Goal: Information Seeking & Learning: Learn about a topic

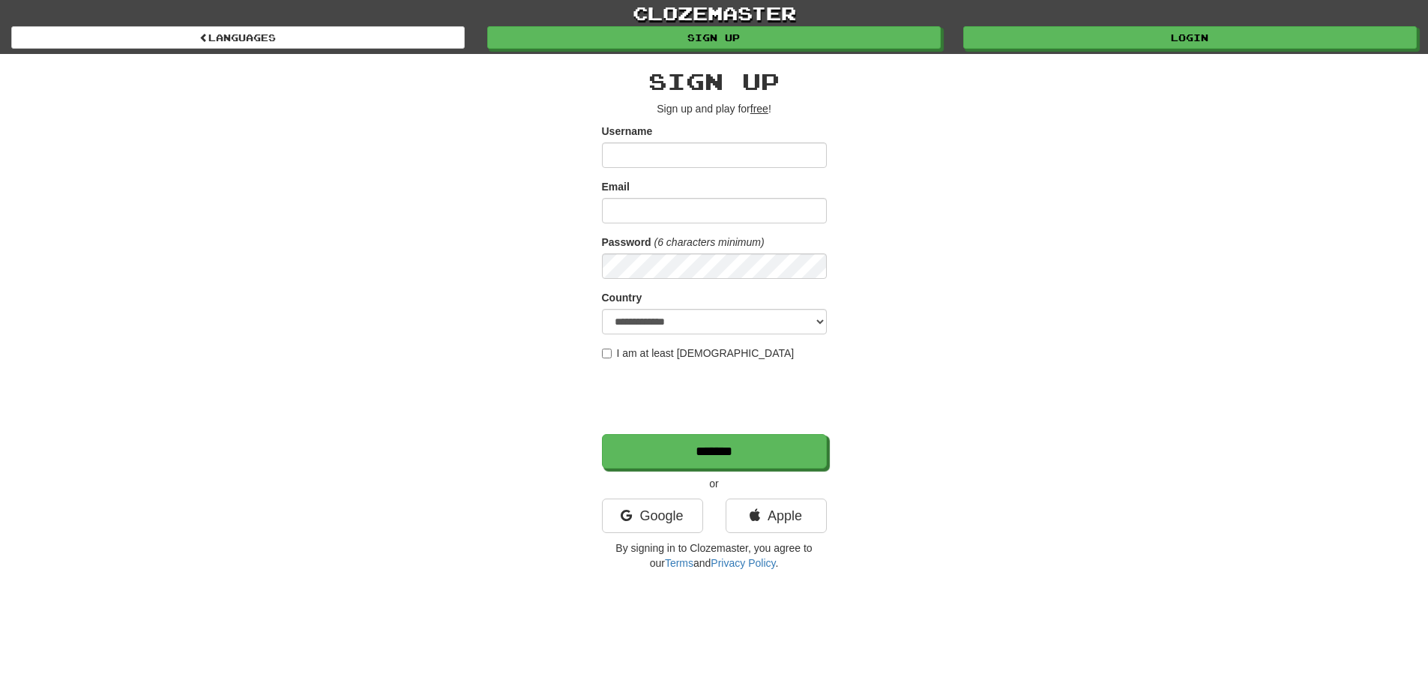
click at [706, 153] on input "Username" at bounding box center [714, 154] width 225 height 25
type input "**********"
click at [700, 213] on input "Email" at bounding box center [714, 210] width 225 height 25
drag, startPoint x: 975, startPoint y: 549, endPoint x: 956, endPoint y: 542, distance: 20.9
click at [975, 549] on div "**********" at bounding box center [714, 316] width 877 height 524
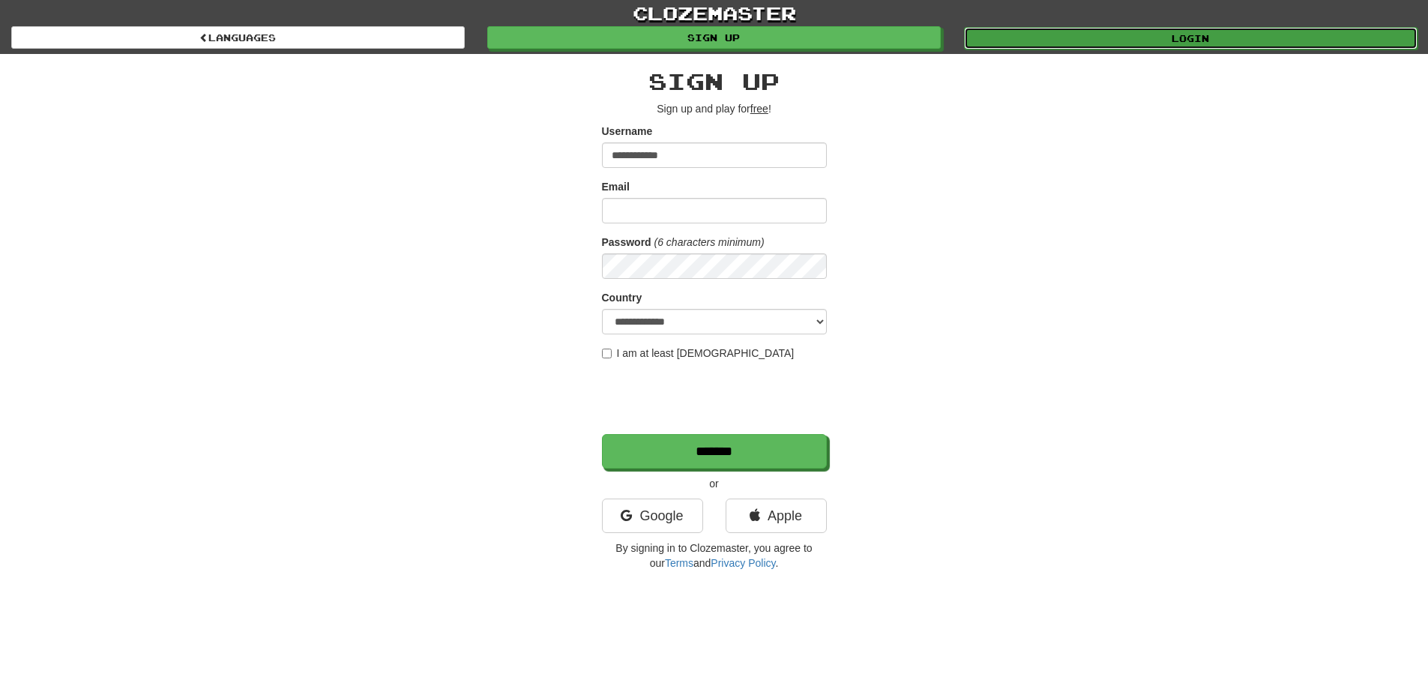
click at [1208, 42] on link "Login" at bounding box center [1191, 38] width 454 height 22
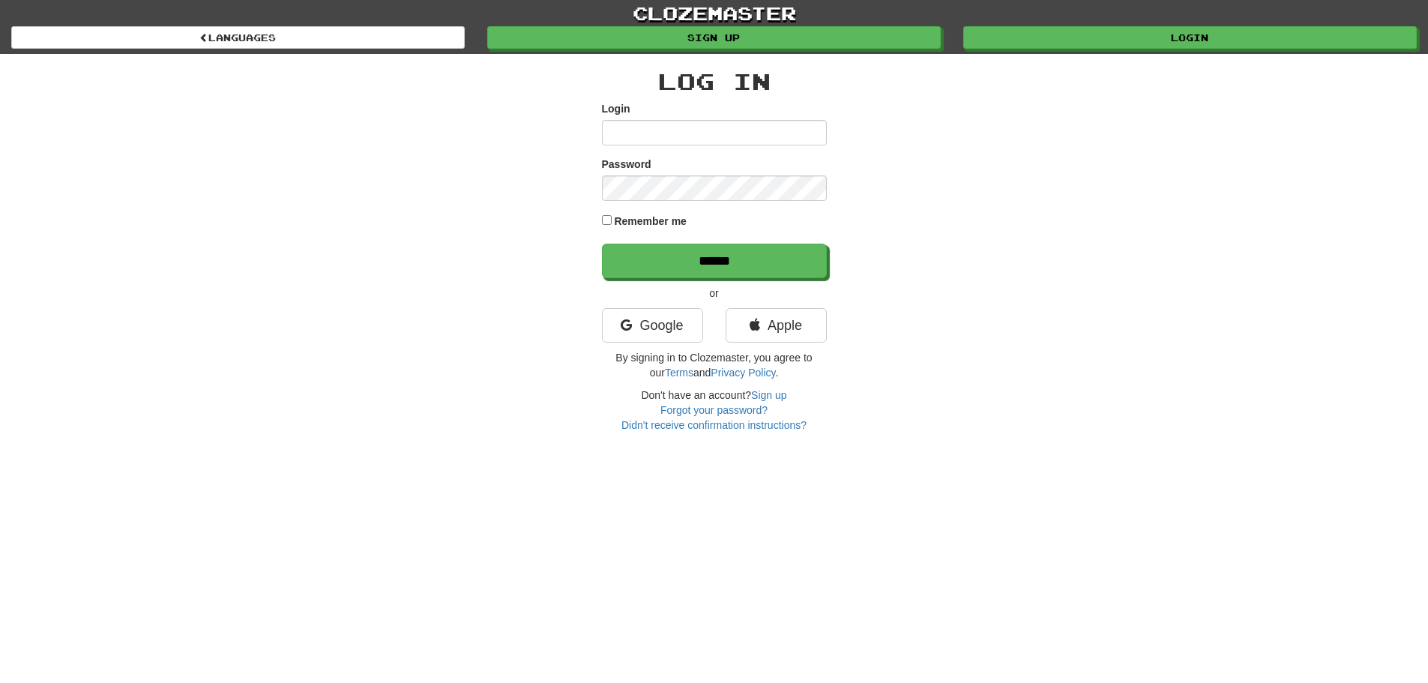
click at [648, 121] on input "Login" at bounding box center [714, 132] width 225 height 25
click at [644, 136] on input "Login" at bounding box center [714, 132] width 225 height 25
type input "**********"
click at [602, 244] on input "******" at bounding box center [714, 261] width 225 height 34
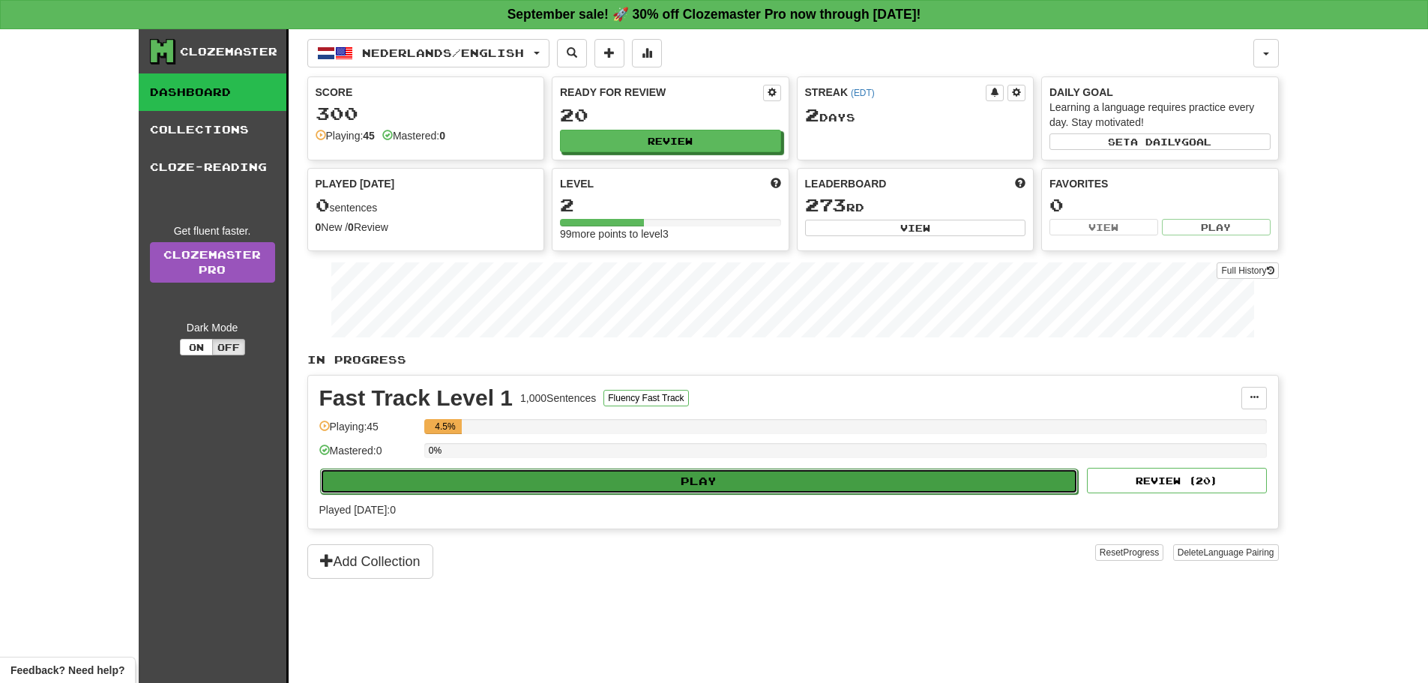
click at [676, 483] on button "Play" at bounding box center [699, 481] width 759 height 25
select select "**"
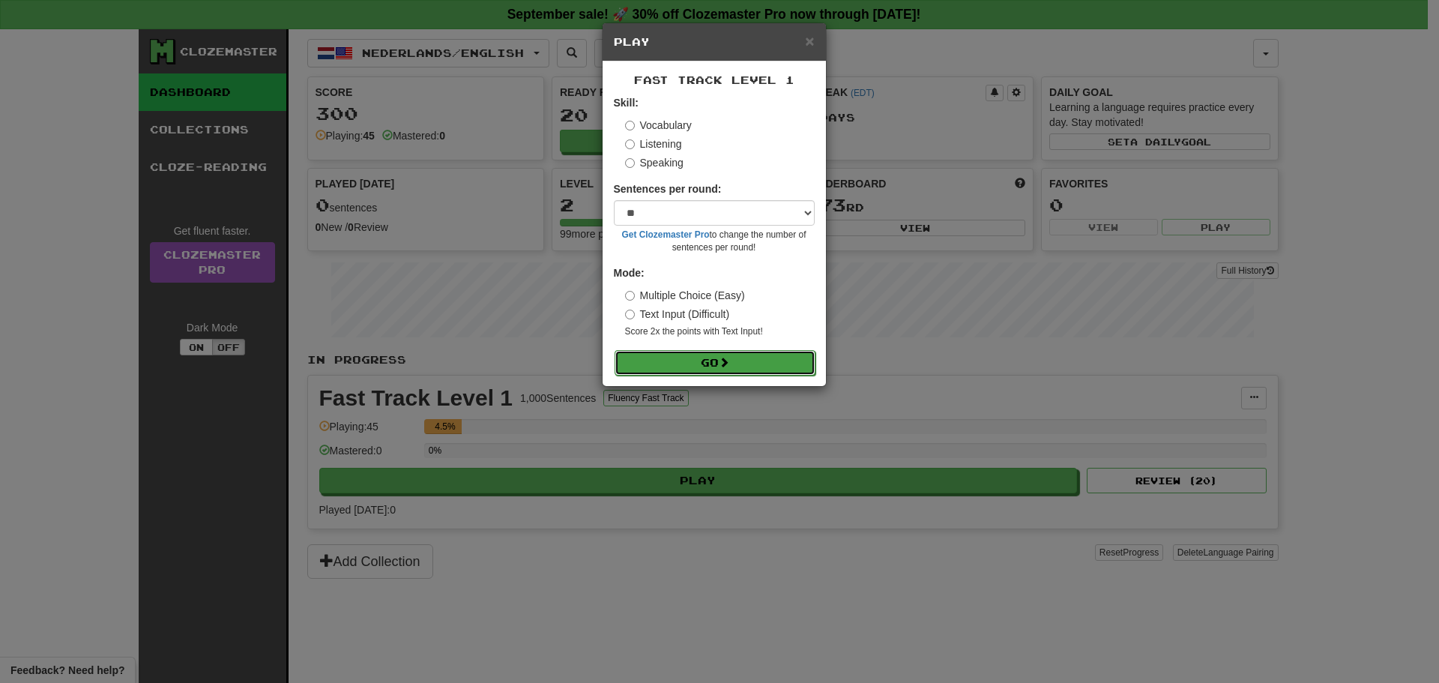
click at [718, 358] on button "Go" at bounding box center [715, 362] width 201 height 25
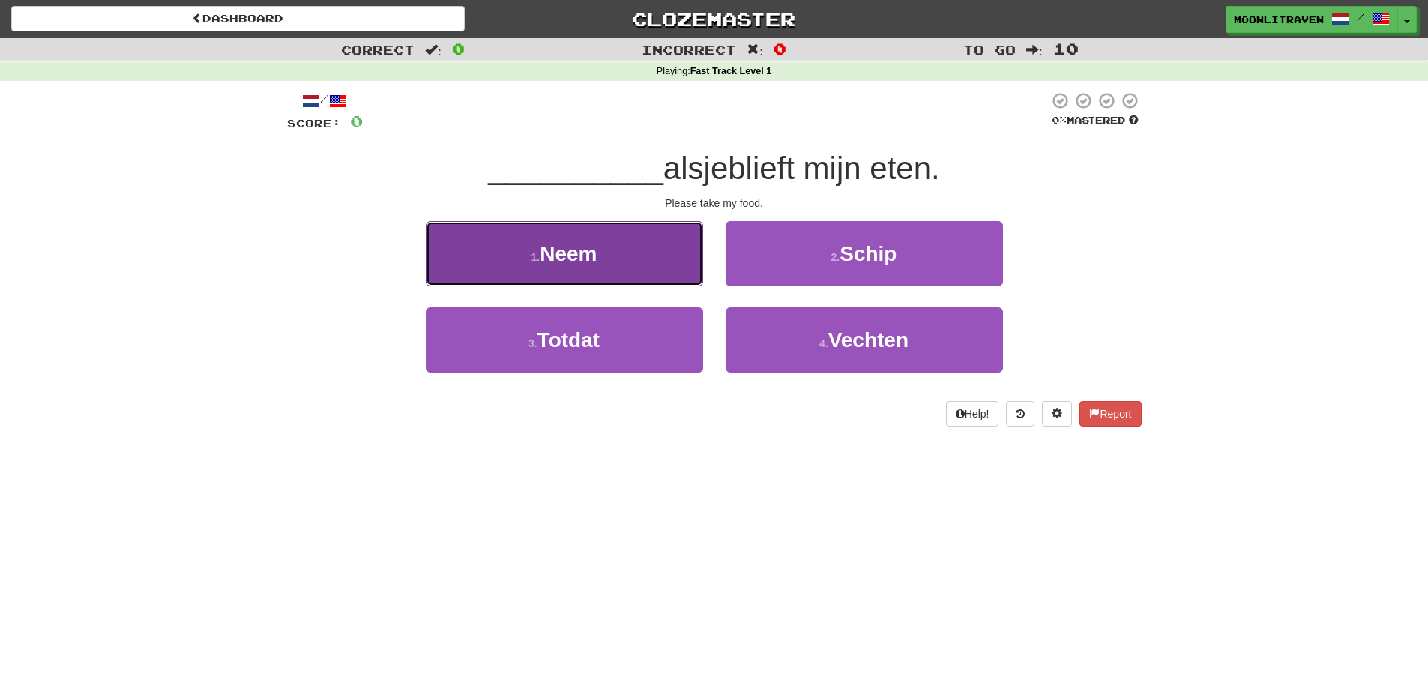
click at [663, 270] on button "1 . Neem" at bounding box center [564, 253] width 277 height 65
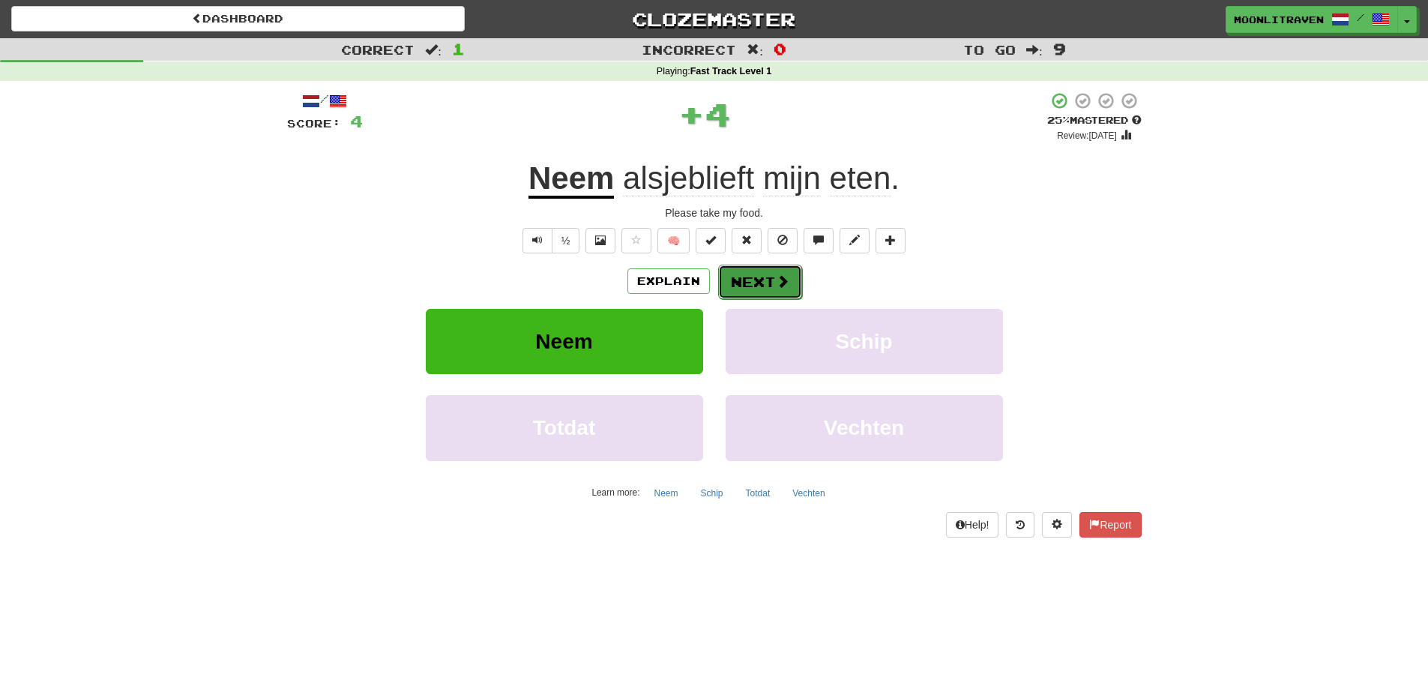
click at [777, 278] on span at bounding box center [782, 280] width 13 height 13
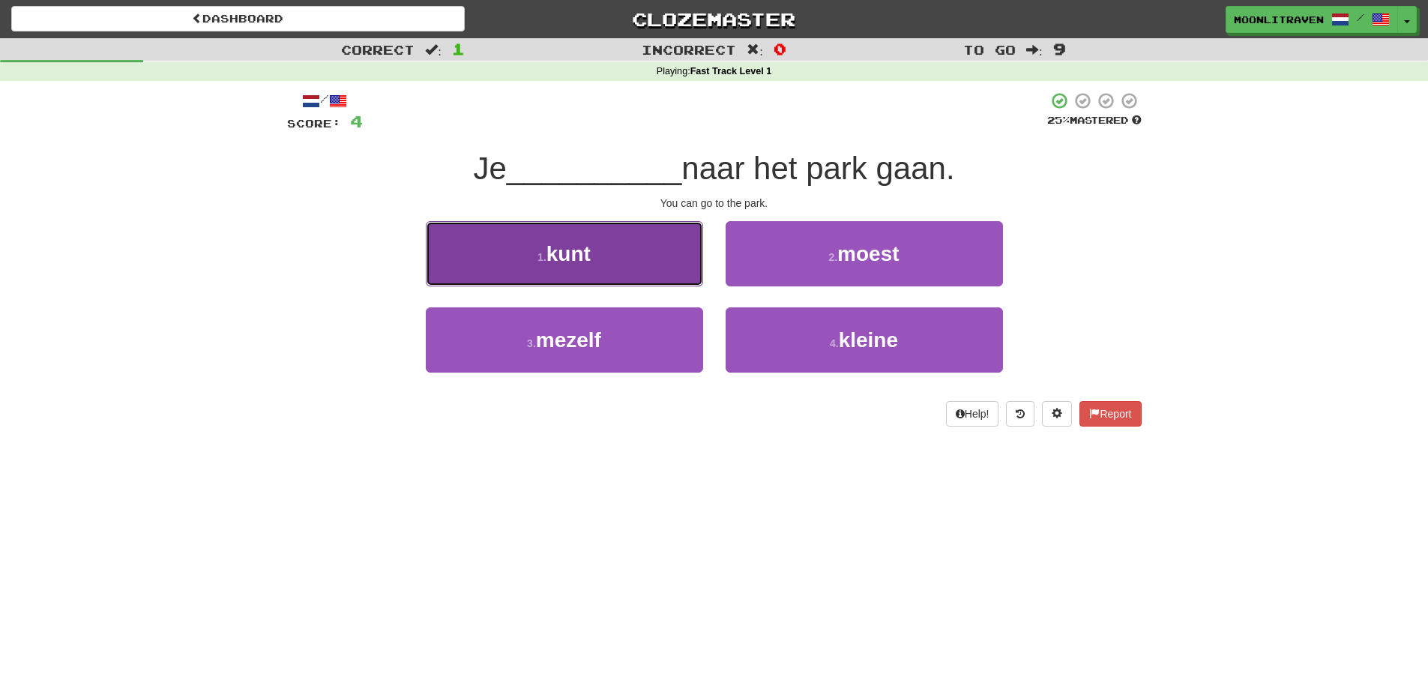
click at [594, 260] on button "1 . kunt" at bounding box center [564, 253] width 277 height 65
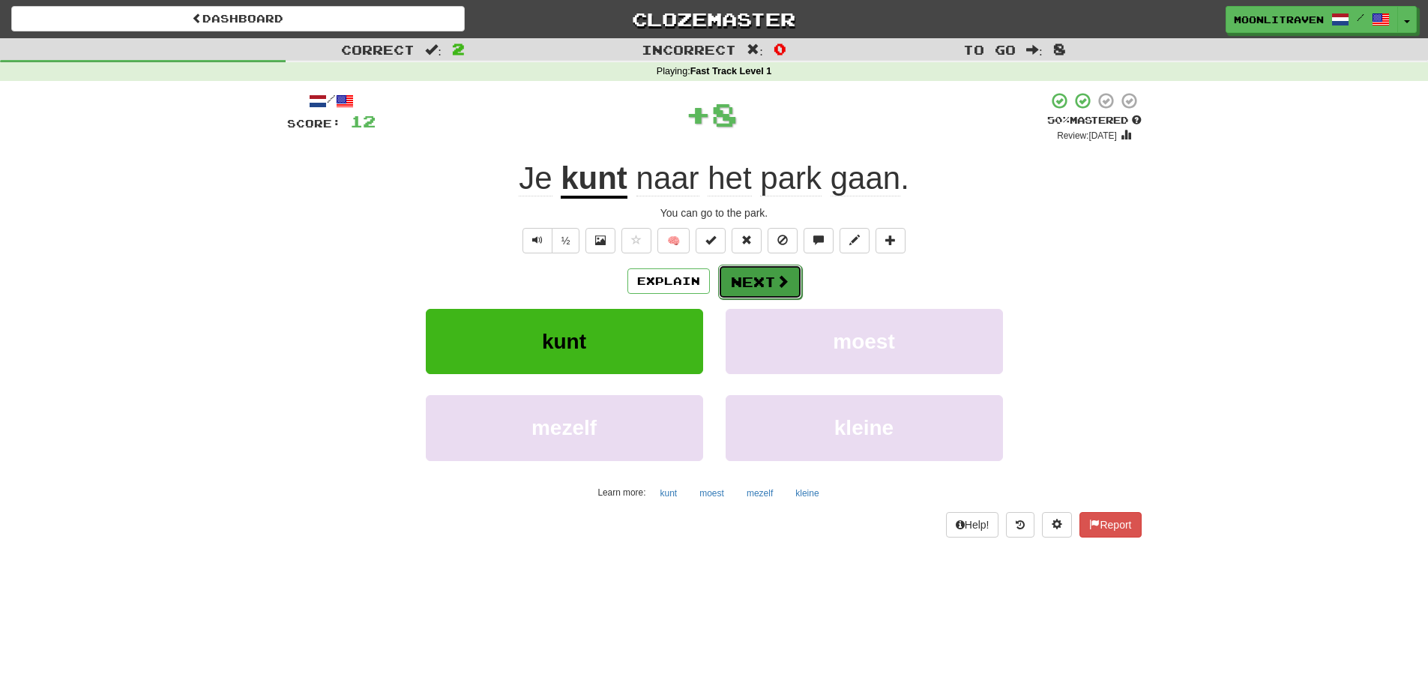
click at [771, 278] on button "Next" at bounding box center [760, 282] width 84 height 34
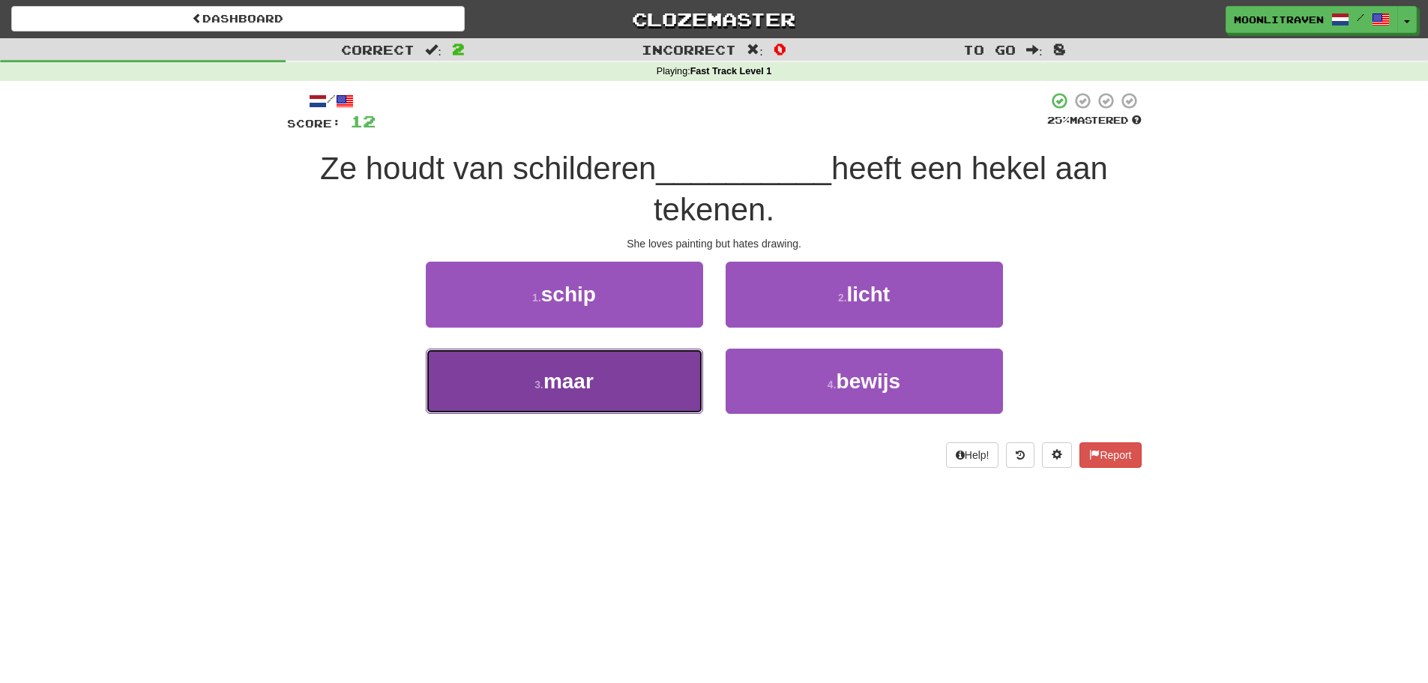
click at [642, 376] on button "3 . maar" at bounding box center [564, 381] width 277 height 65
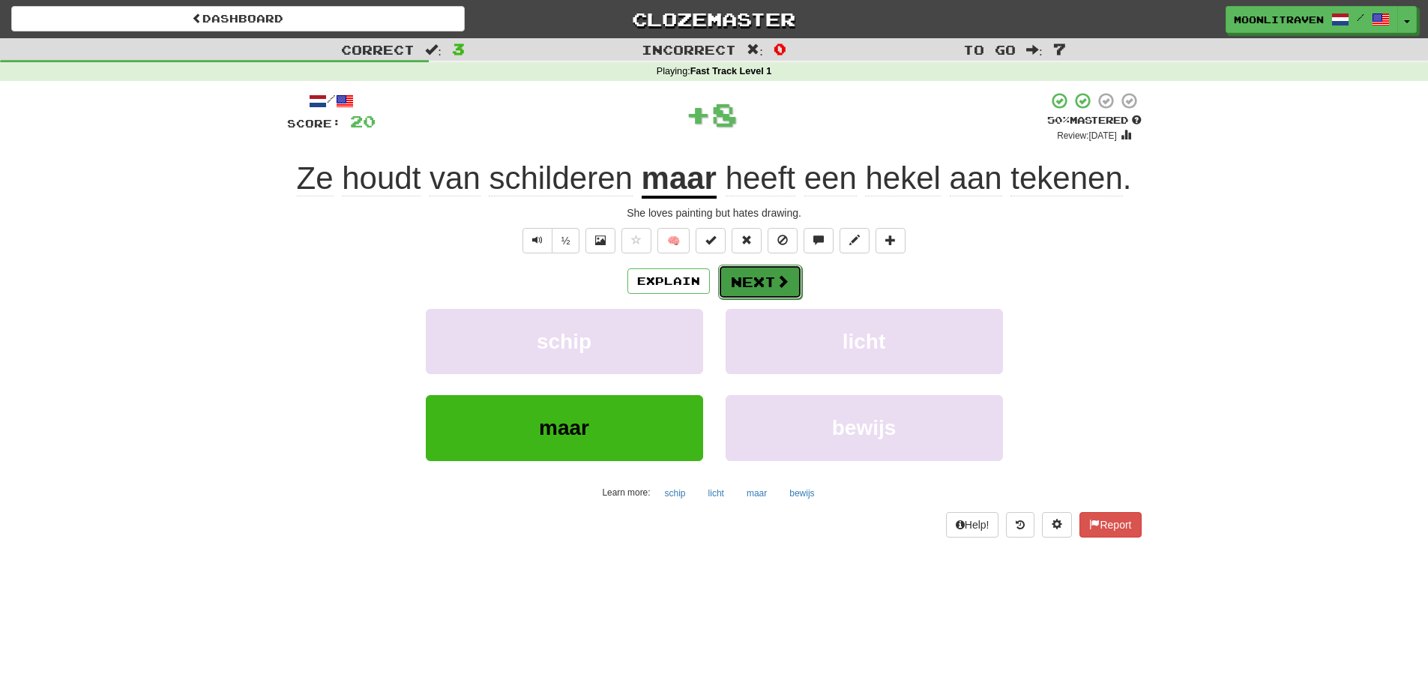
click at [765, 286] on button "Next" at bounding box center [760, 282] width 84 height 34
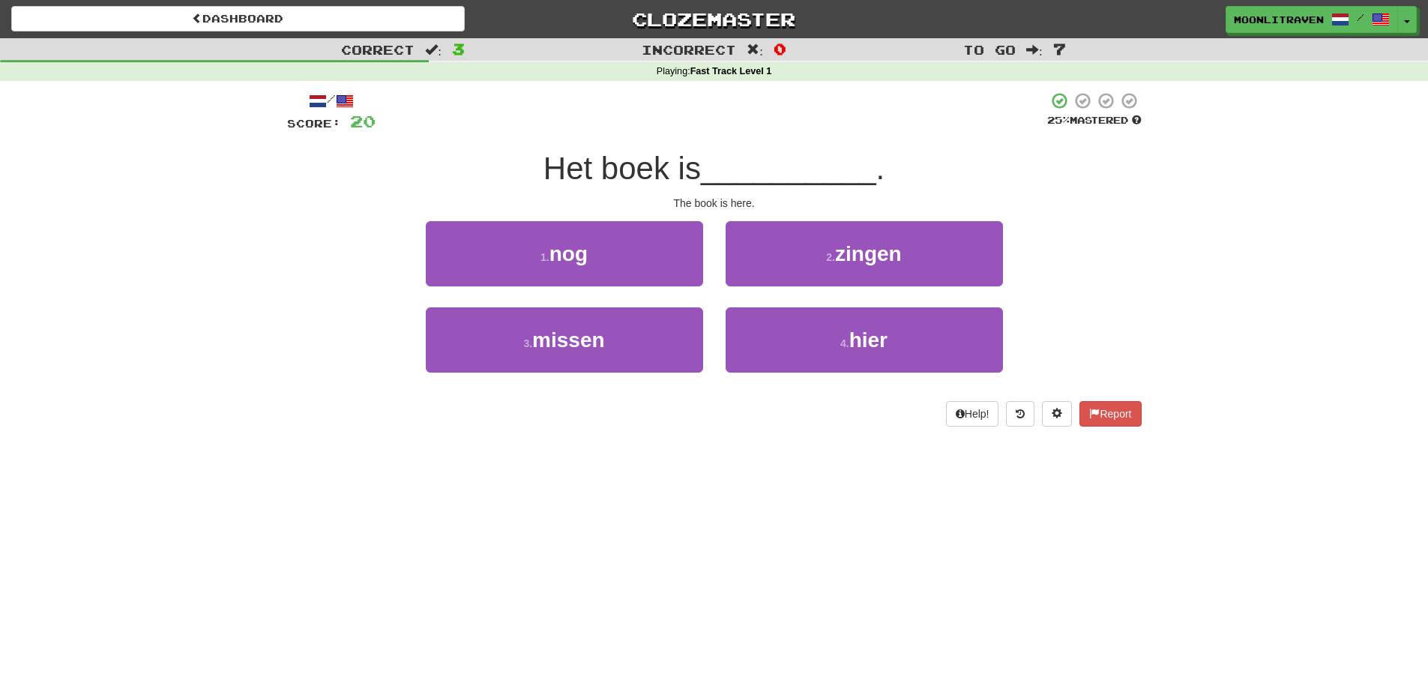
drag, startPoint x: 735, startPoint y: 528, endPoint x: 770, endPoint y: 541, distance: 37.7
click at [738, 530] on div "Dashboard Clozemaster moonlitraven / Toggle Dropdown Dashboard Leaderboard Acti…" at bounding box center [714, 341] width 1428 height 683
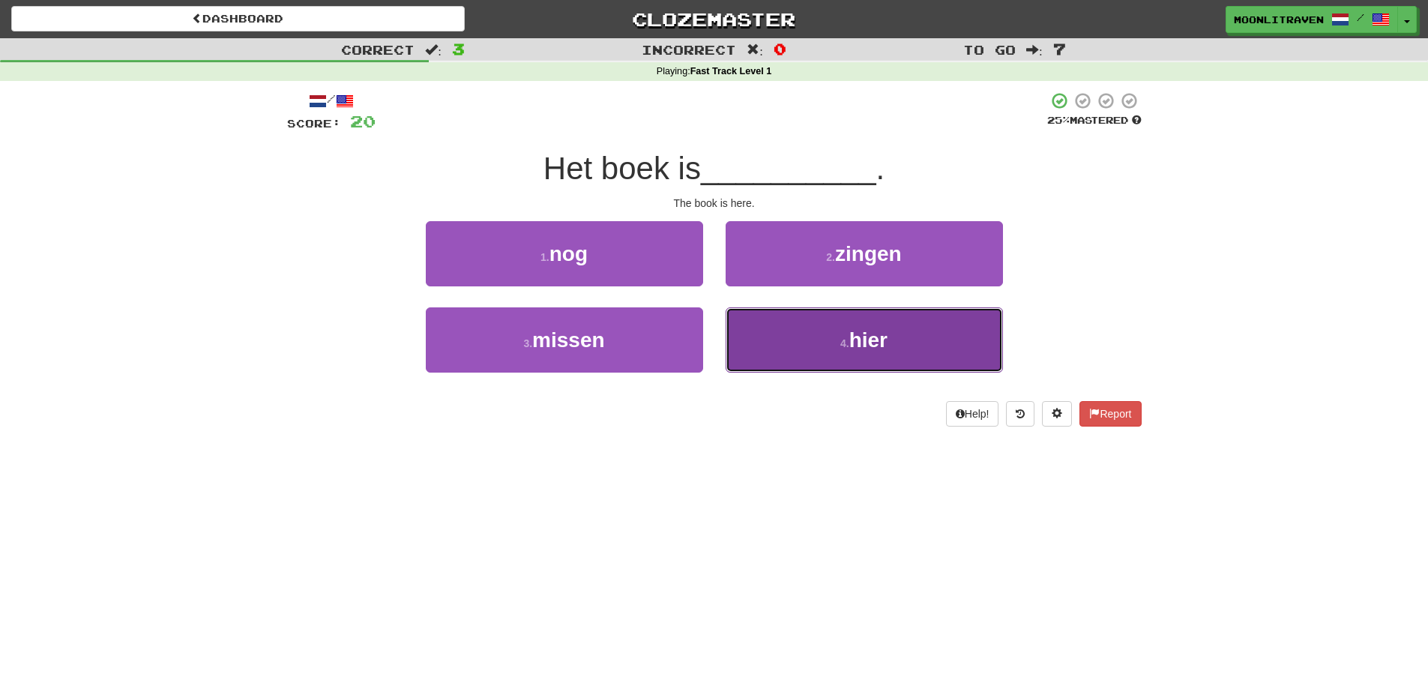
click at [885, 370] on button "4 . hier" at bounding box center [864, 339] width 277 height 65
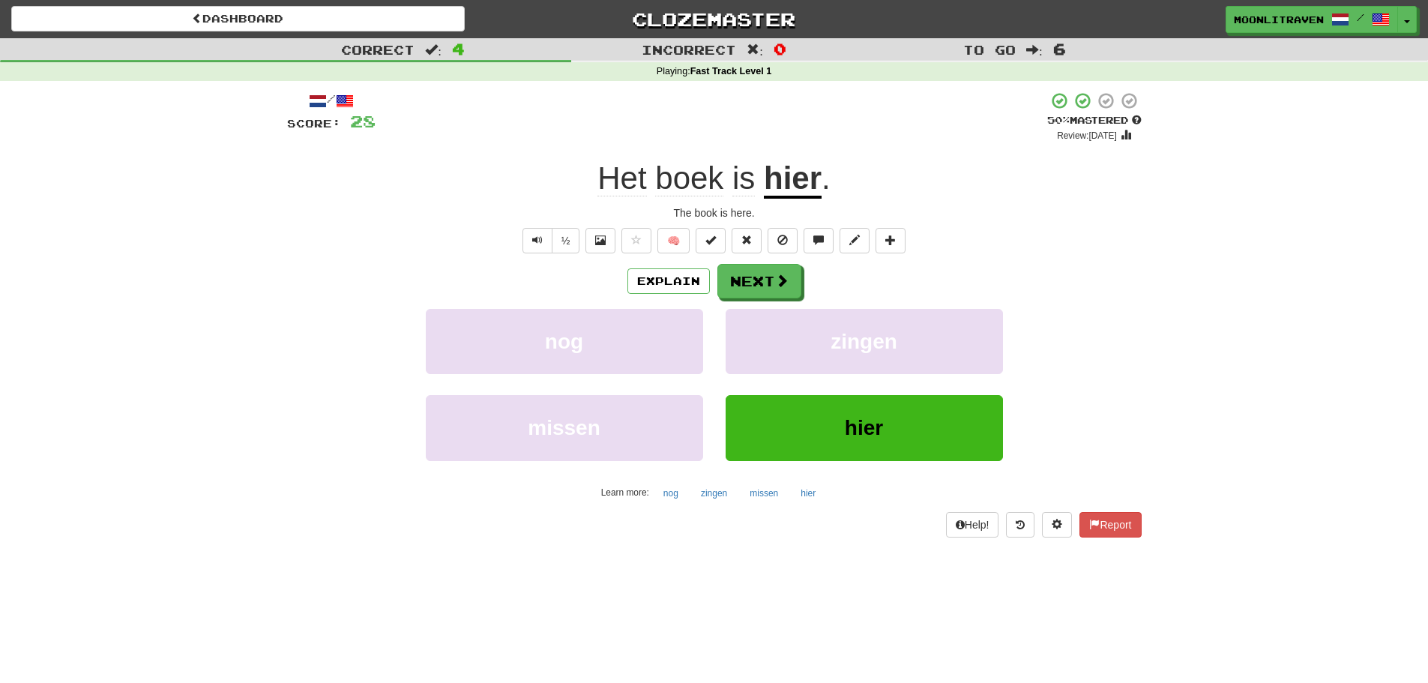
click at [874, 603] on div "Dashboard Clozemaster moonlitraven / Toggle Dropdown Dashboard Leaderboard Acti…" at bounding box center [714, 341] width 1428 height 683
click at [795, 178] on u "hier" at bounding box center [793, 179] width 58 height 38
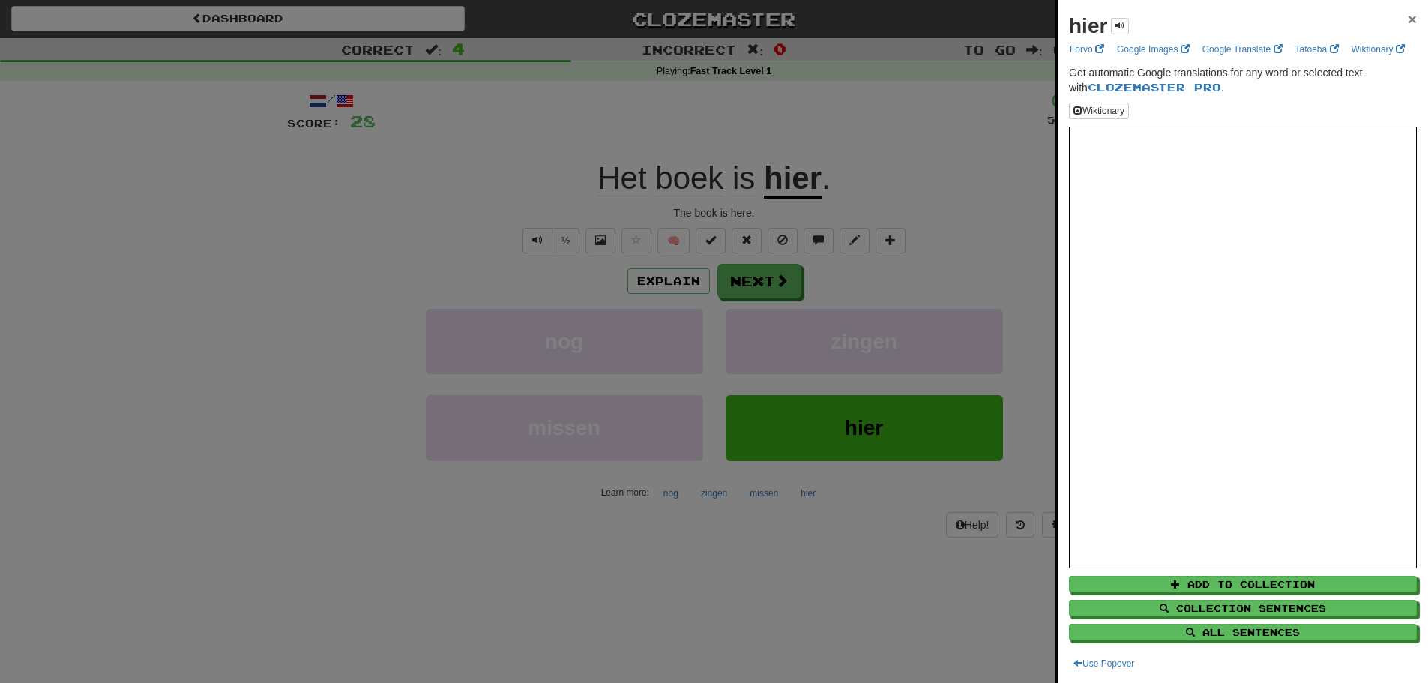
click at [1408, 19] on span "×" at bounding box center [1412, 18] width 9 height 17
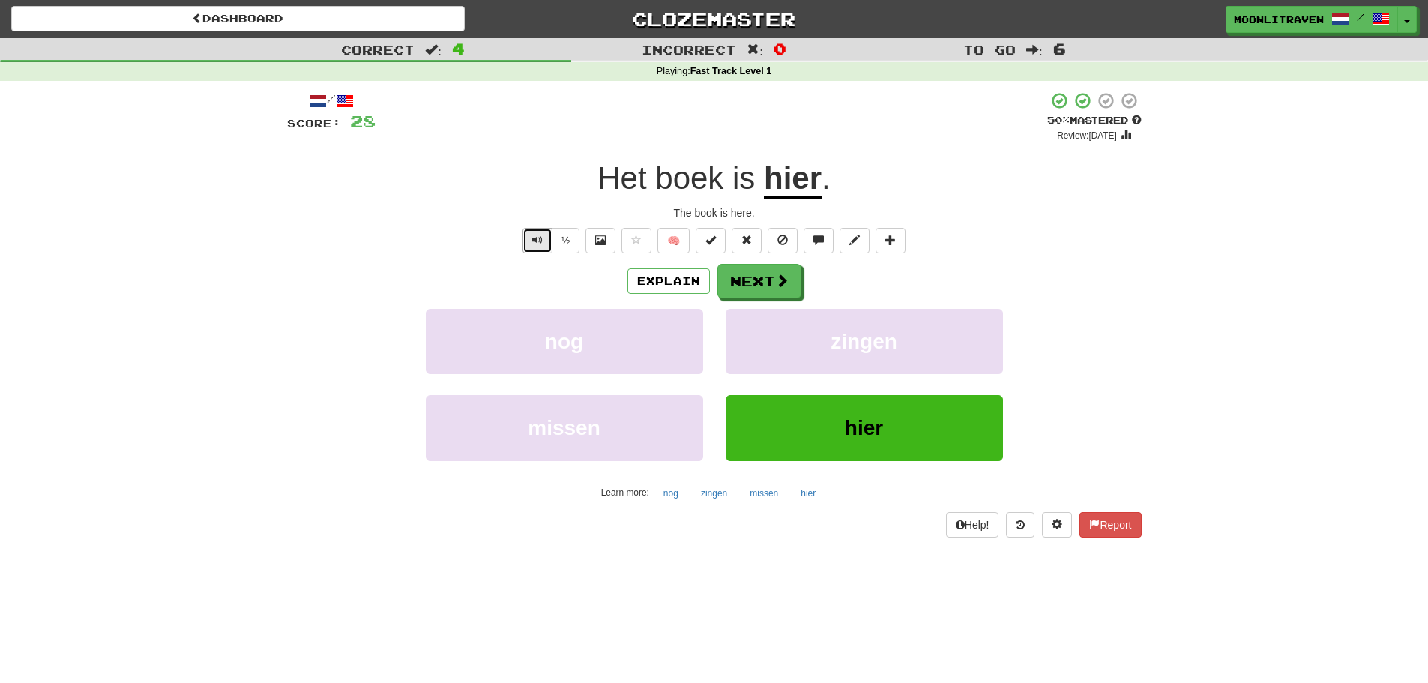
click at [539, 243] on span "Text-to-speech controls" at bounding box center [537, 240] width 10 height 10
click at [537, 244] on span "Text-to-speech controls" at bounding box center [537, 240] width 10 height 10
click at [754, 279] on button "Next" at bounding box center [760, 282] width 84 height 34
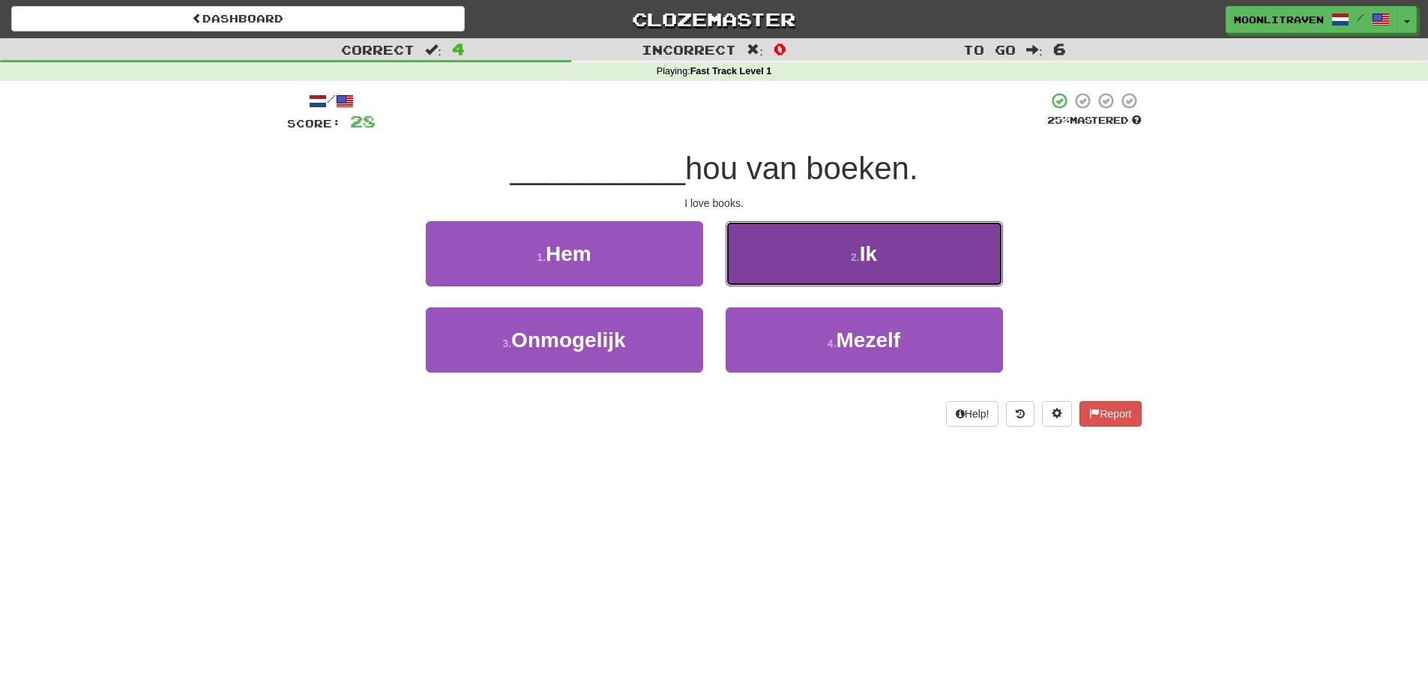
click at [868, 260] on span "Ik" at bounding box center [868, 253] width 17 height 23
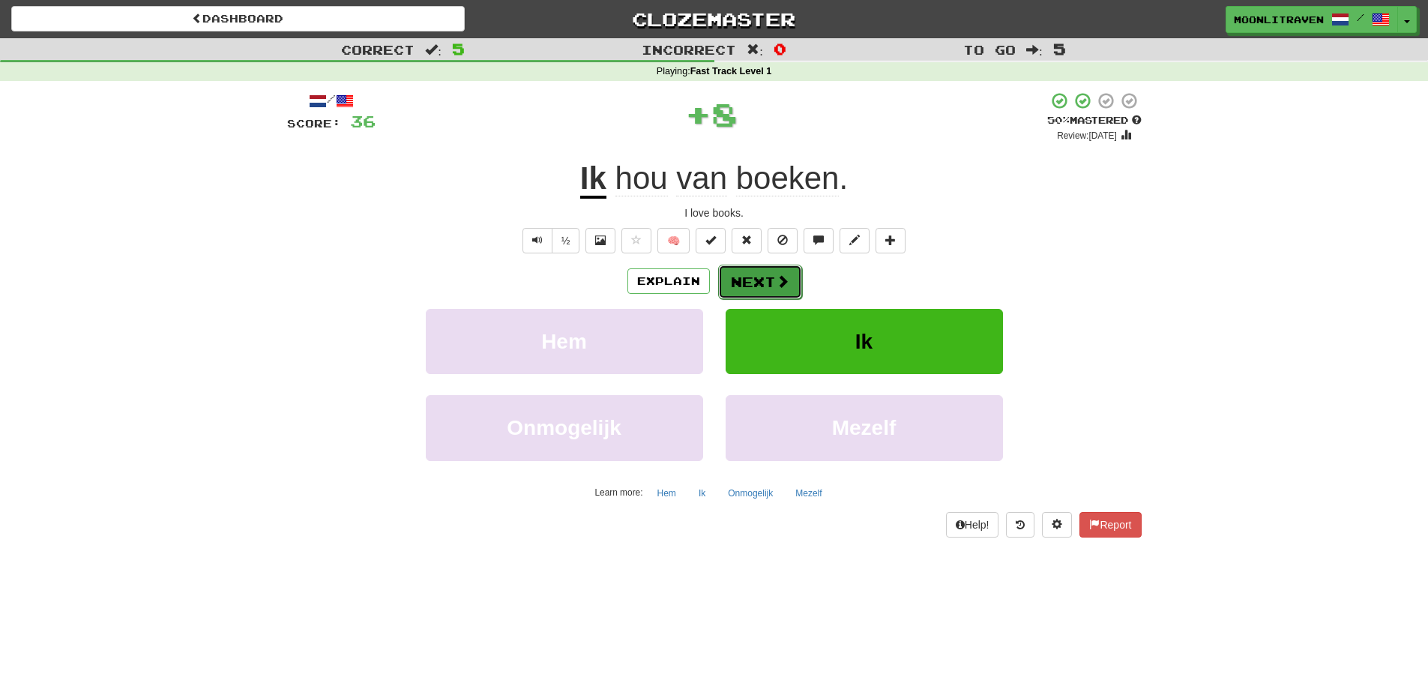
click at [768, 277] on button "Next" at bounding box center [760, 282] width 84 height 34
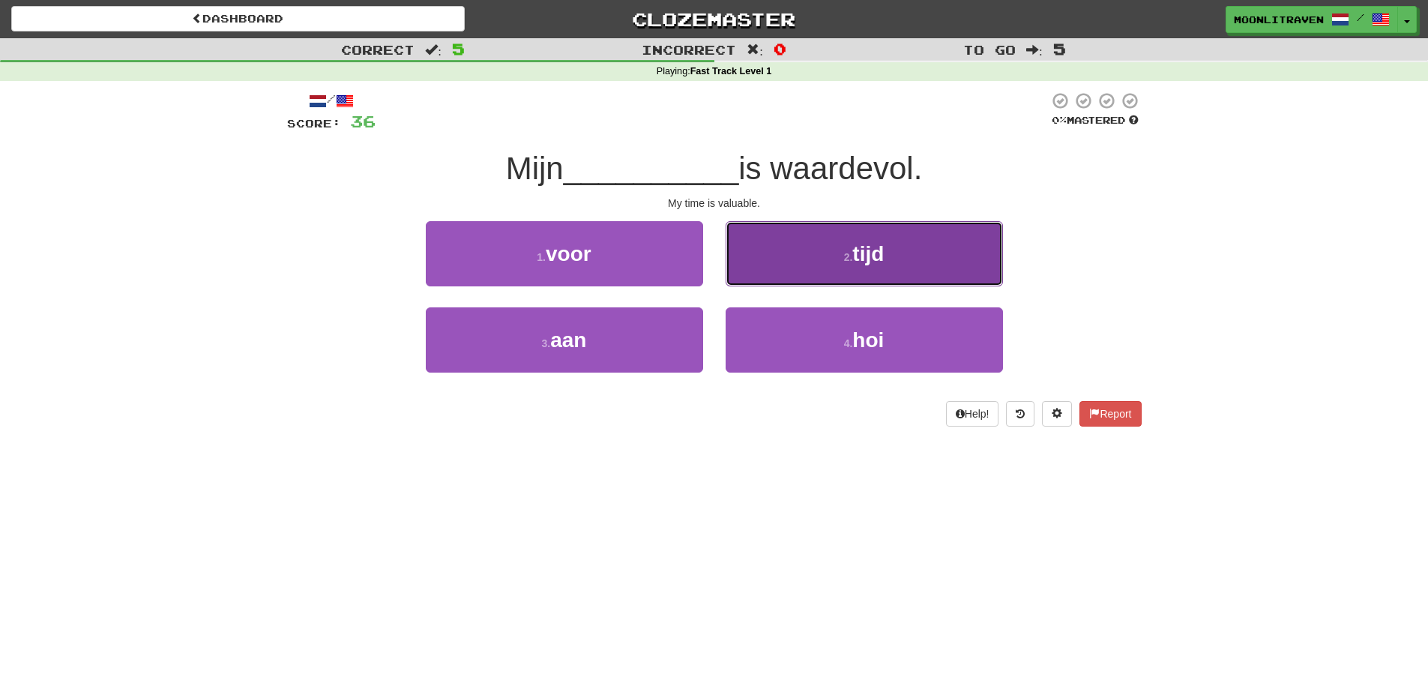
click at [801, 229] on button "2 . tijd" at bounding box center [864, 253] width 277 height 65
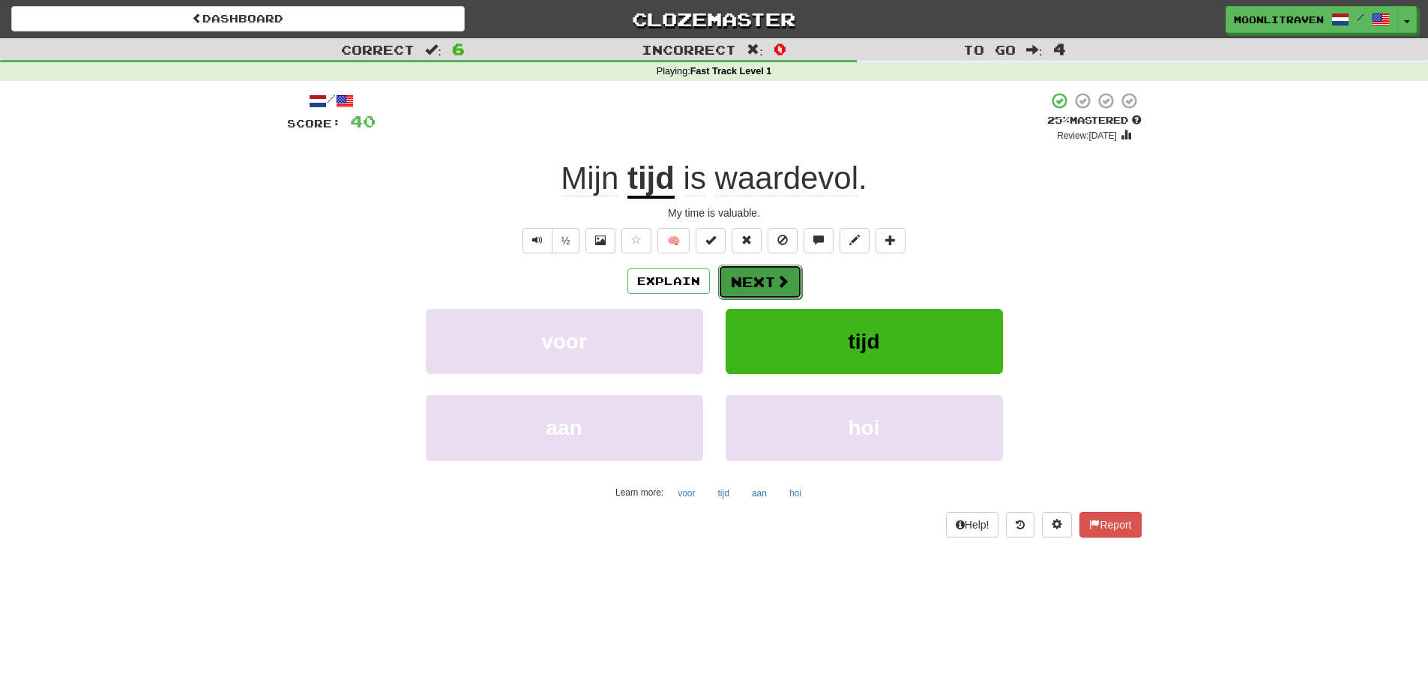
click at [791, 286] on button "Next" at bounding box center [760, 282] width 84 height 34
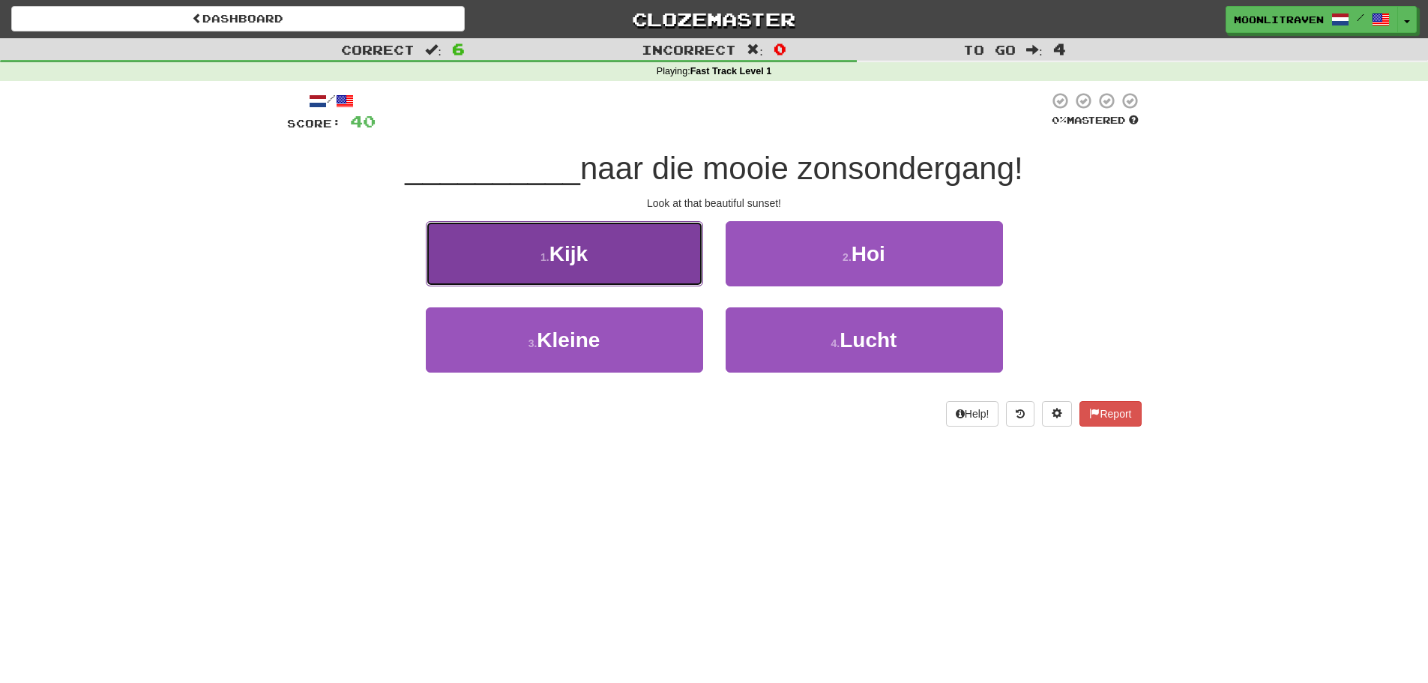
click at [594, 263] on button "1 . Kijk" at bounding box center [564, 253] width 277 height 65
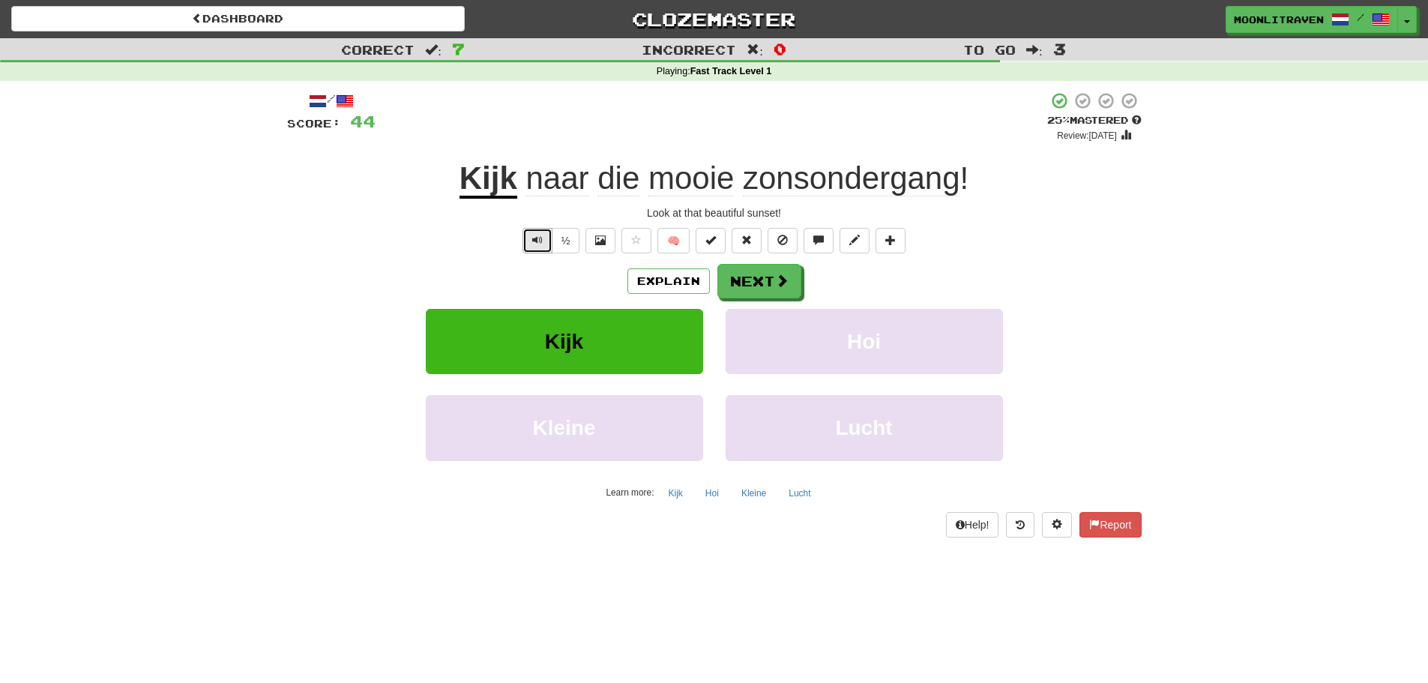
click at [542, 242] on button "Text-to-speech controls" at bounding box center [537, 240] width 30 height 25
click at [867, 190] on span "zonsondergang" at bounding box center [851, 178] width 217 height 36
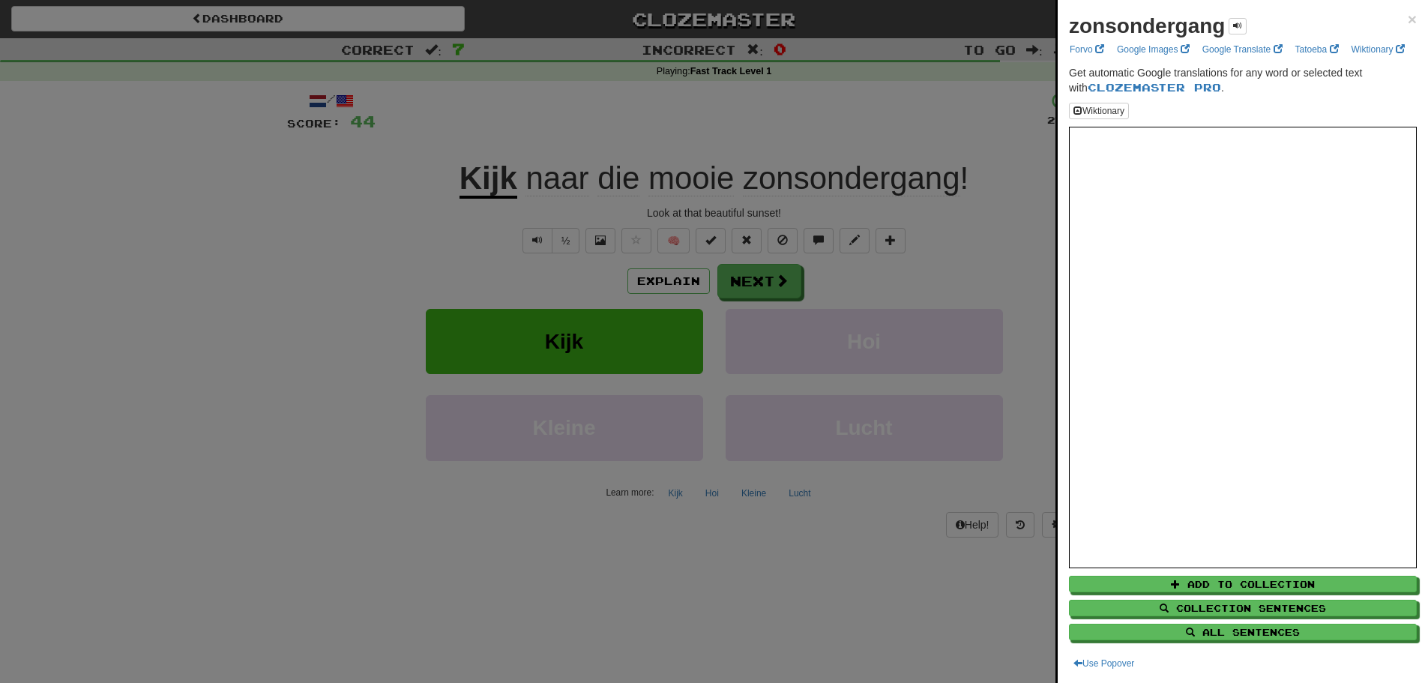
click at [858, 132] on div at bounding box center [714, 341] width 1428 height 683
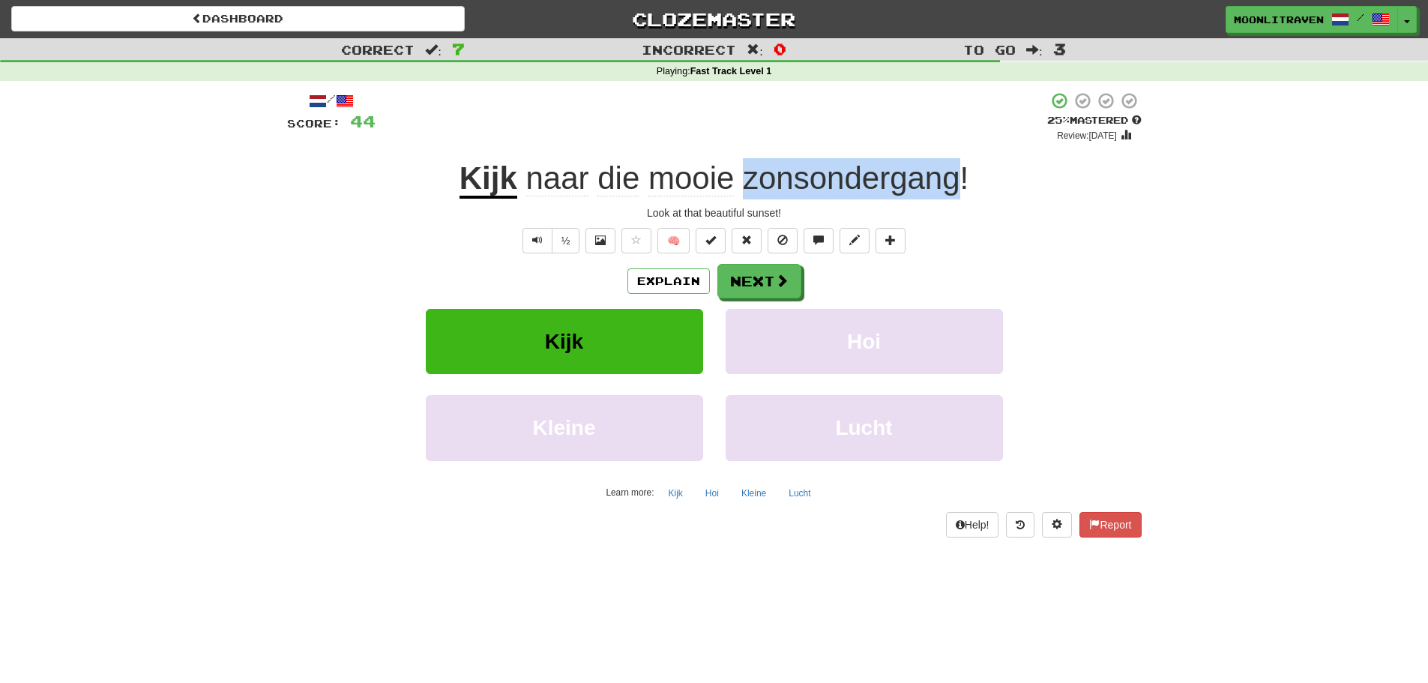
drag, startPoint x: 744, startPoint y: 181, endPoint x: 960, endPoint y: 189, distance: 216.8
click at [962, 189] on span "naar die mooie zonsondergang !" at bounding box center [742, 178] width 451 height 36
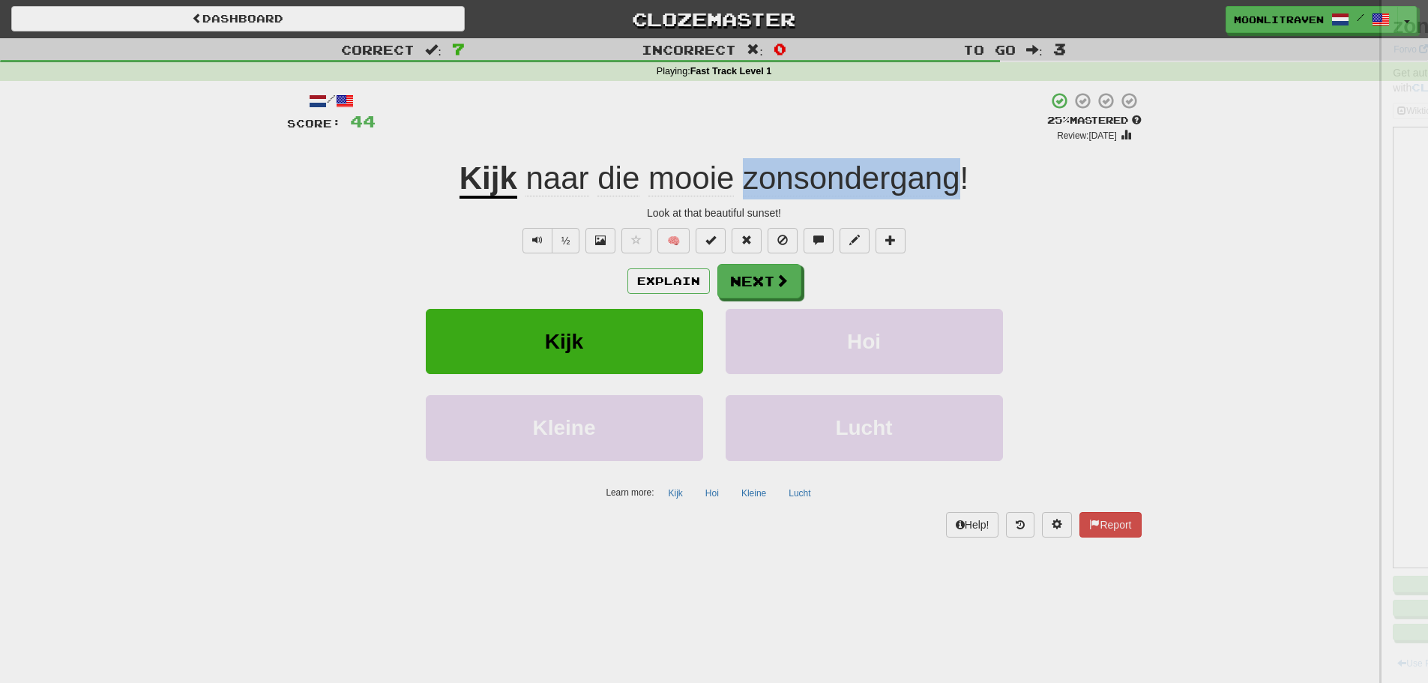
copy span "zonsondergang"
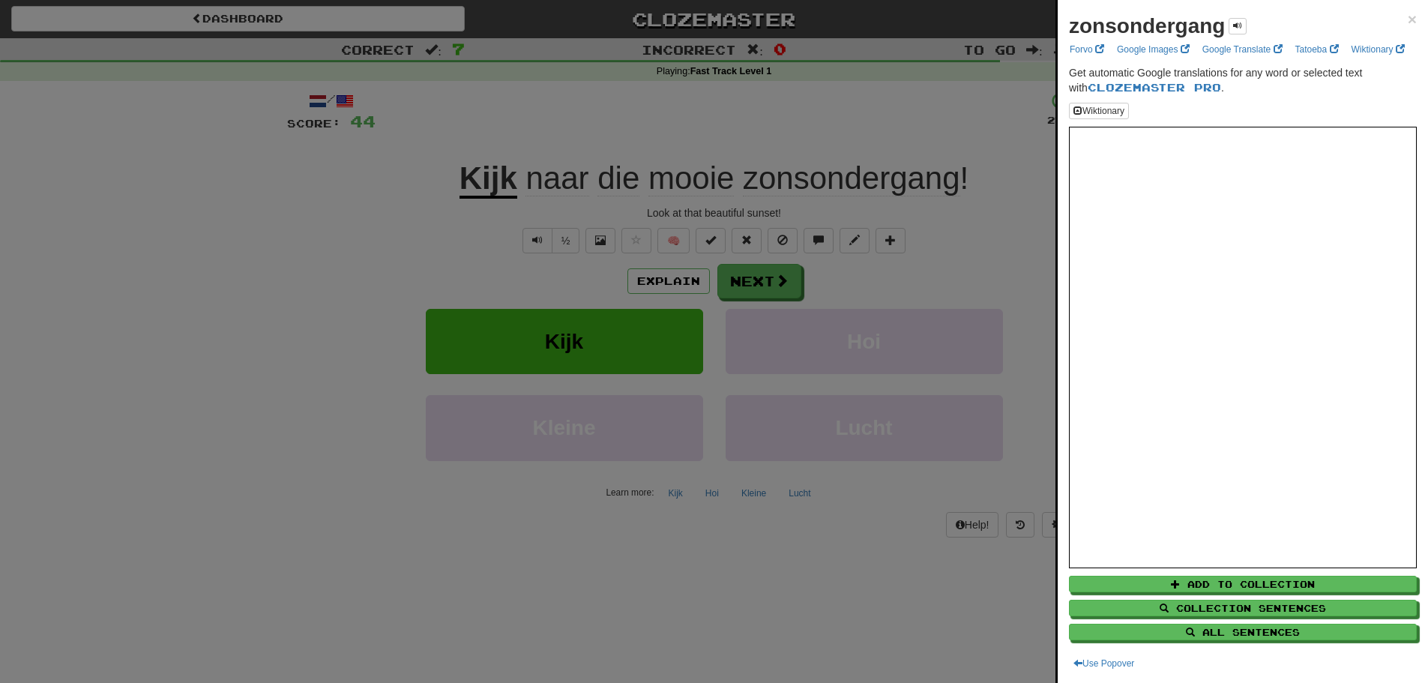
click at [687, 606] on div at bounding box center [714, 341] width 1428 height 683
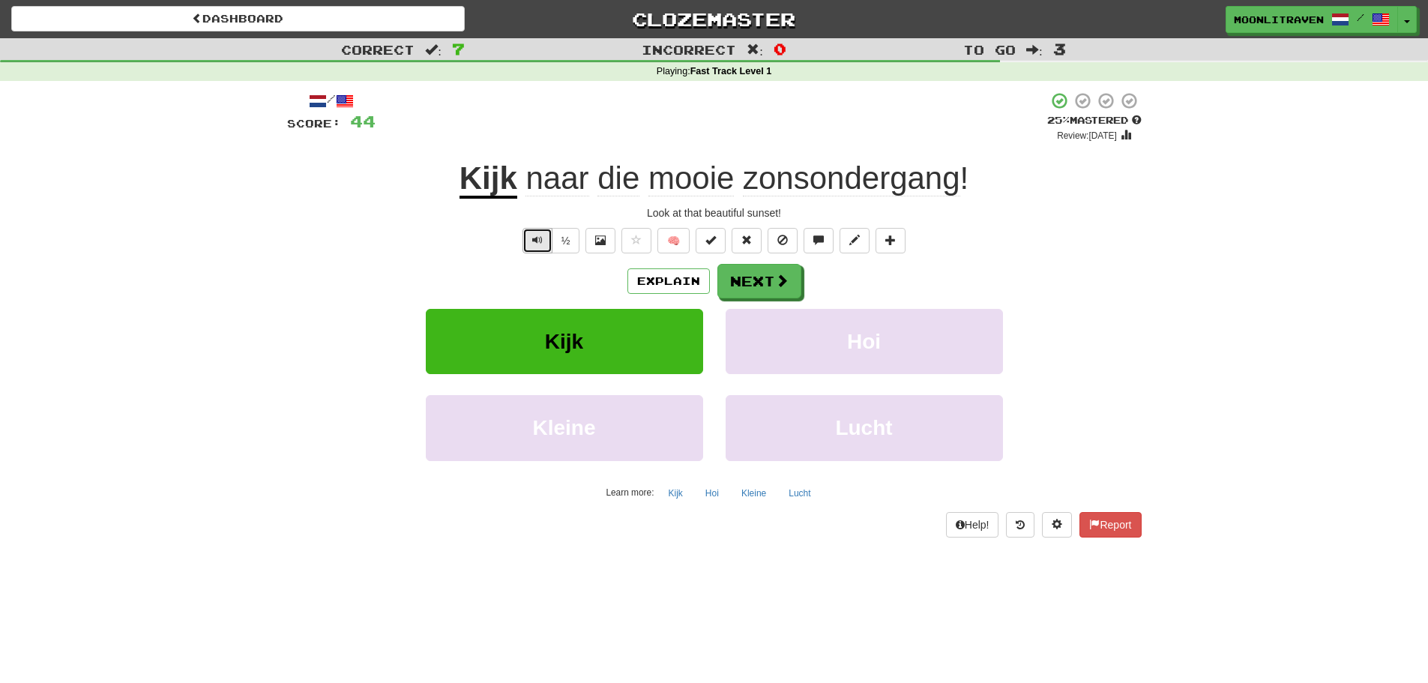
click at [534, 244] on span "Text-to-speech controls" at bounding box center [537, 240] width 10 height 10
click at [776, 274] on span at bounding box center [782, 280] width 13 height 13
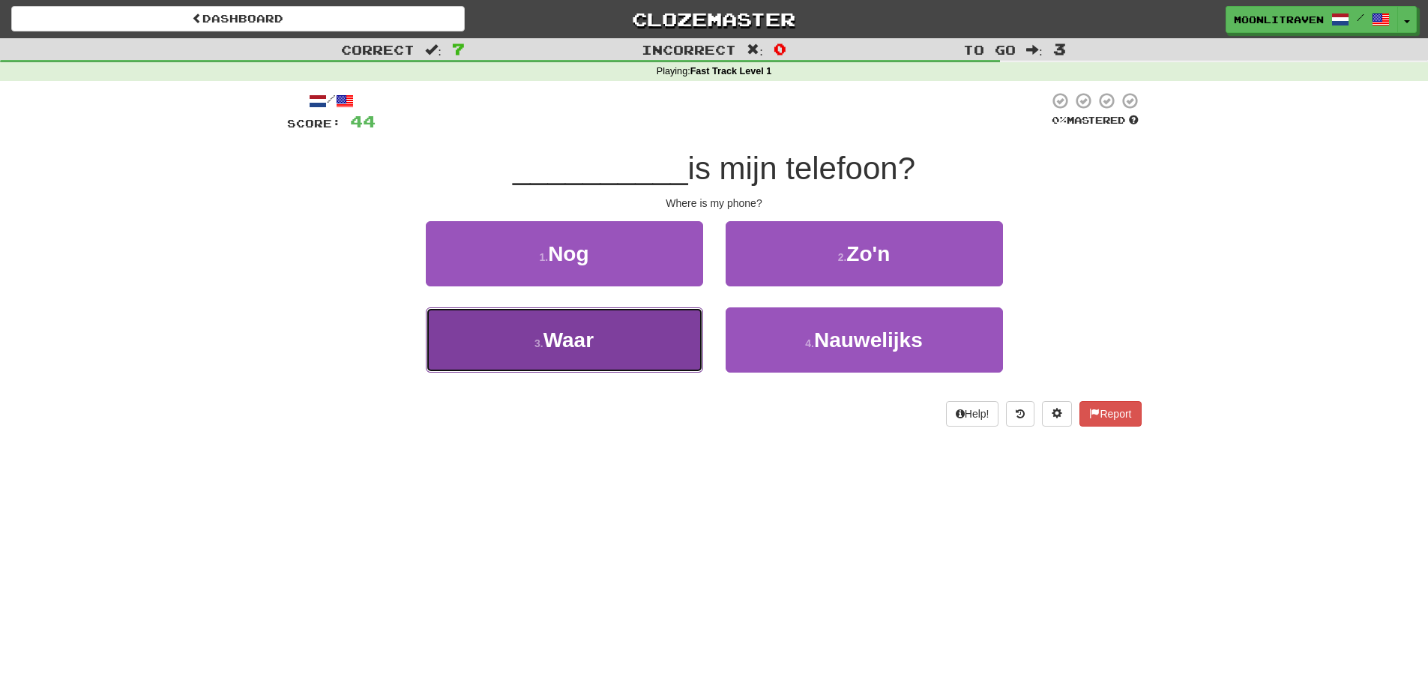
click at [480, 345] on button "3 . Waar" at bounding box center [564, 339] width 277 height 65
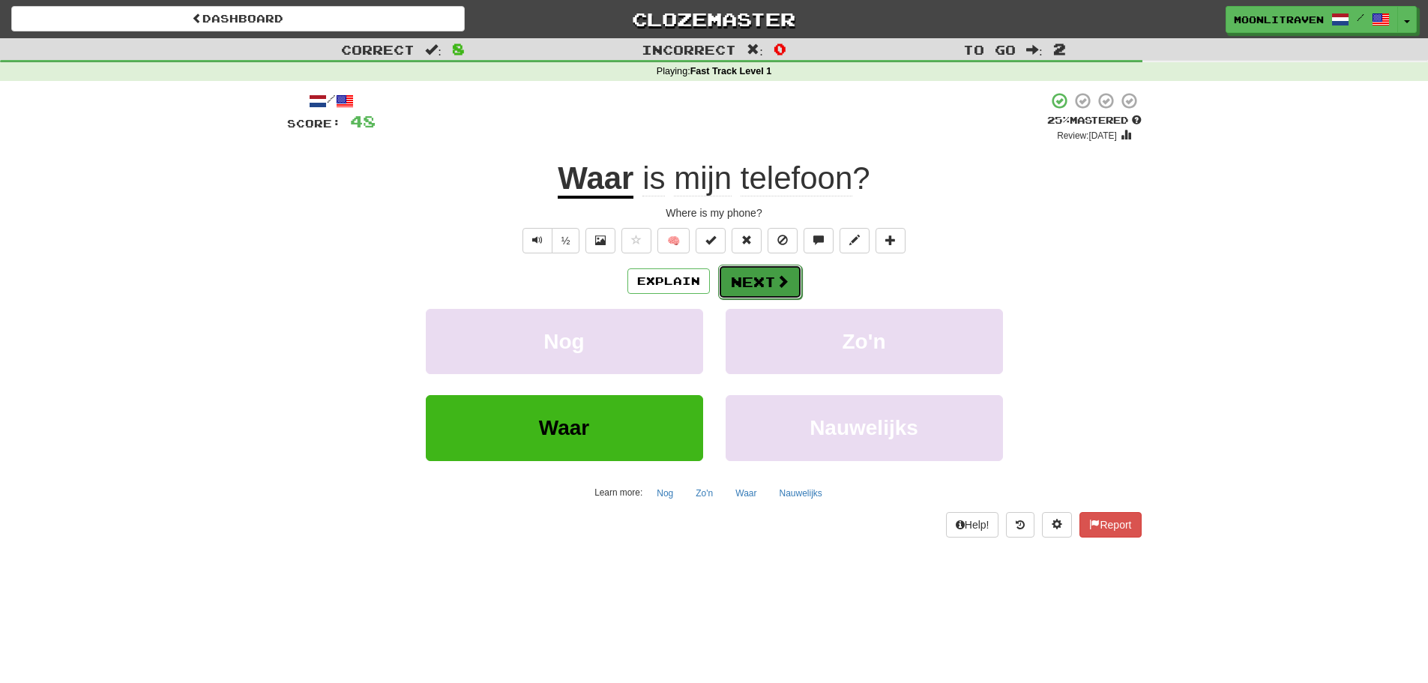
click at [781, 273] on button "Next" at bounding box center [760, 282] width 84 height 34
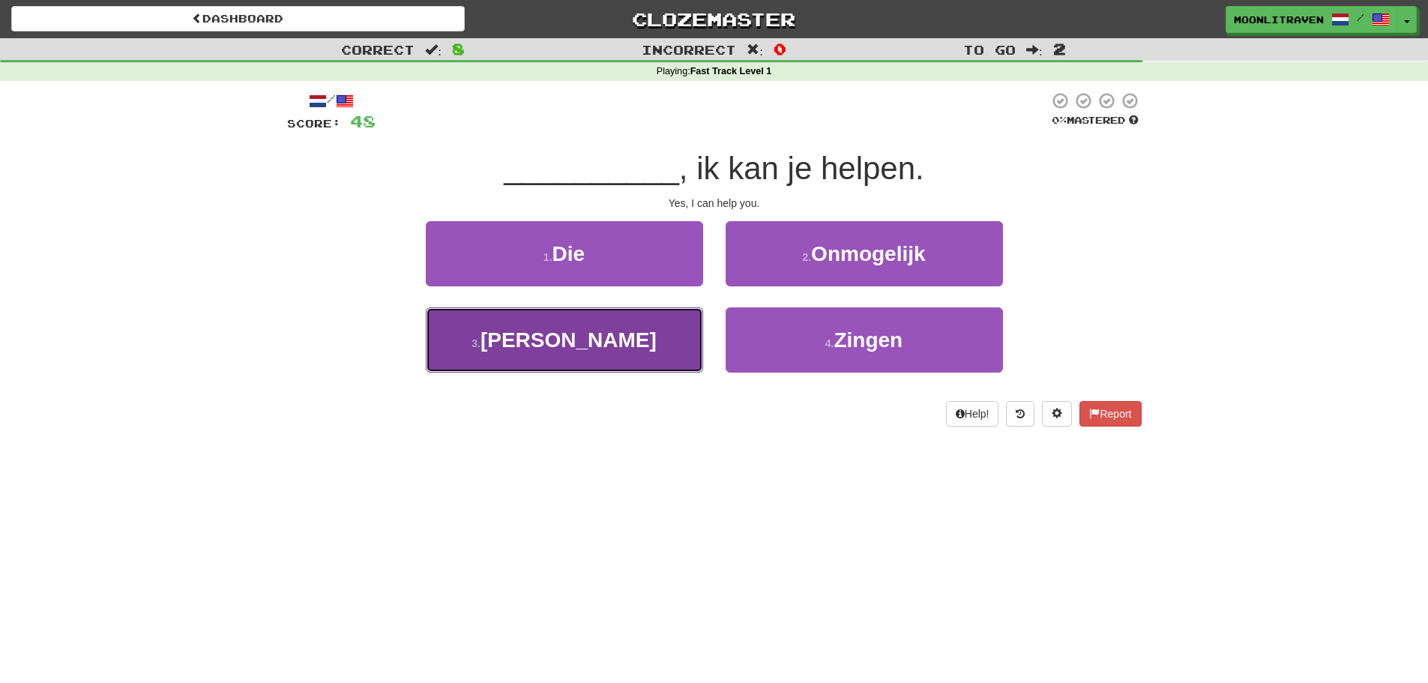
click at [605, 340] on button "3 . Ja" at bounding box center [564, 339] width 277 height 65
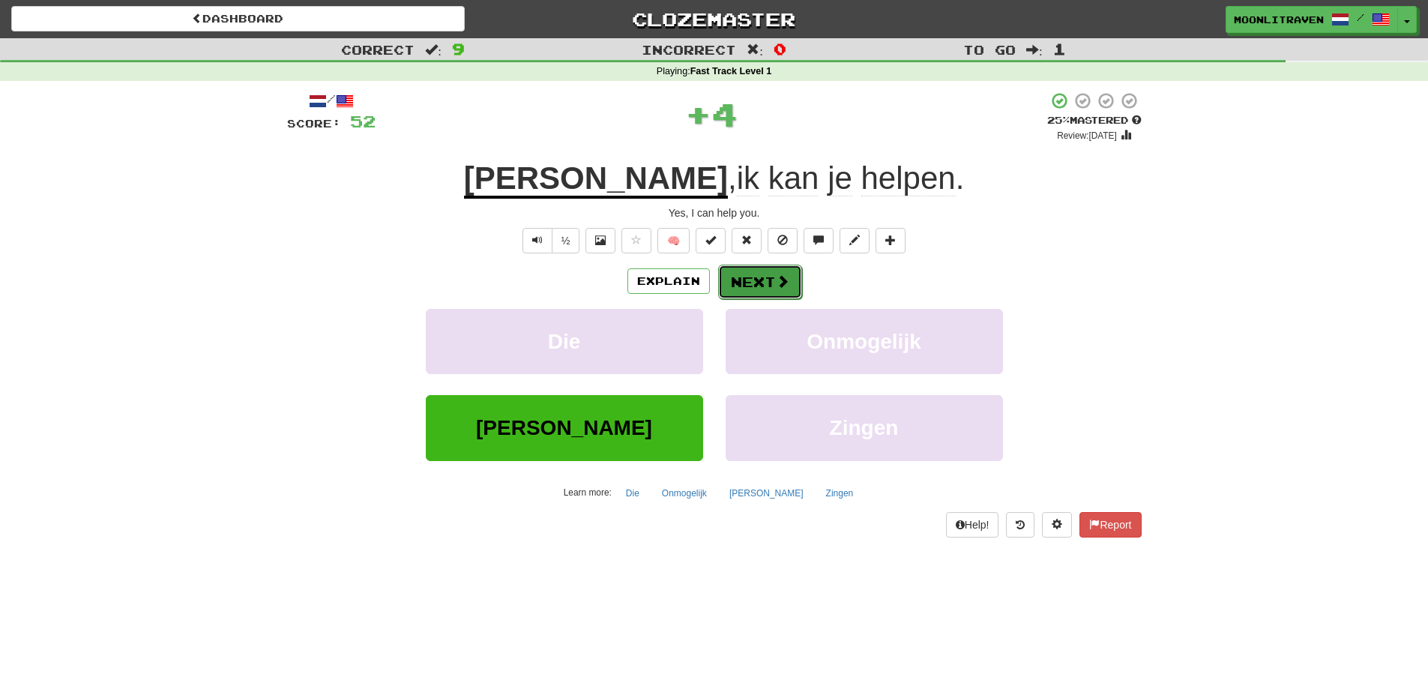
click at [743, 280] on button "Next" at bounding box center [760, 282] width 84 height 34
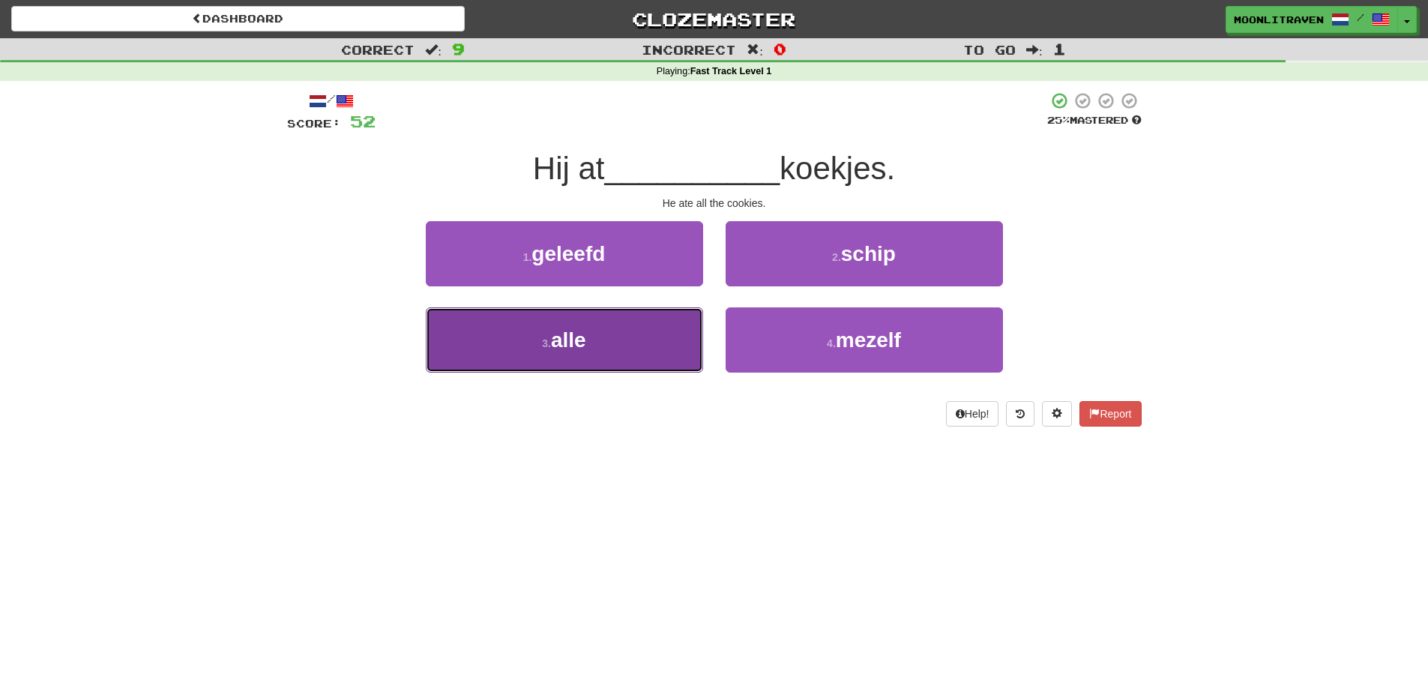
click at [573, 348] on span "alle" at bounding box center [568, 339] width 35 height 23
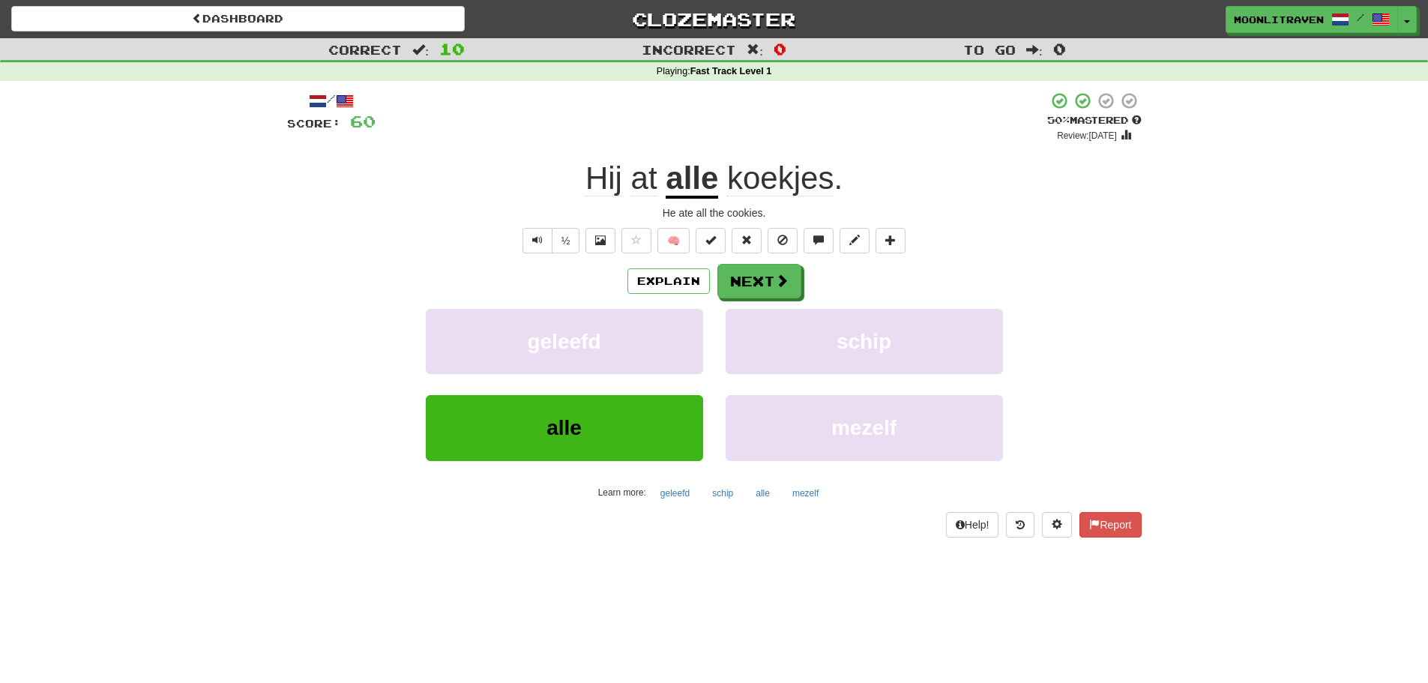
click at [642, 179] on span "at" at bounding box center [644, 178] width 26 height 36
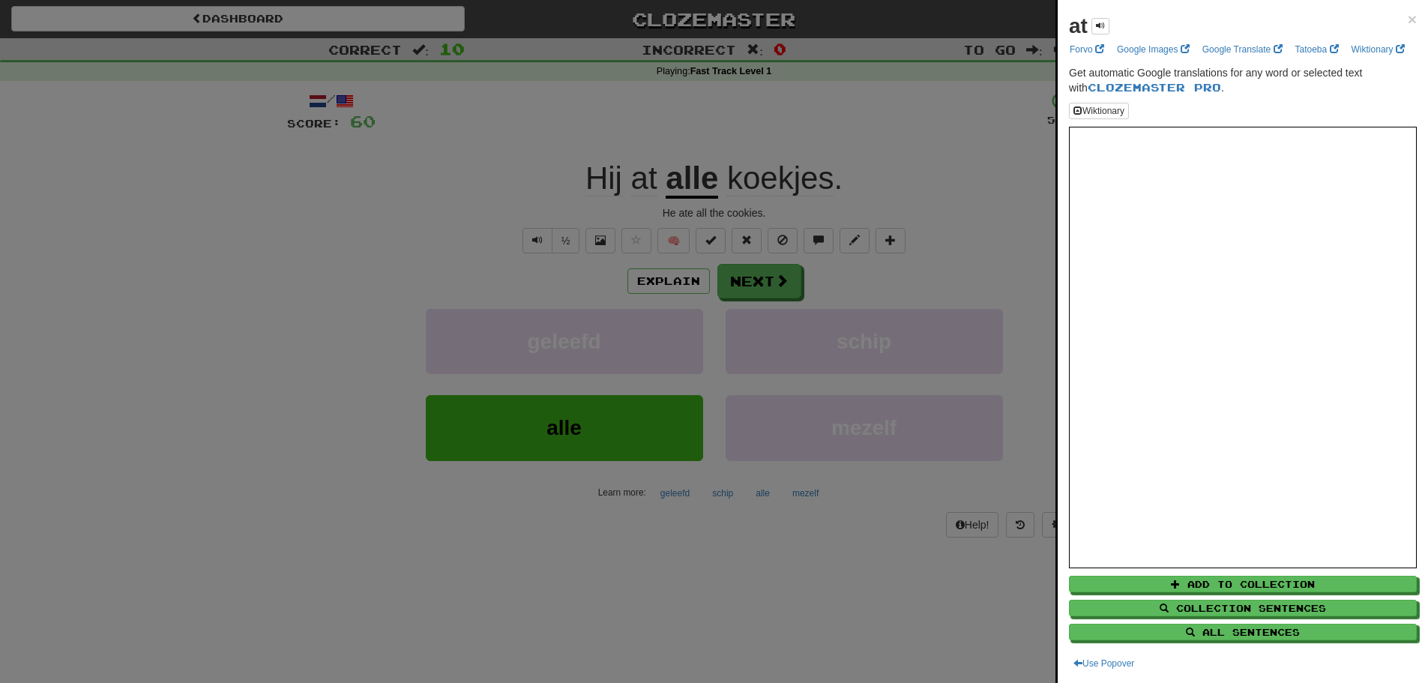
click at [244, 318] on div at bounding box center [714, 341] width 1428 height 683
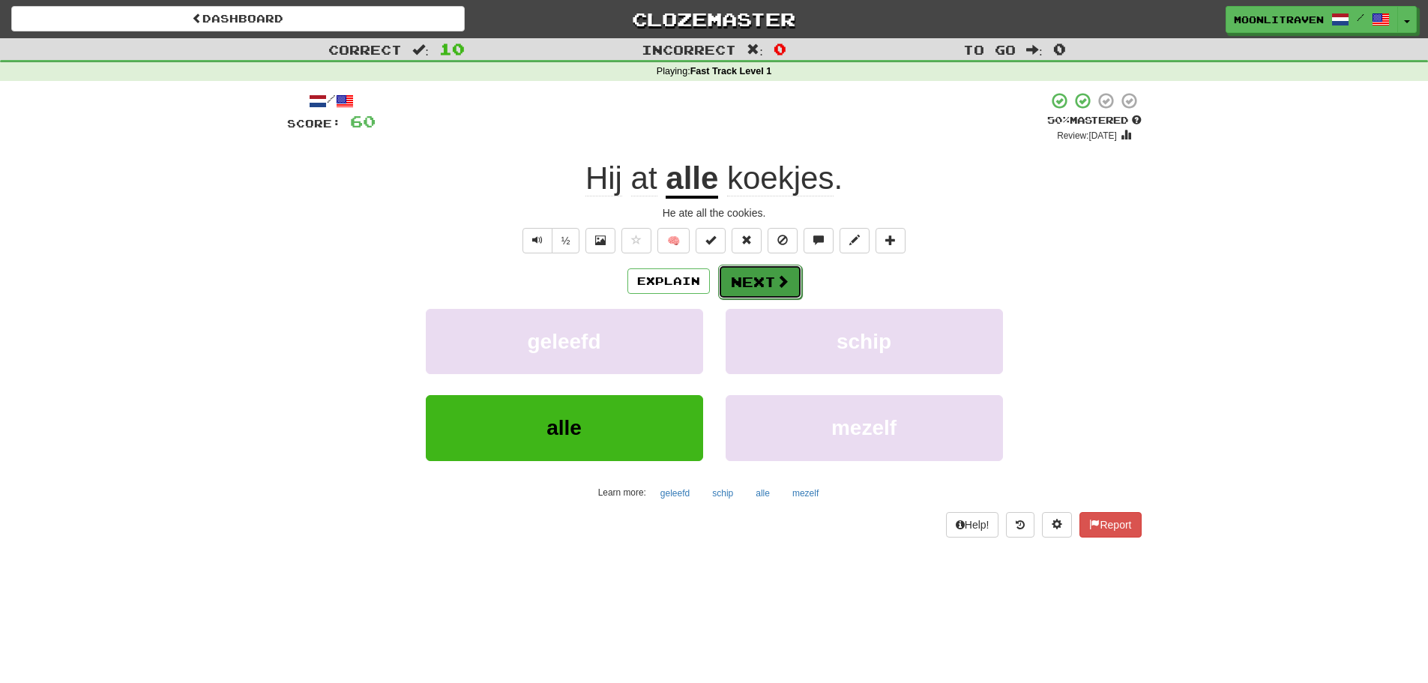
click at [754, 281] on button "Next" at bounding box center [760, 282] width 84 height 34
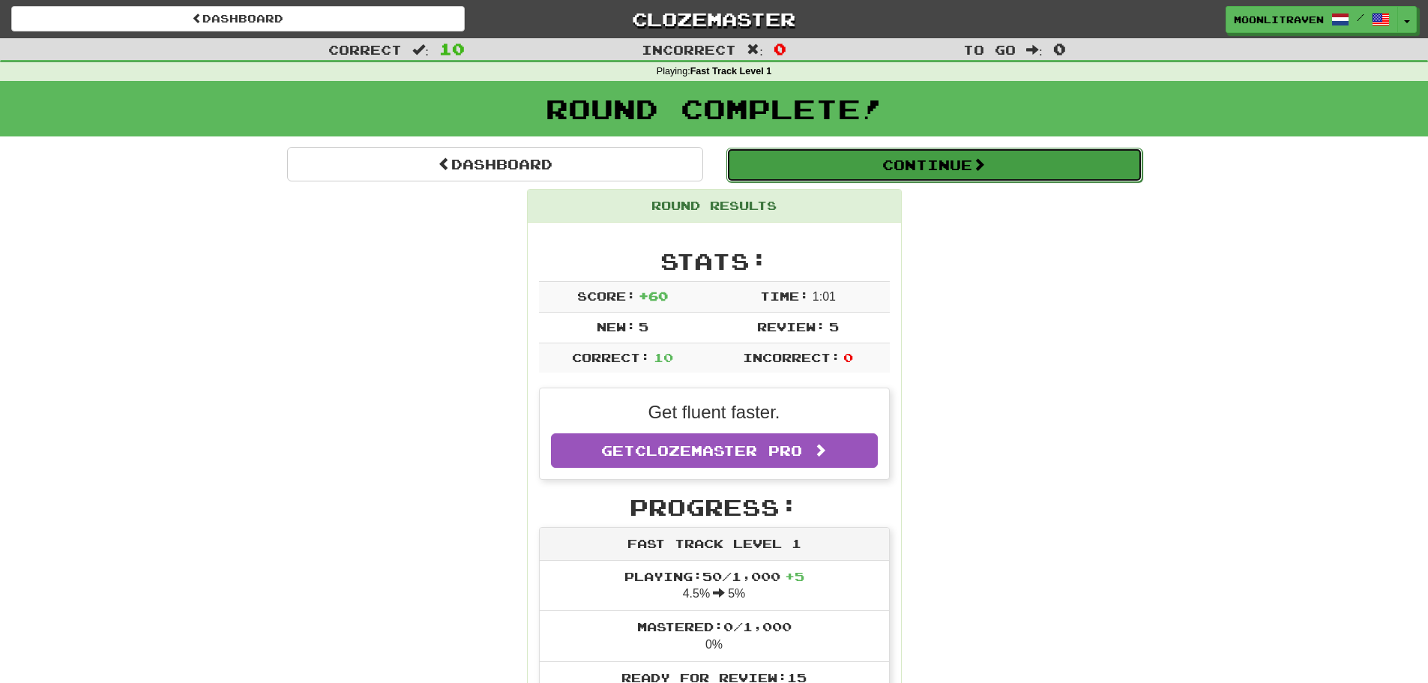
click at [966, 178] on button "Continue" at bounding box center [934, 165] width 416 height 34
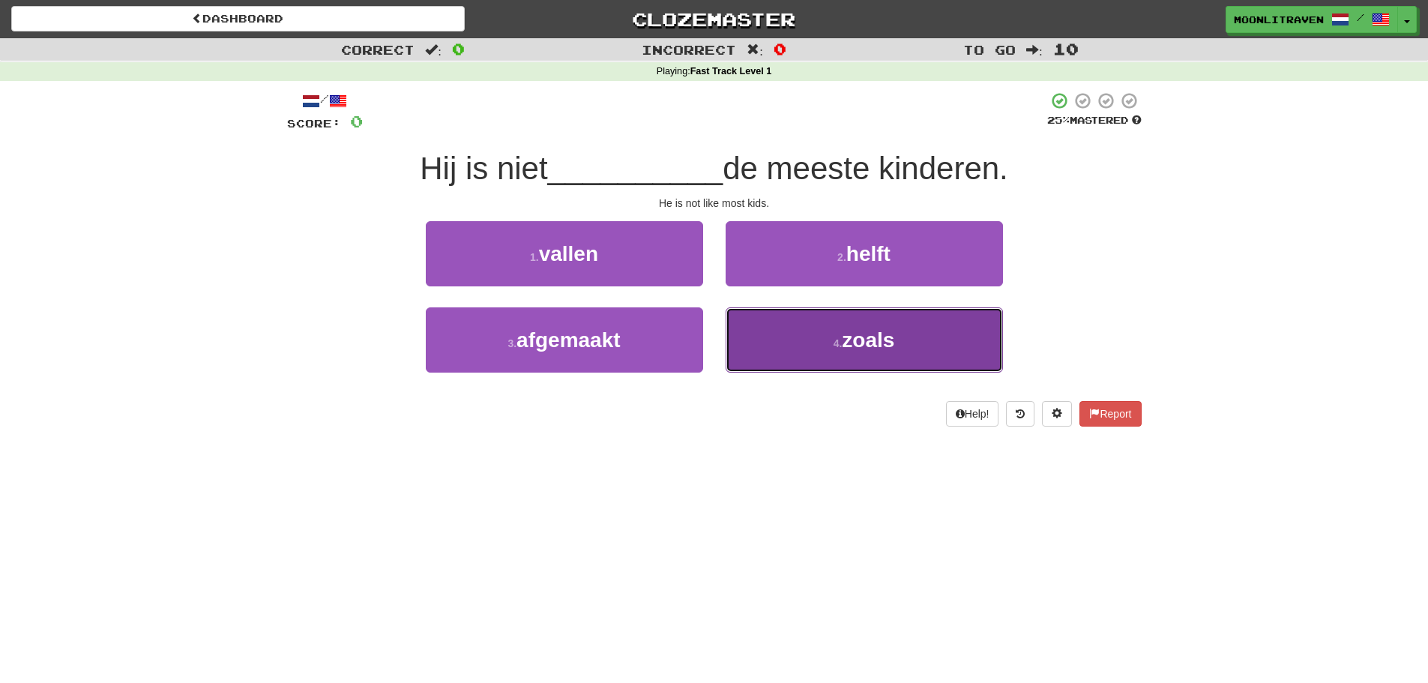
click at [841, 349] on button "4 . zoals" at bounding box center [864, 339] width 277 height 65
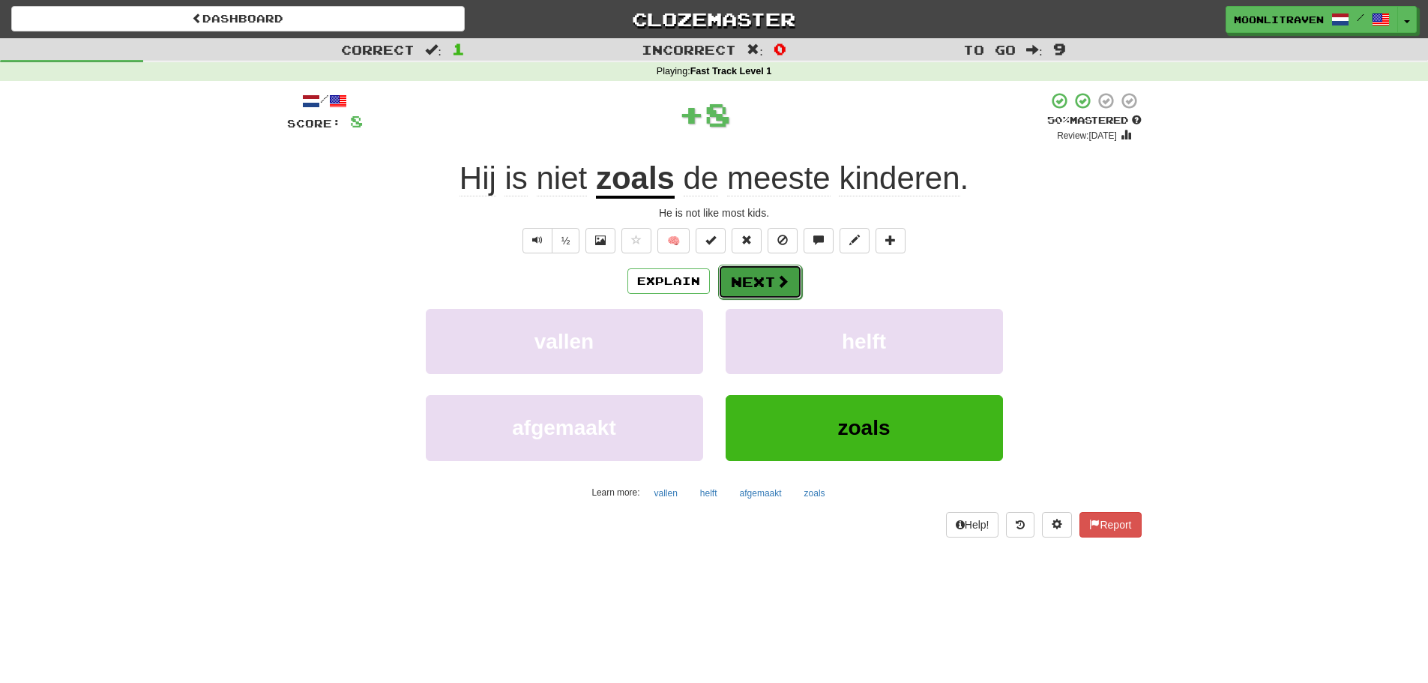
click at [765, 291] on button "Next" at bounding box center [760, 282] width 84 height 34
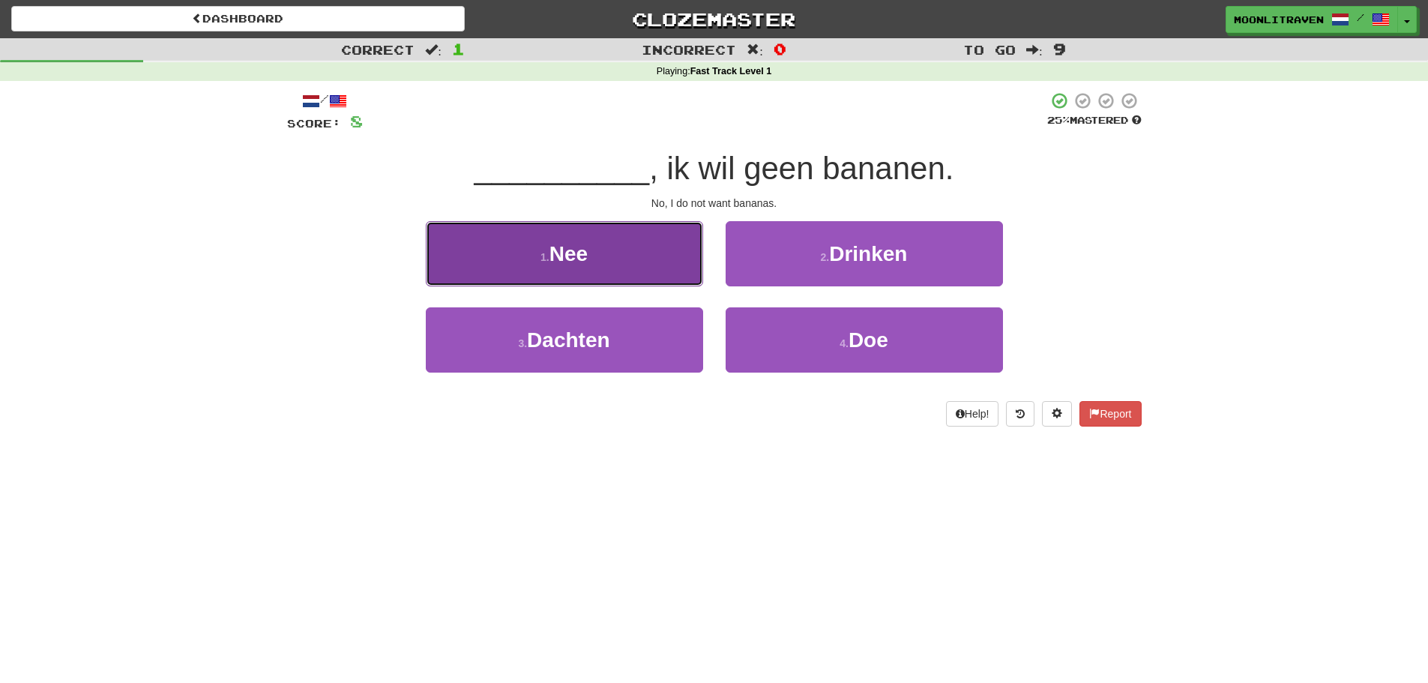
click at [571, 247] on span "Nee" at bounding box center [568, 253] width 38 height 23
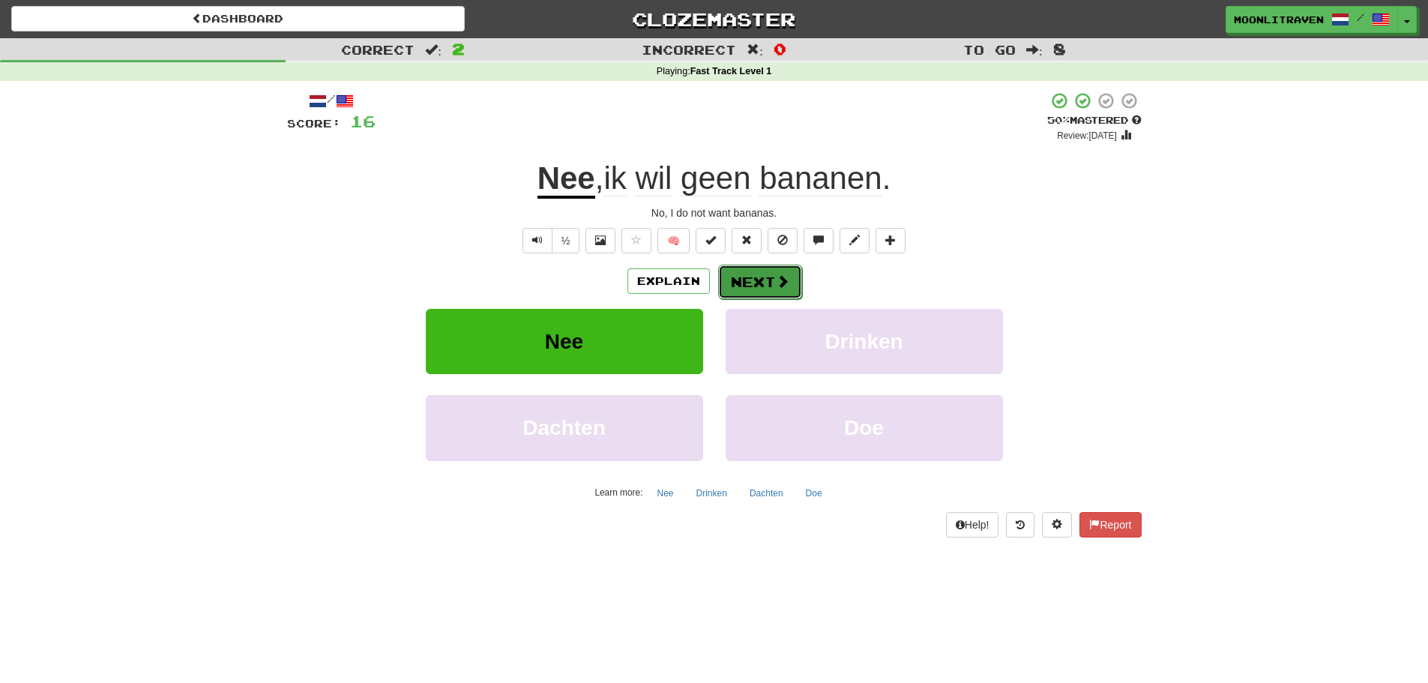
click at [778, 287] on span at bounding box center [782, 280] width 13 height 13
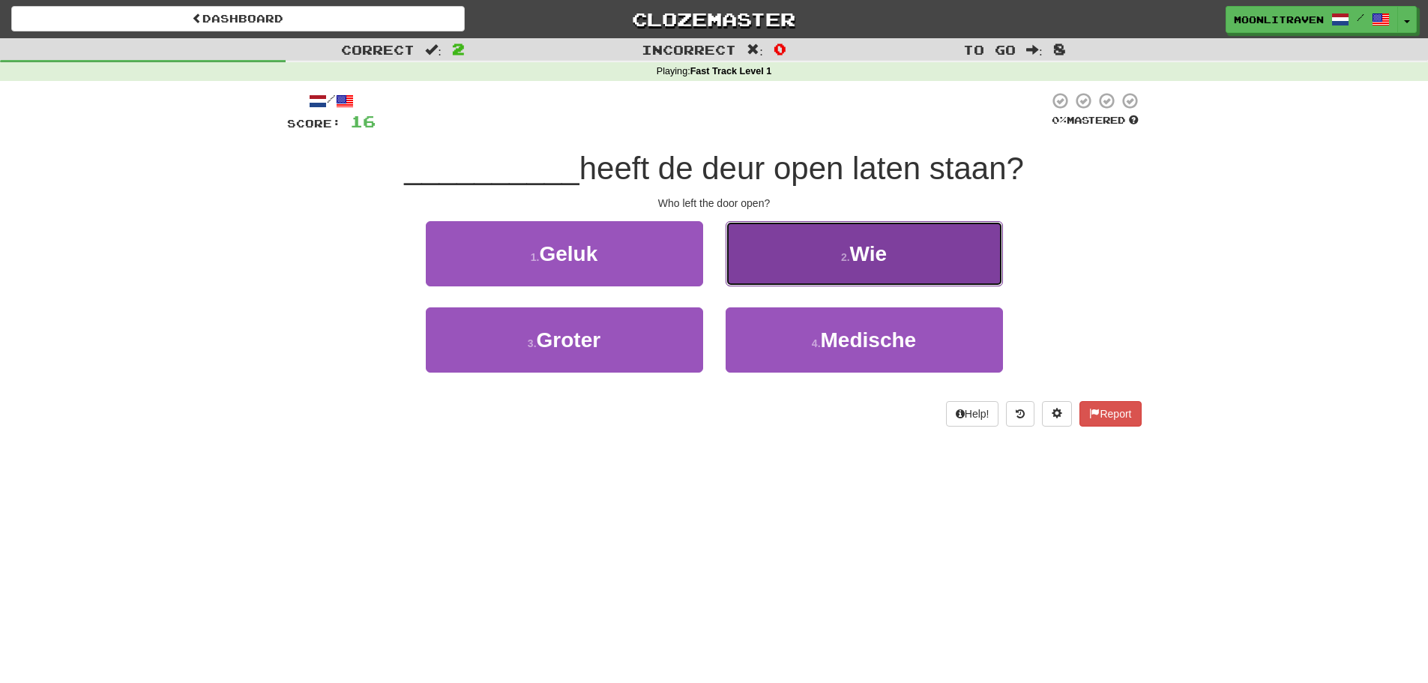
click at [912, 265] on button "2 . Wie" at bounding box center [864, 253] width 277 height 65
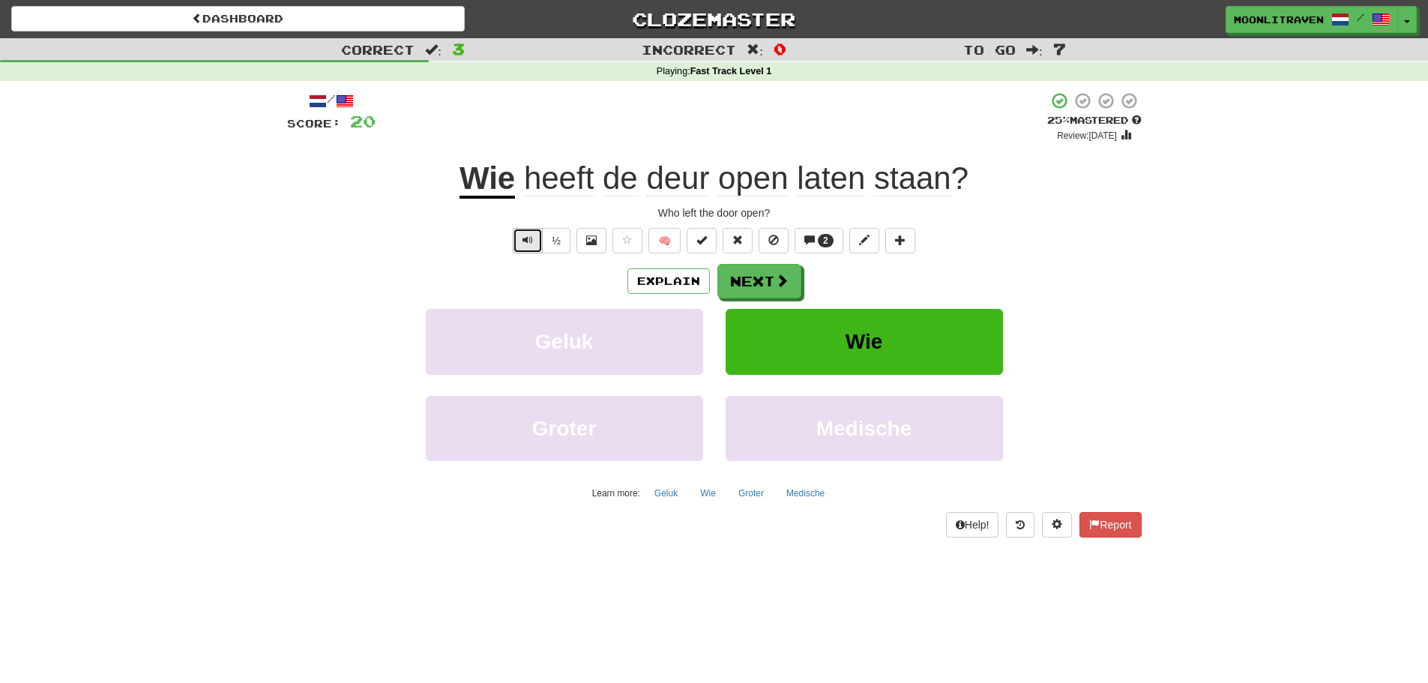
click at [531, 237] on span "Text-to-speech controls" at bounding box center [527, 240] width 10 height 10
click at [777, 279] on span at bounding box center [782, 280] width 13 height 13
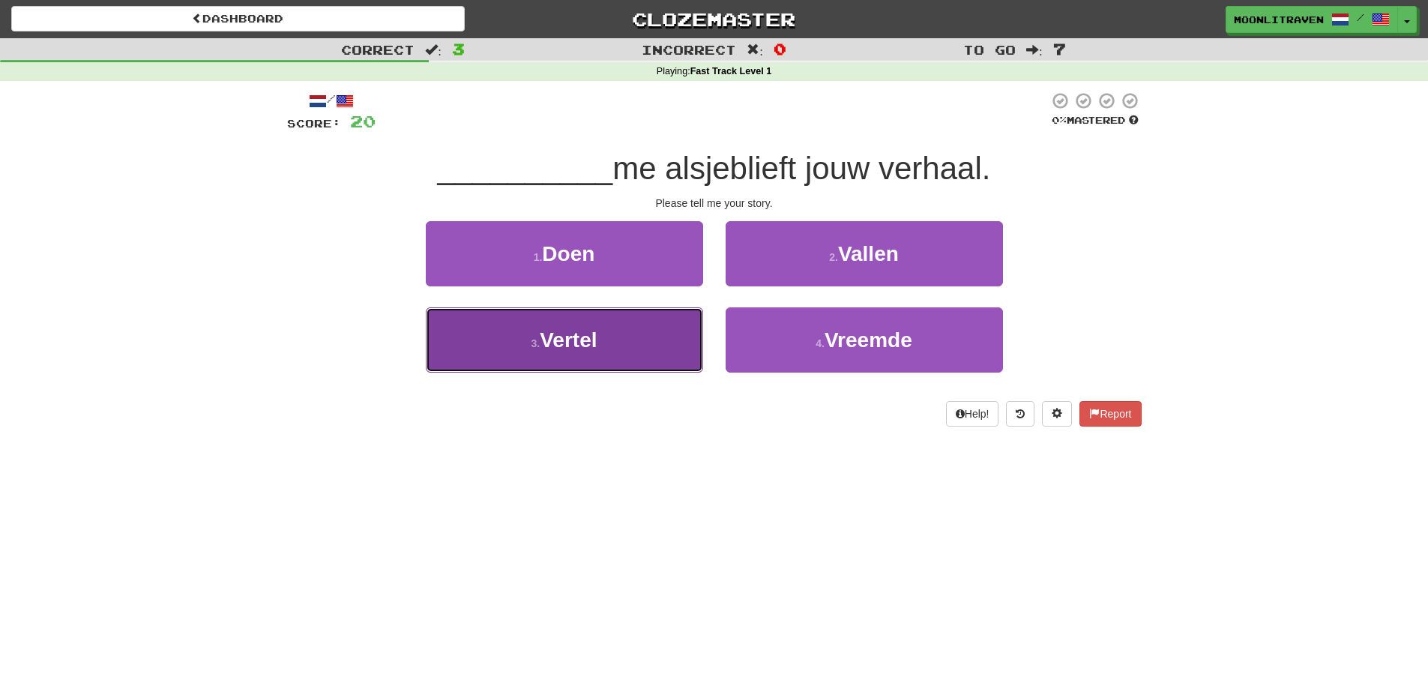
click at [620, 325] on button "3 . Vertel" at bounding box center [564, 339] width 277 height 65
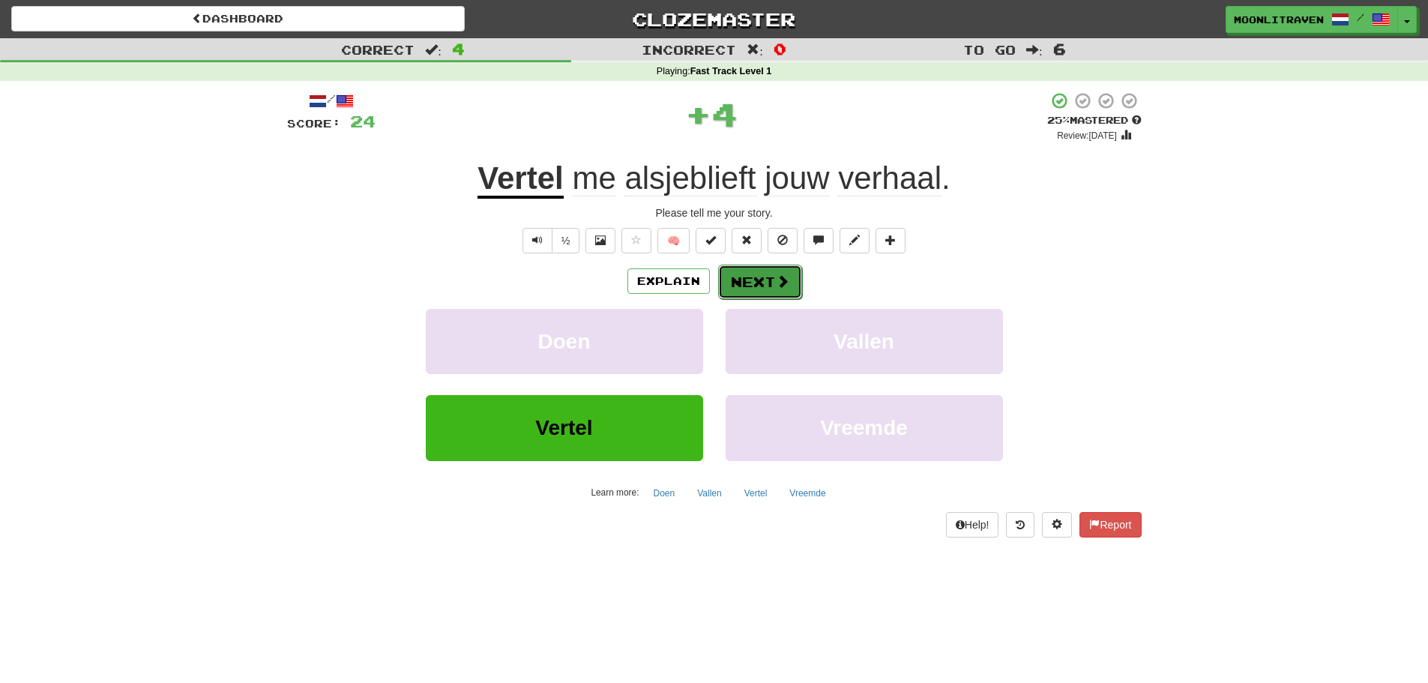
click at [747, 281] on button "Next" at bounding box center [760, 282] width 84 height 34
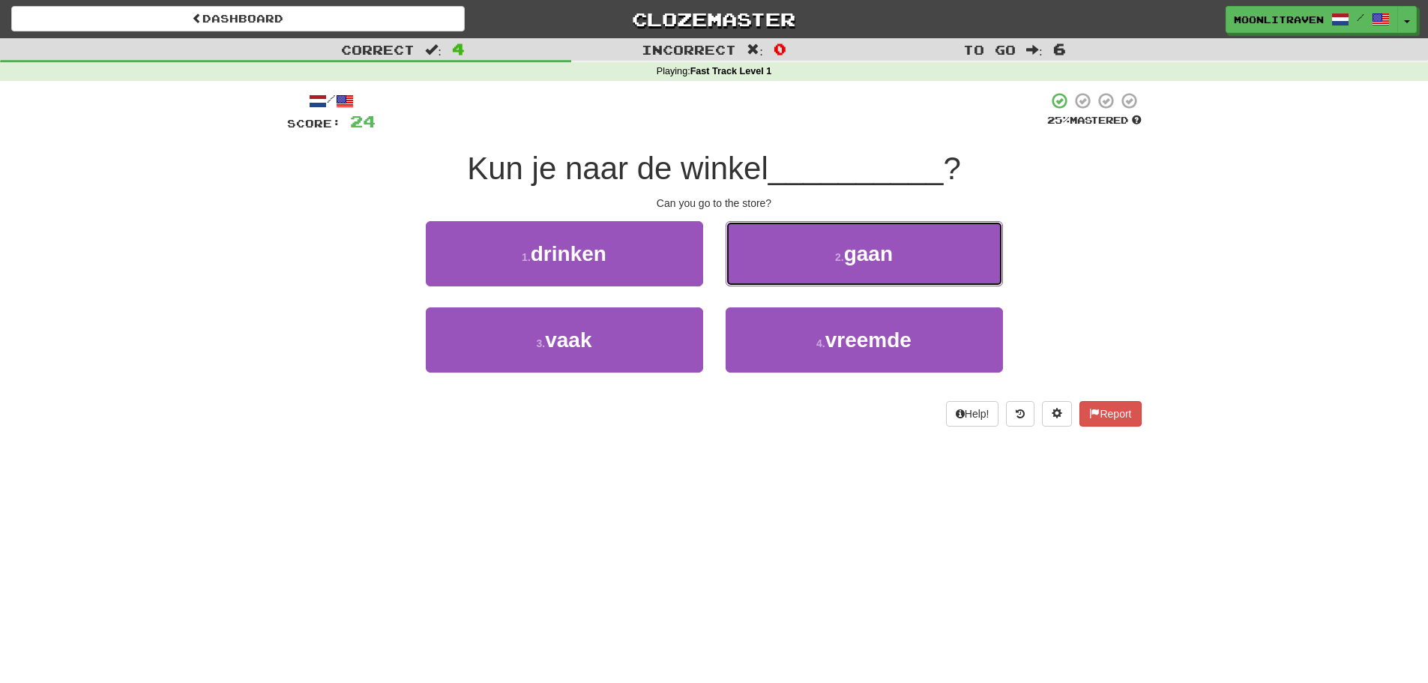
click at [801, 255] on button "2 . gaan" at bounding box center [864, 253] width 277 height 65
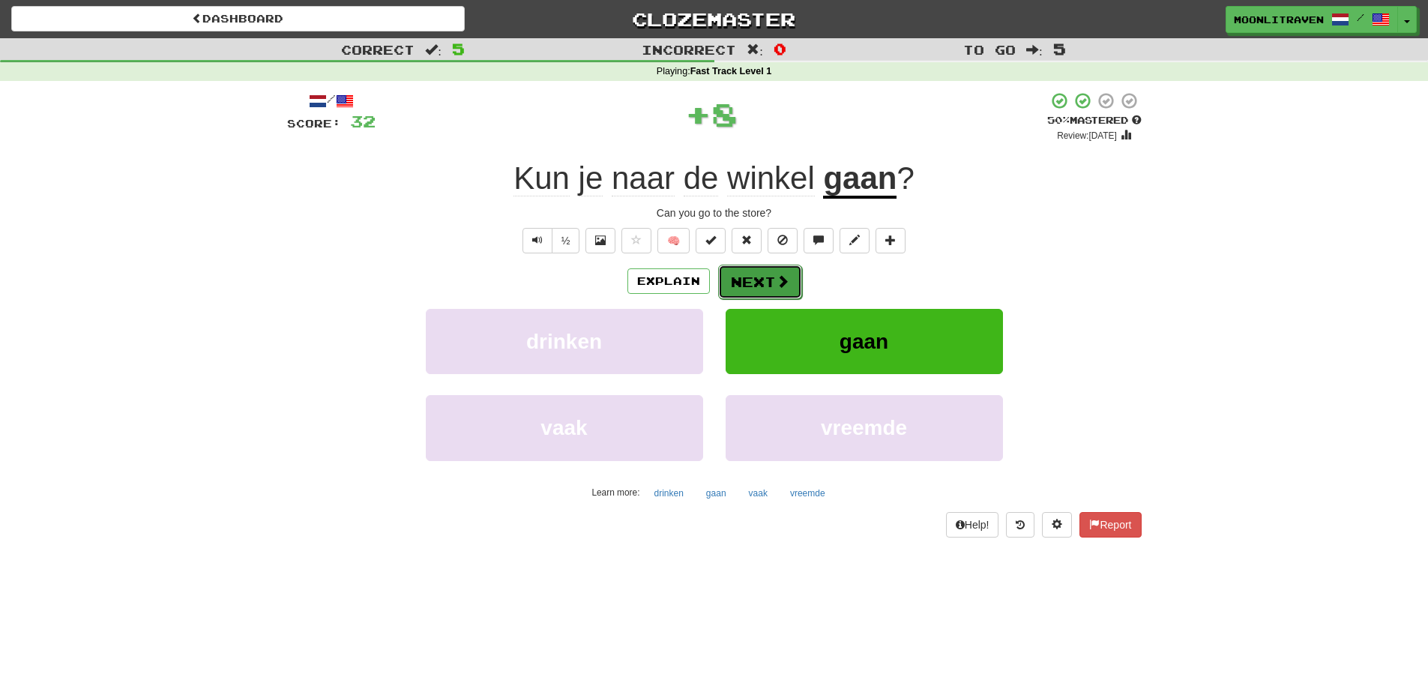
click at [759, 281] on button "Next" at bounding box center [760, 282] width 84 height 34
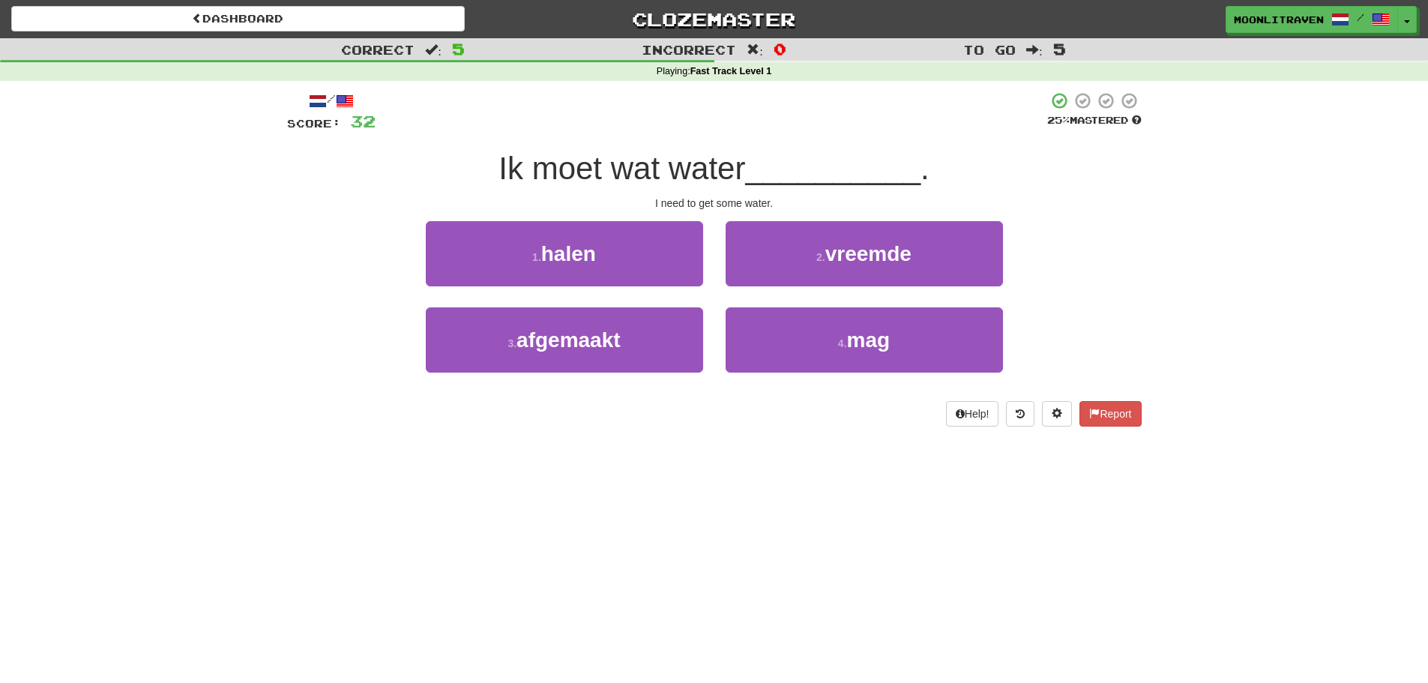
drag, startPoint x: 492, startPoint y: 202, endPoint x: 526, endPoint y: 216, distance: 37.3
click at [499, 205] on div "I need to get some water." at bounding box center [714, 203] width 855 height 15
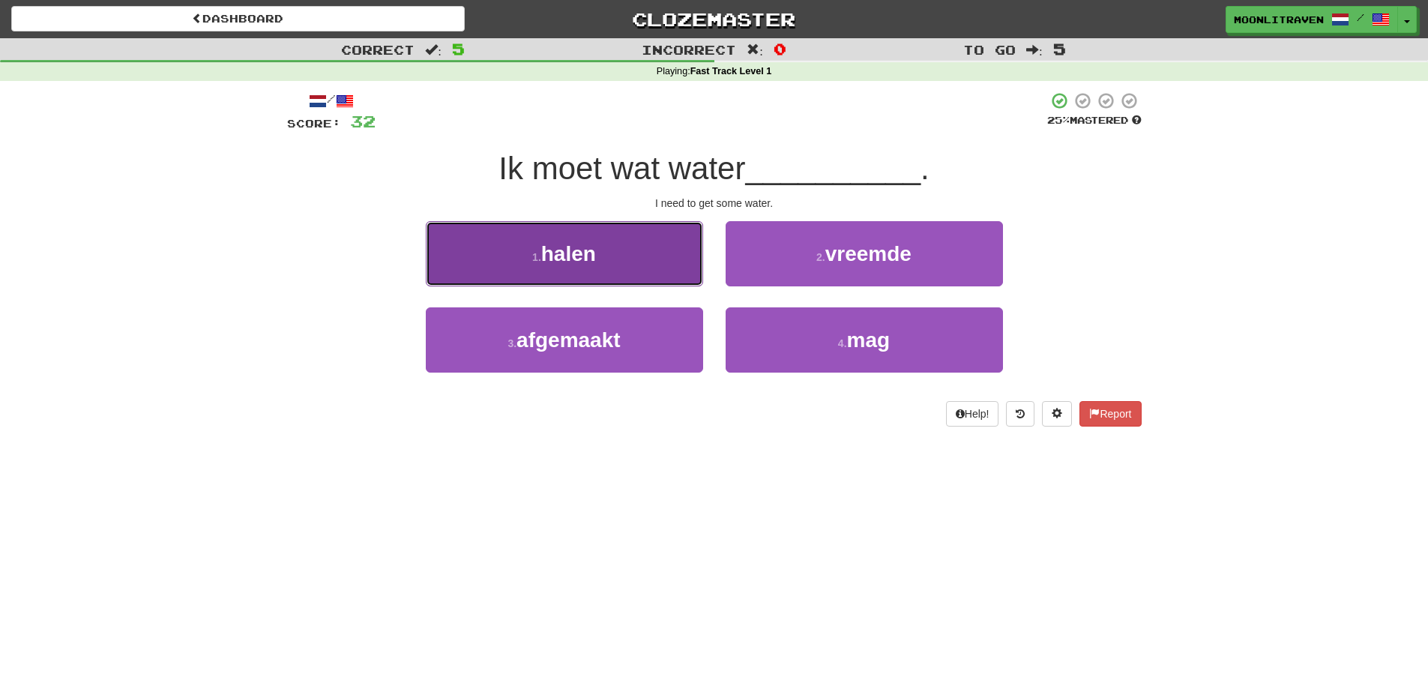
click at [551, 231] on button "1 . halen" at bounding box center [564, 253] width 277 height 65
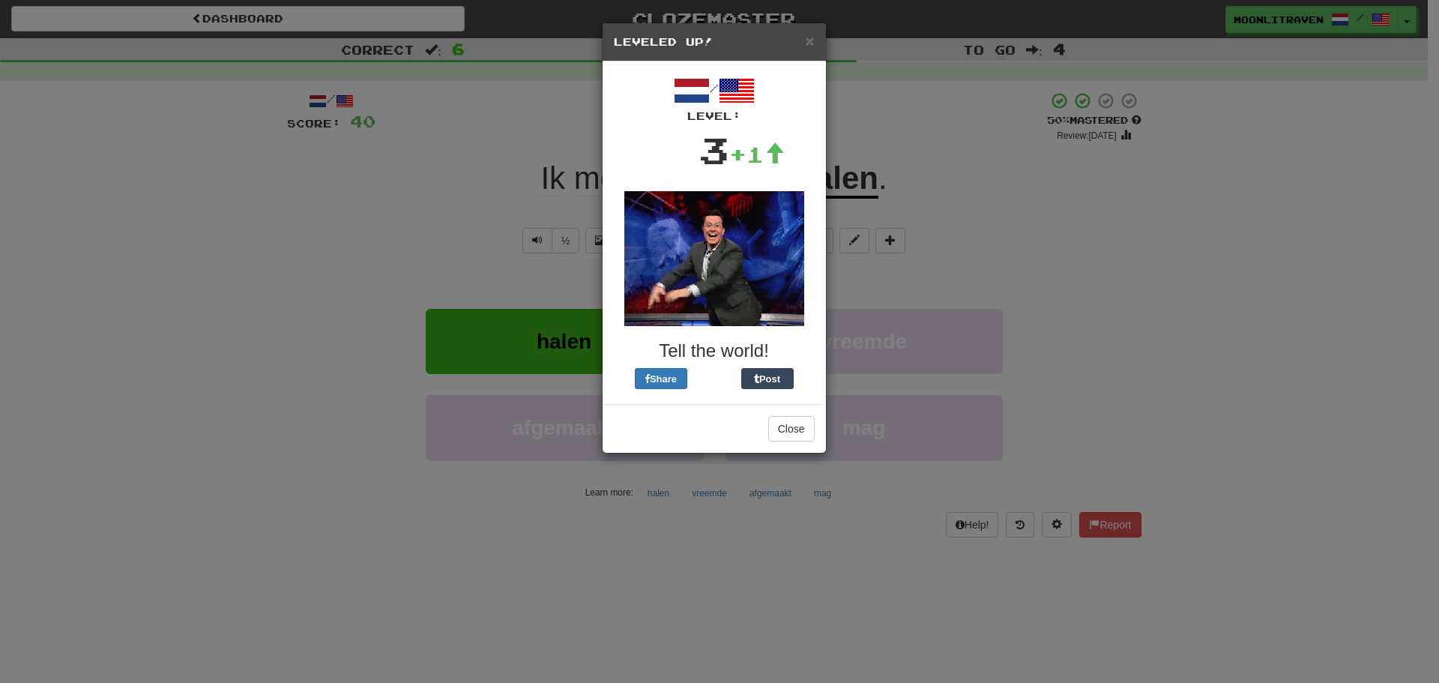
click at [1078, 244] on div "× Leveled Up! / Level: 3 +1 Tell the world! Share Post Close" at bounding box center [719, 341] width 1439 height 683
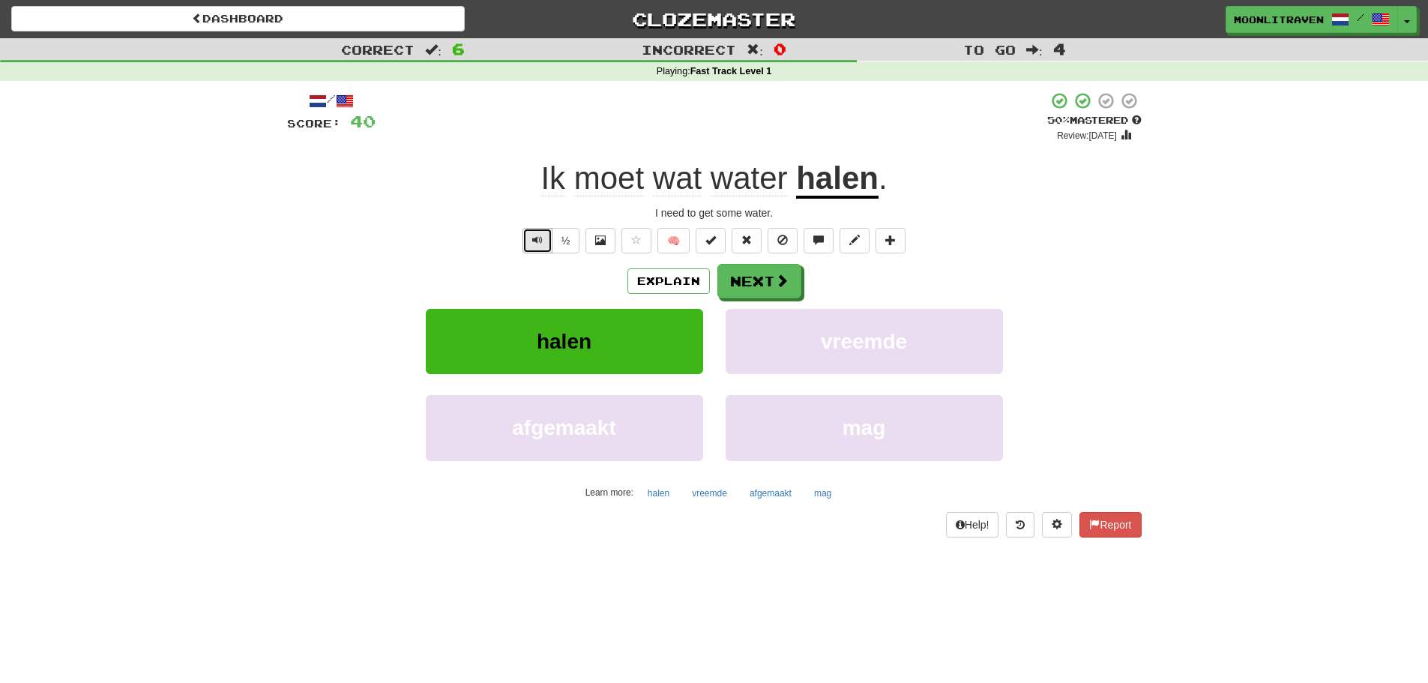
click at [529, 239] on button "Text-to-speech controls" at bounding box center [537, 240] width 30 height 25
click at [763, 280] on button "Next" at bounding box center [760, 282] width 84 height 34
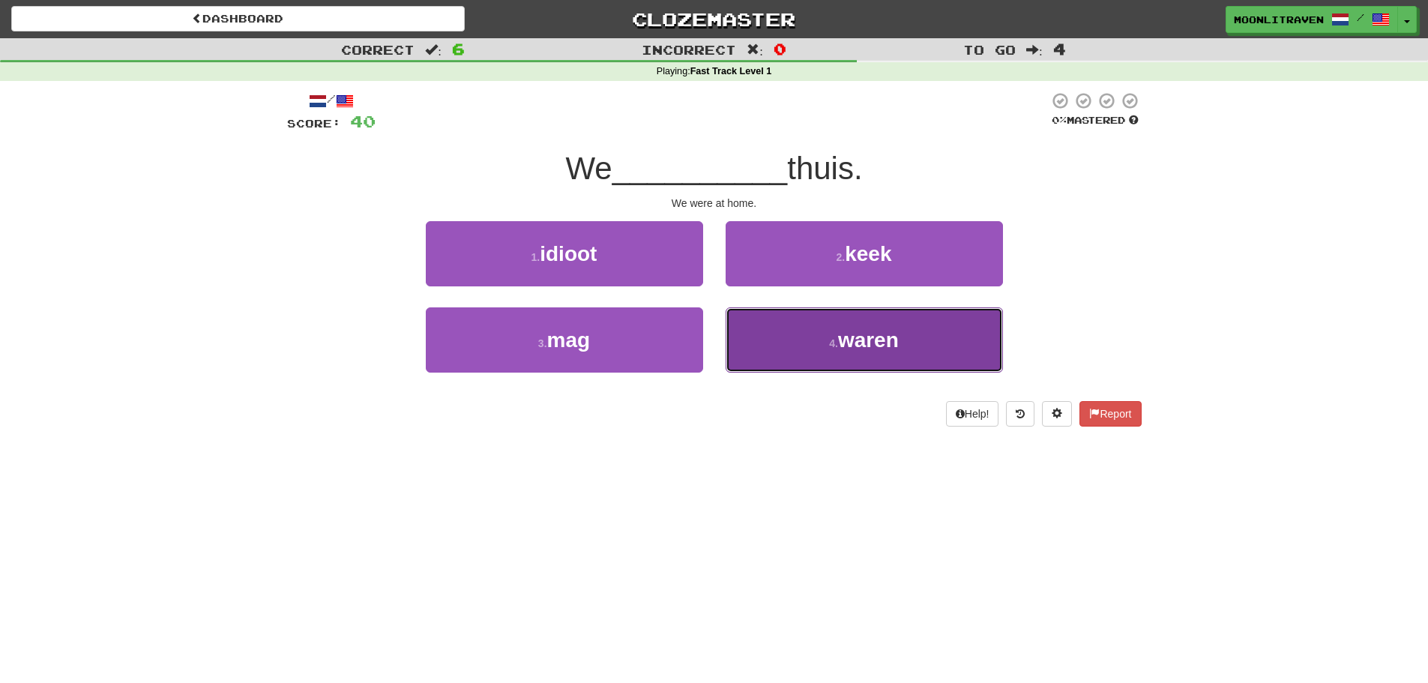
click at [883, 335] on span "waren" at bounding box center [868, 339] width 61 height 23
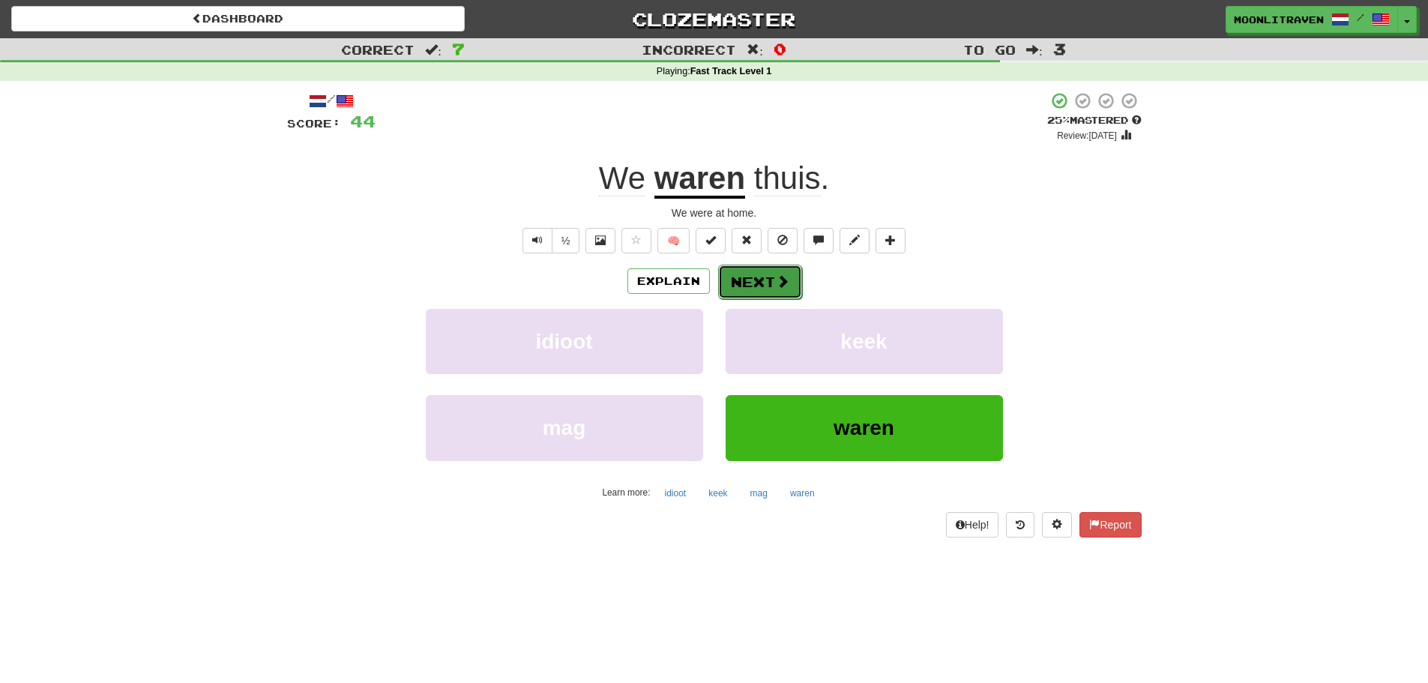
click at [771, 283] on button "Next" at bounding box center [760, 282] width 84 height 34
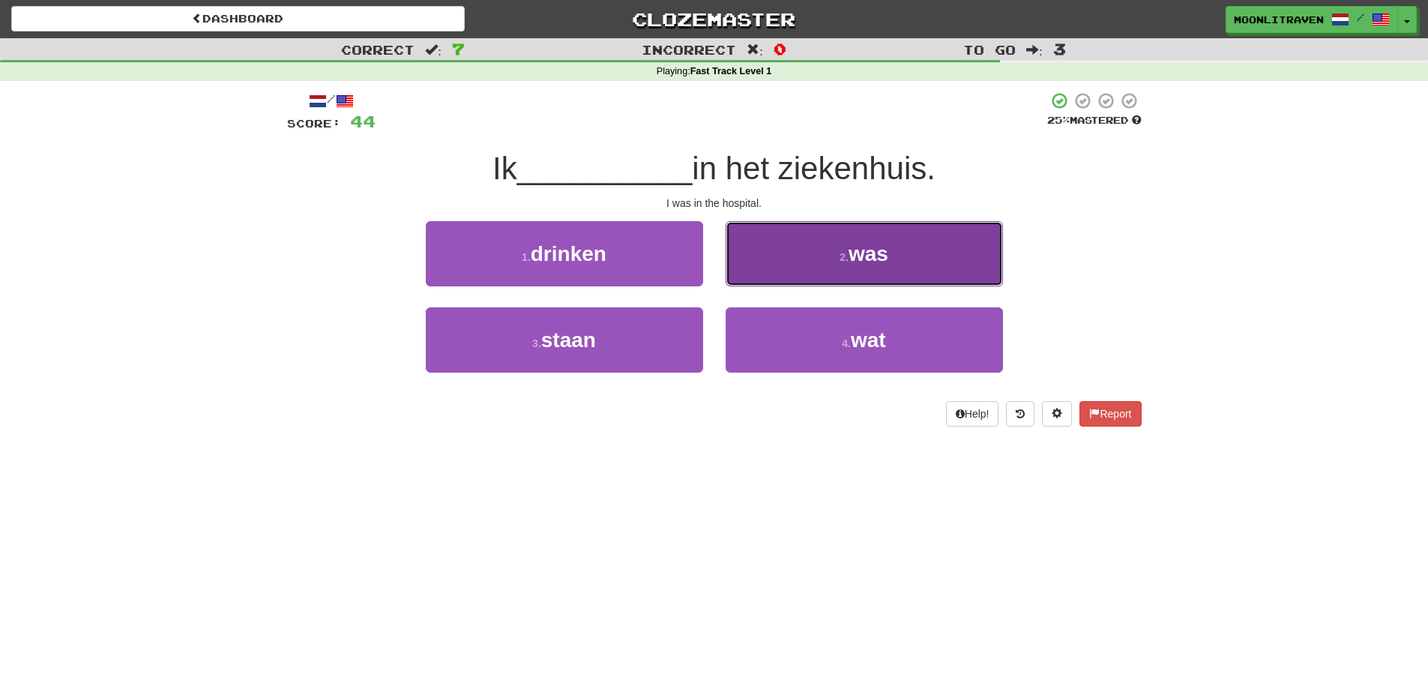
click at [816, 244] on button "2 . was" at bounding box center [864, 253] width 277 height 65
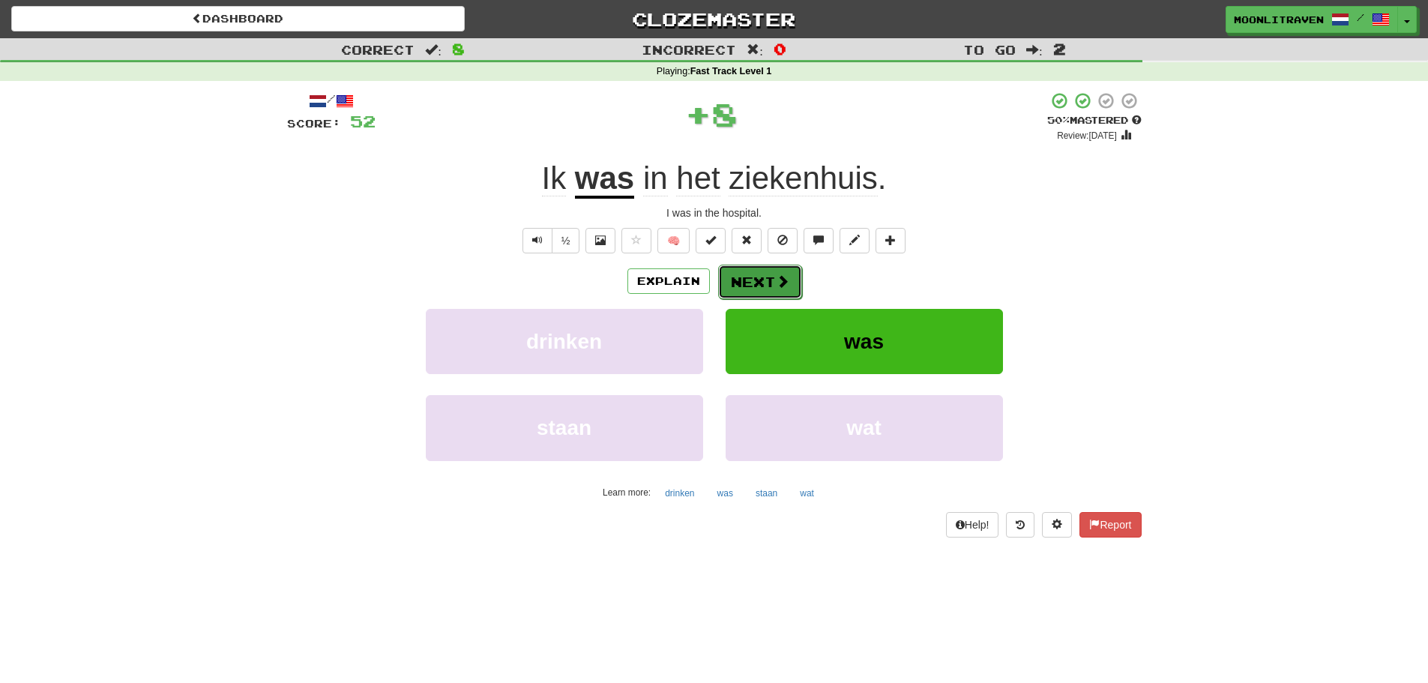
click at [768, 277] on button "Next" at bounding box center [760, 282] width 84 height 34
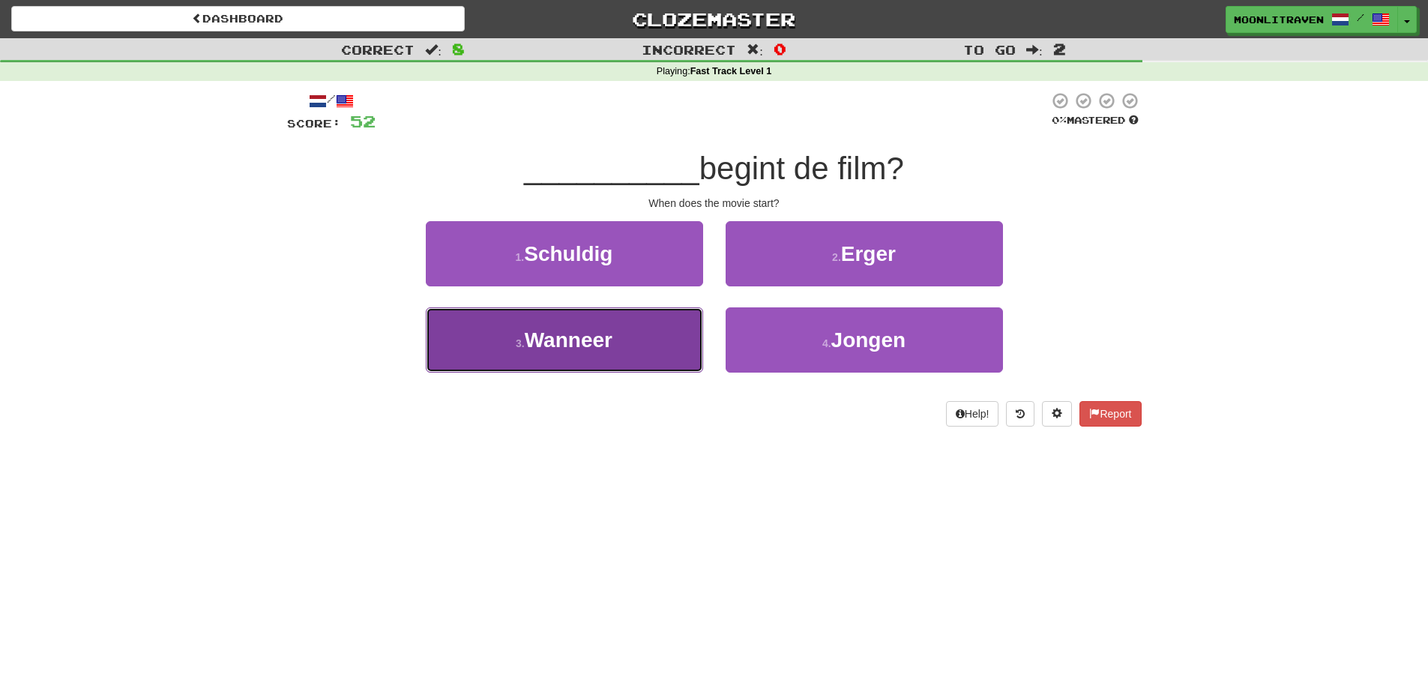
click at [572, 339] on span "Wanneer" at bounding box center [569, 339] width 88 height 23
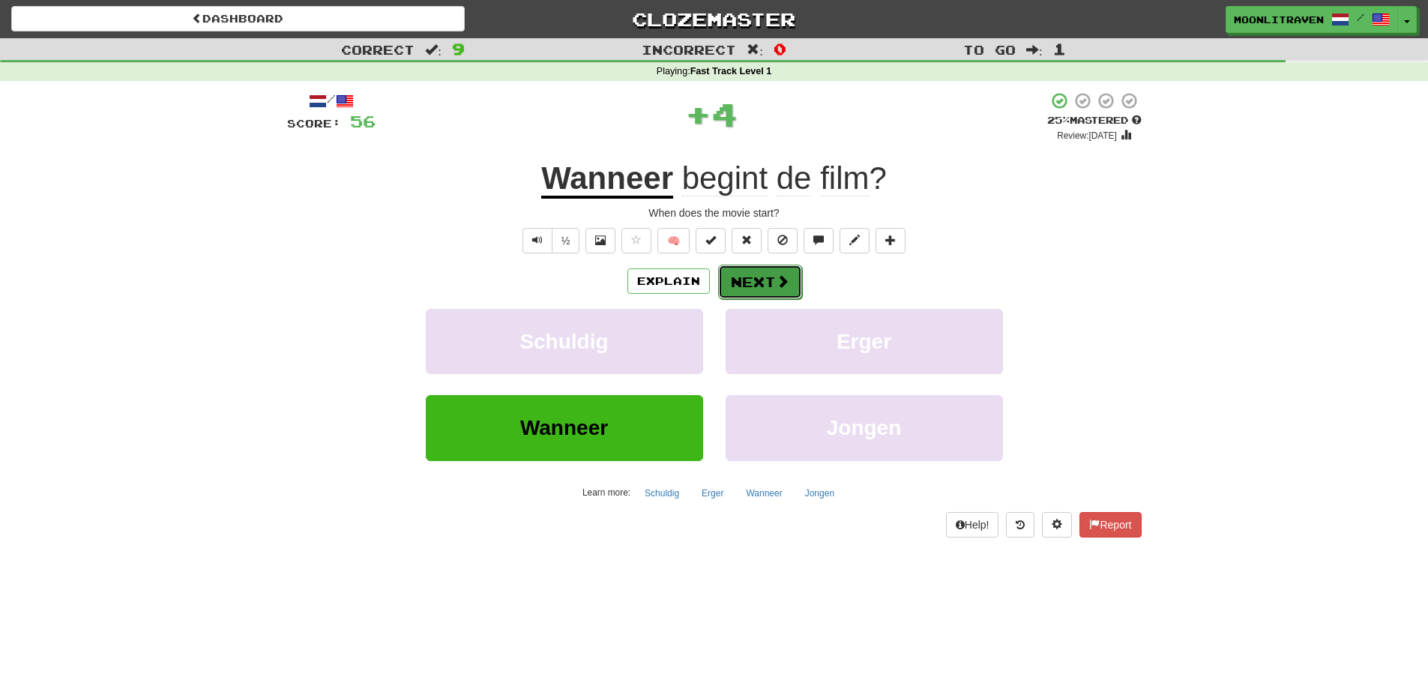
click at [772, 277] on button "Next" at bounding box center [760, 282] width 84 height 34
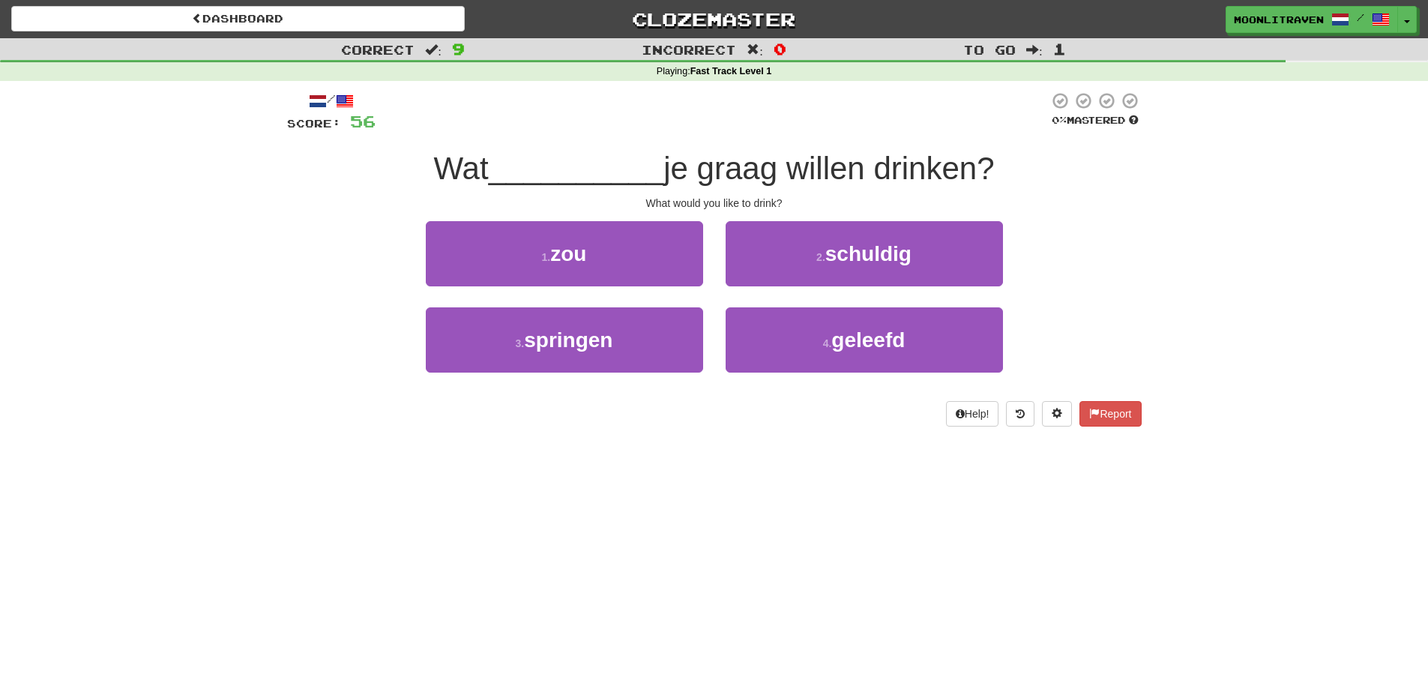
click at [589, 220] on div "/ Score: 56 0 % Mastered Wat __________ je graag willen drinken? What would you…" at bounding box center [714, 258] width 855 height 335
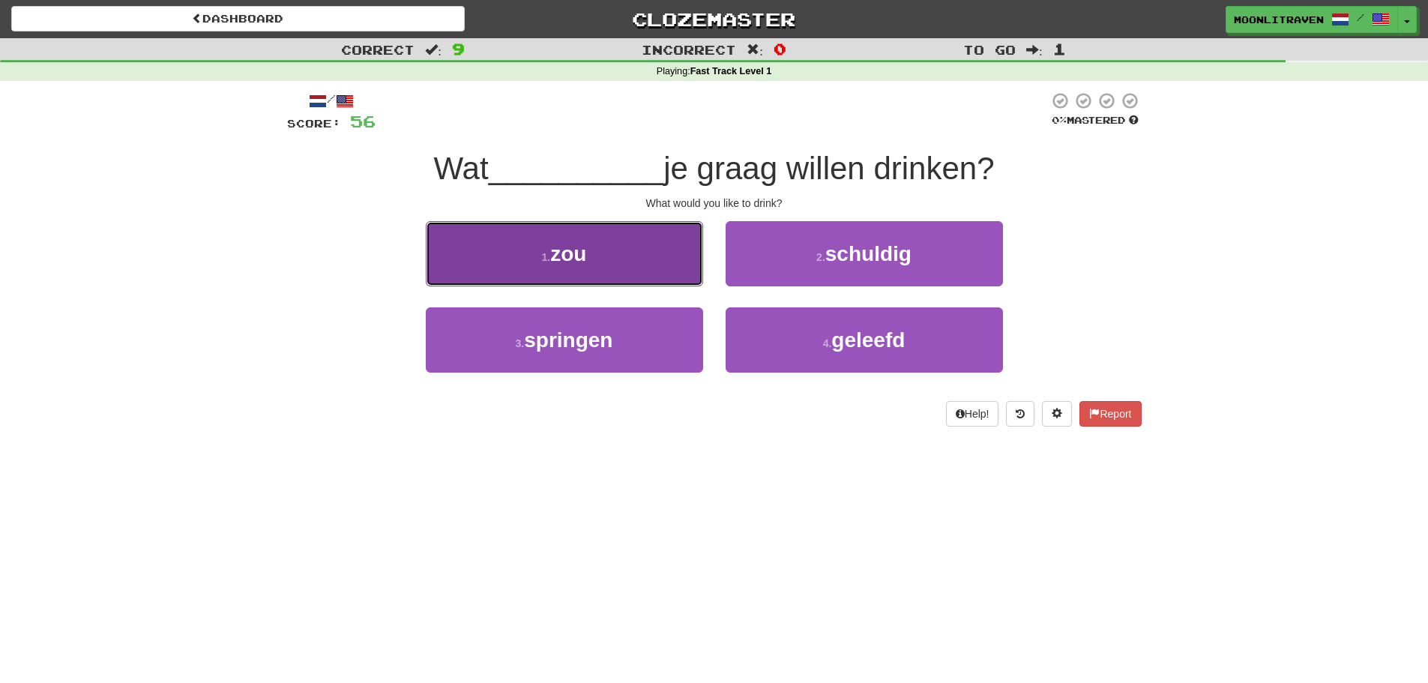
click at [588, 230] on button "1 . zou" at bounding box center [564, 253] width 277 height 65
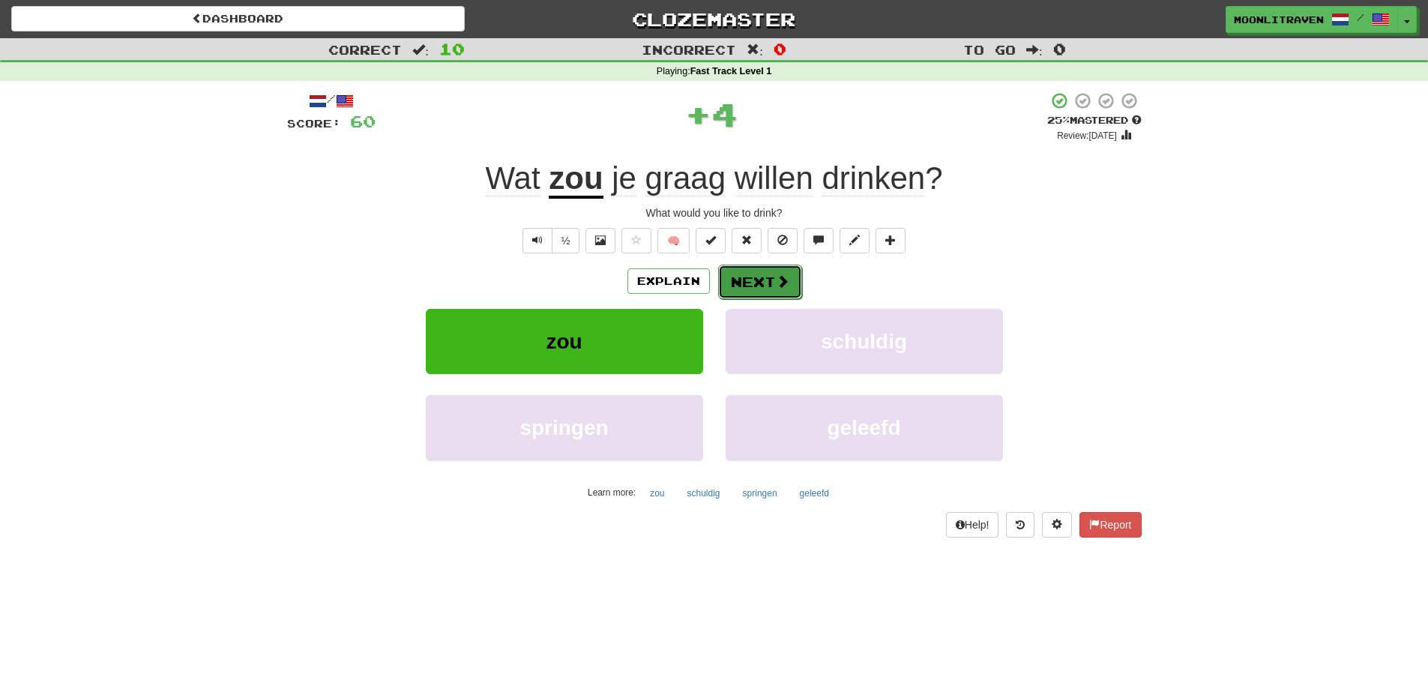
click at [759, 274] on button "Next" at bounding box center [760, 282] width 84 height 34
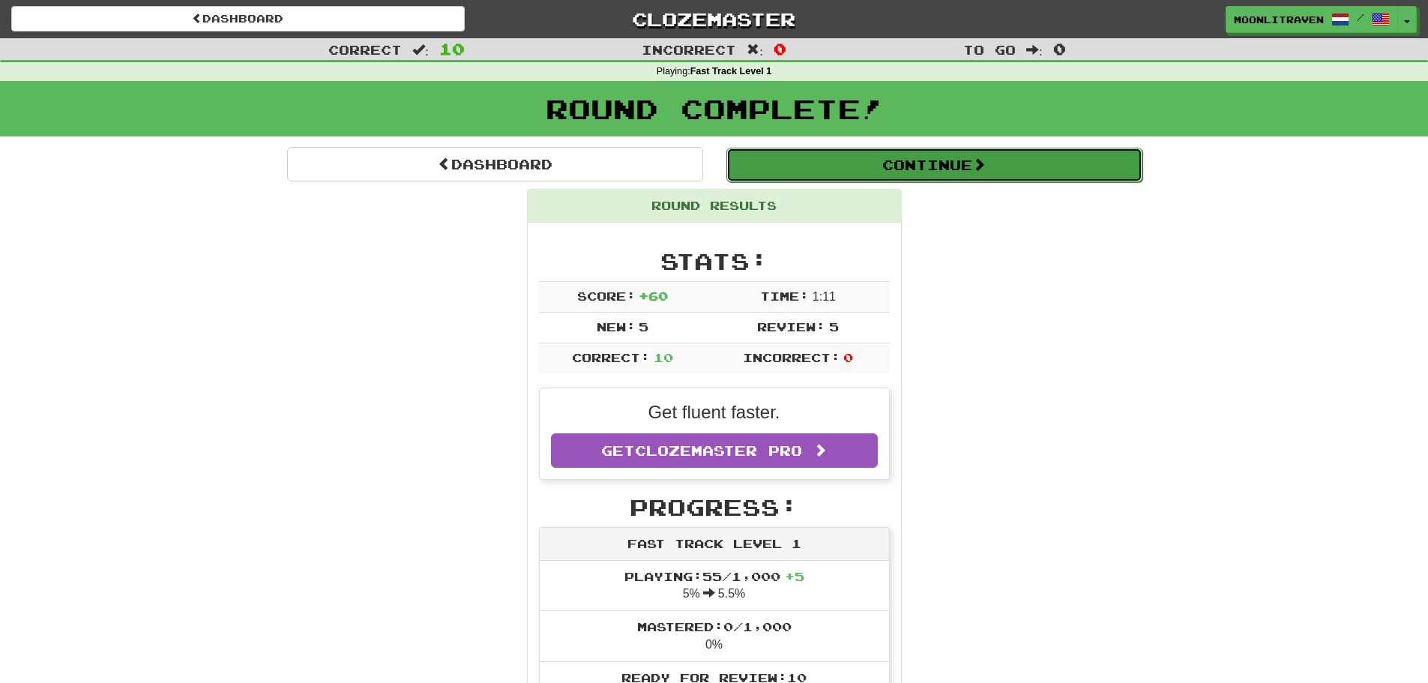
click at [963, 158] on button "Continue" at bounding box center [934, 165] width 416 height 34
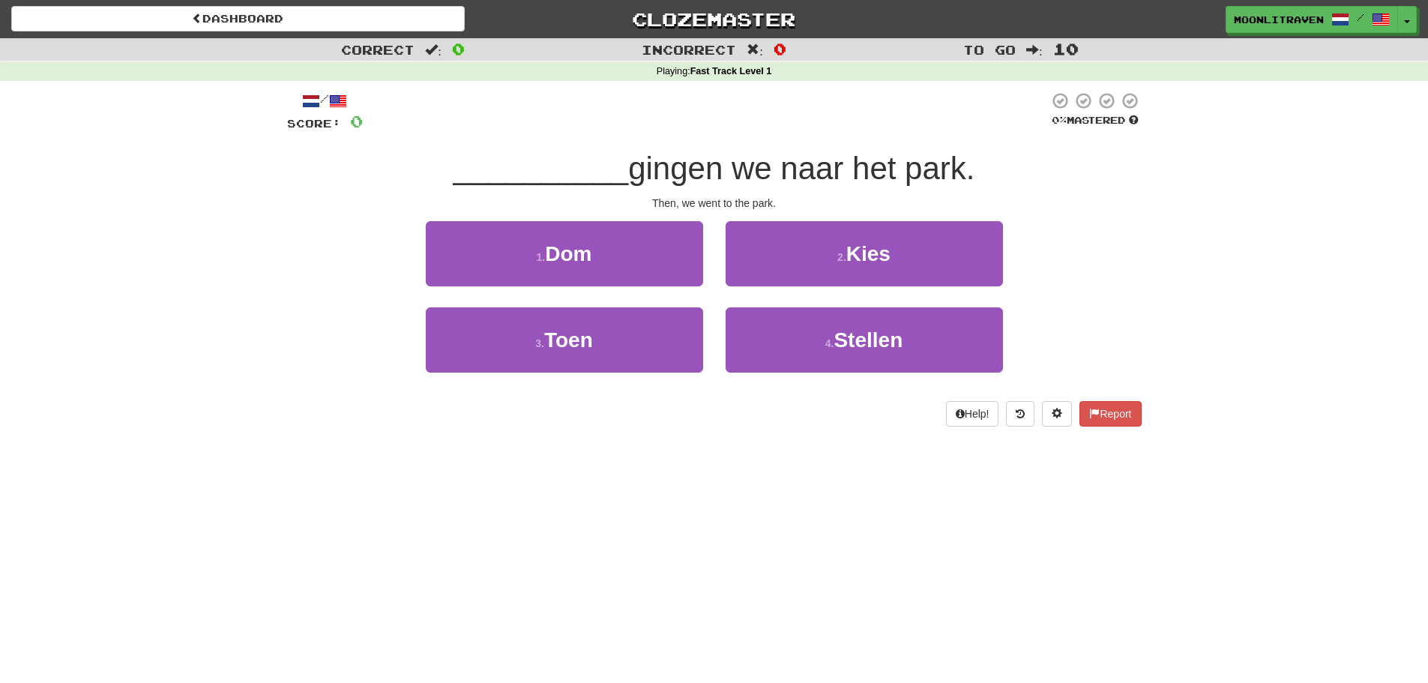
click at [714, 200] on div "Then, we went to the park." at bounding box center [714, 203] width 855 height 15
copy body "Then, we went to the park. 1 . Dom 2 . Kies 3 . Toen 4 . Stellen Help! Report"
click at [558, 487] on div "Dashboard Clozemaster moonlitraven / Toggle Dropdown Dashboard Leaderboard Acti…" at bounding box center [714, 341] width 1428 height 683
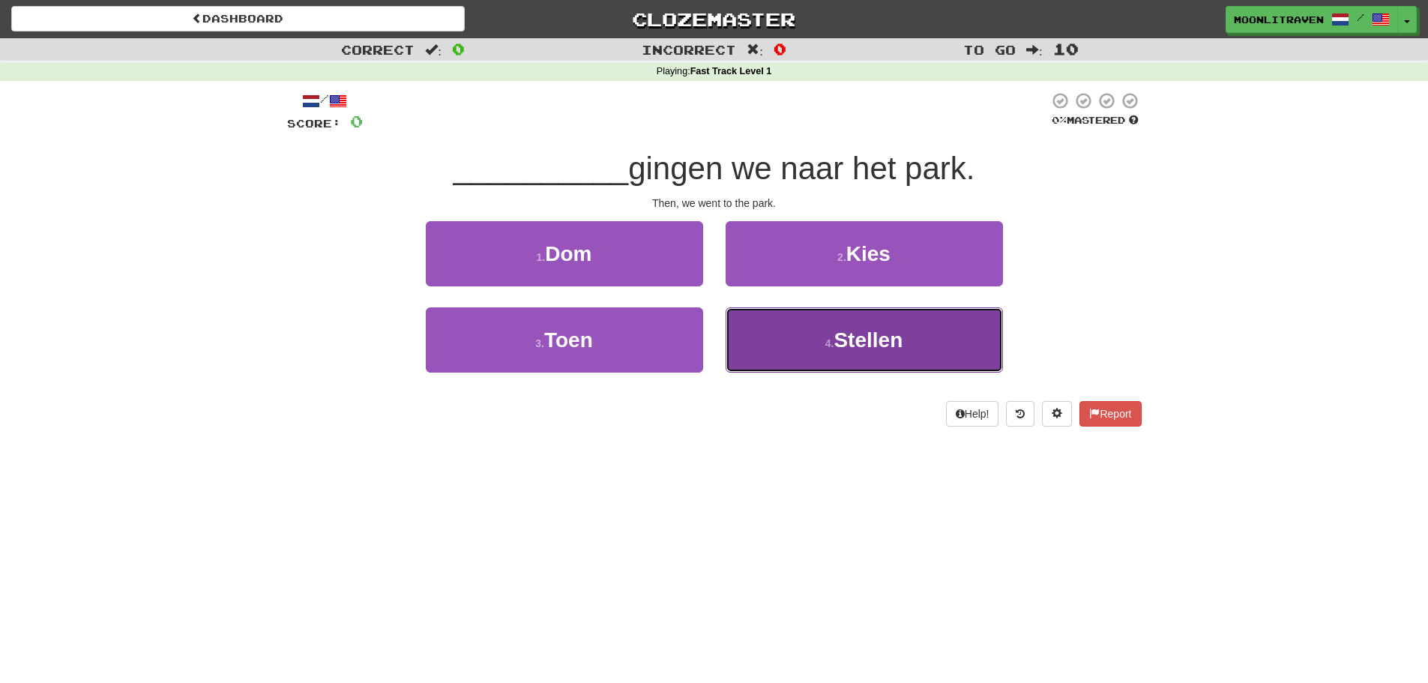
click at [833, 337] on small "4 ." at bounding box center [829, 343] width 9 height 12
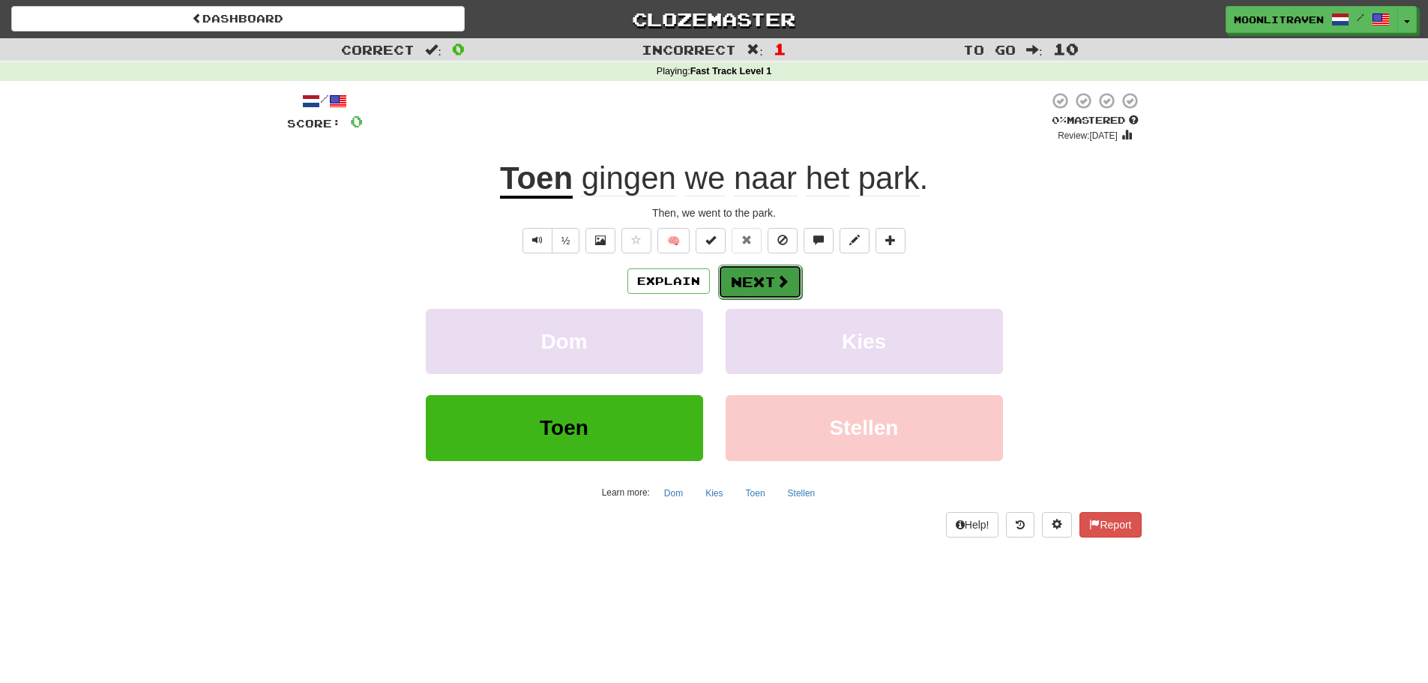
click at [783, 288] on span at bounding box center [782, 280] width 13 height 13
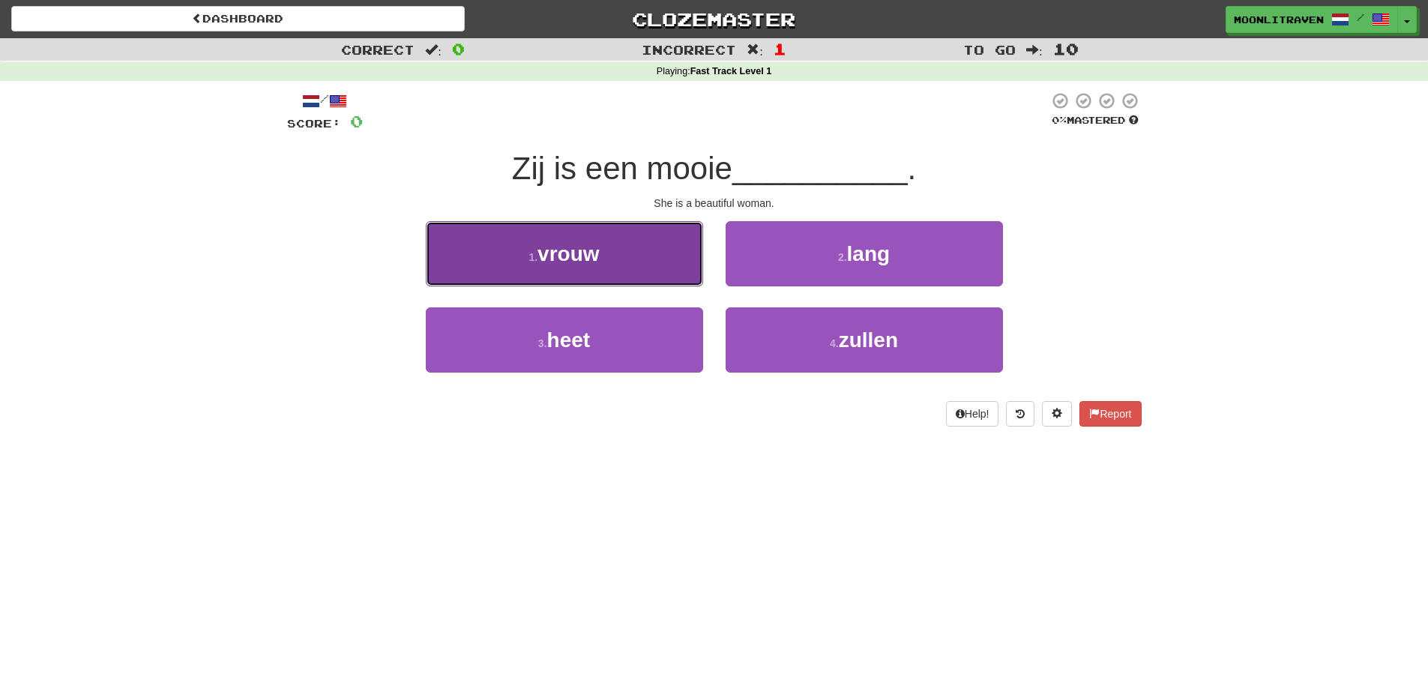
click at [627, 271] on button "1 . vrouw" at bounding box center [564, 253] width 277 height 65
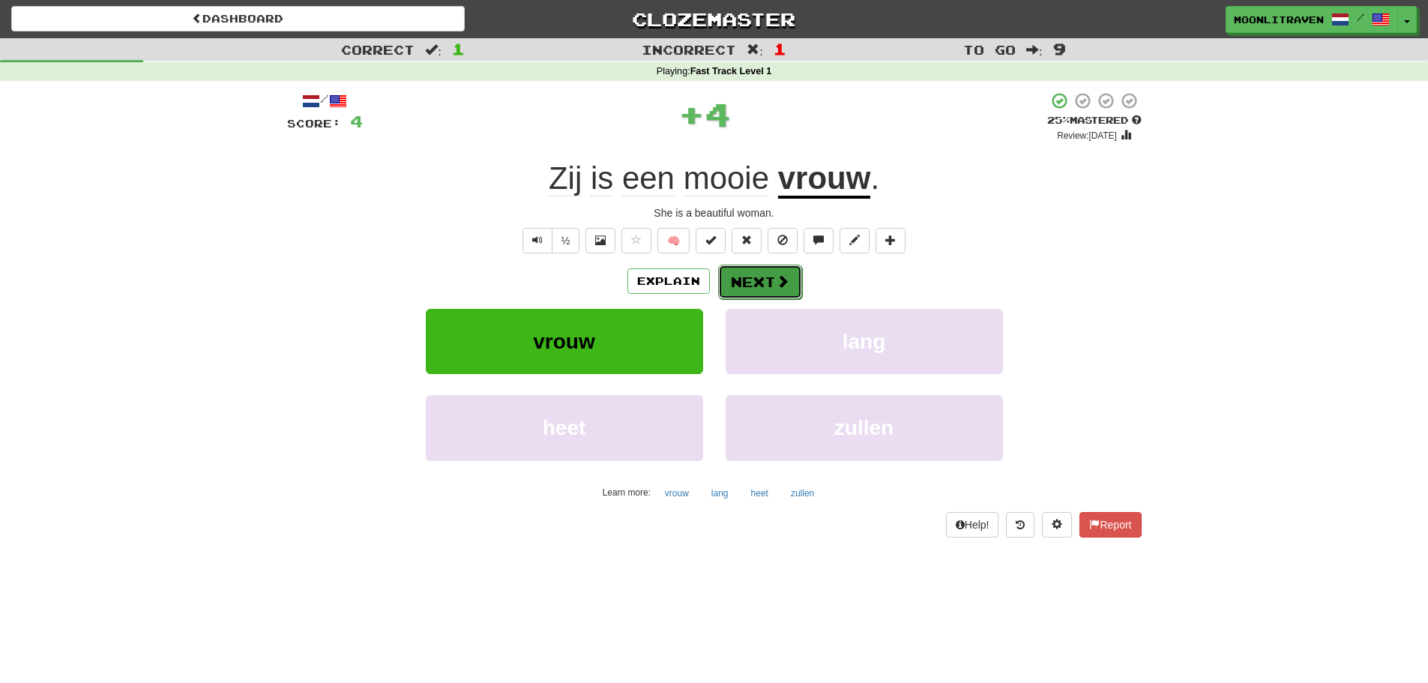
click at [776, 288] on span at bounding box center [782, 280] width 13 height 13
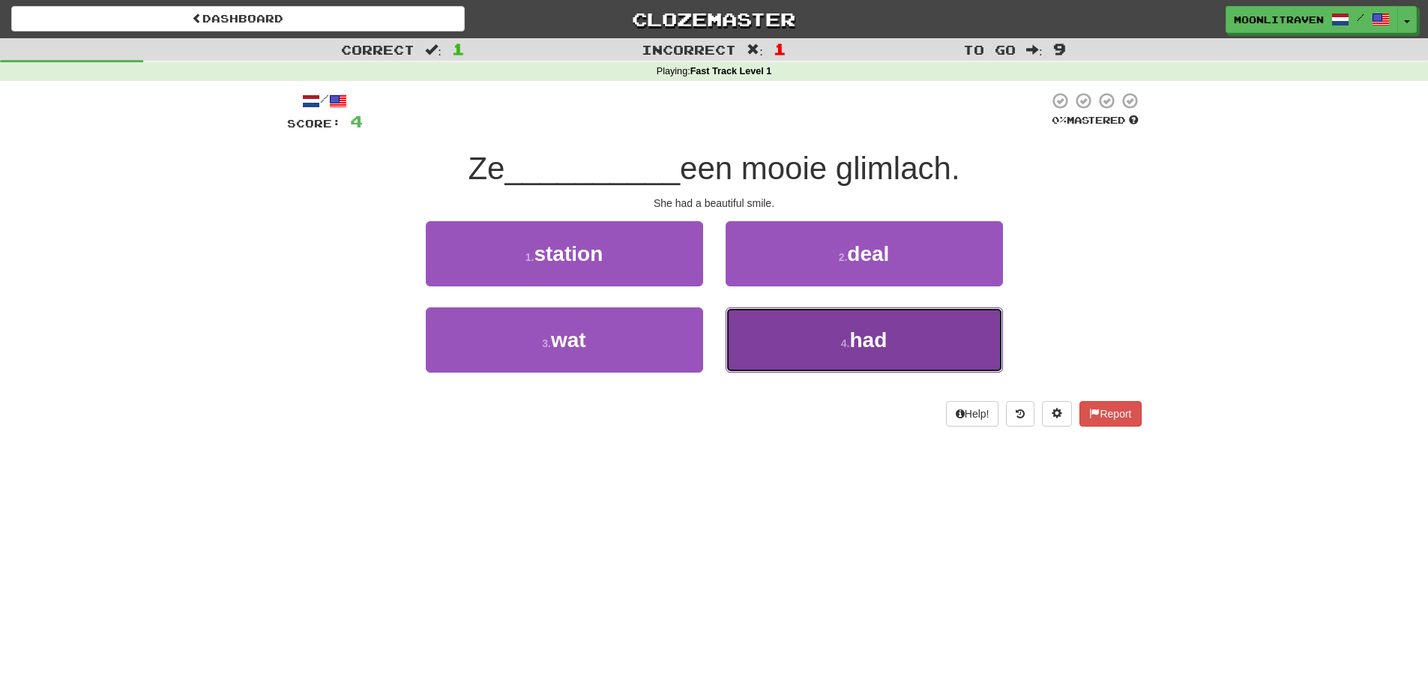
click at [817, 340] on button "4 . had" at bounding box center [864, 339] width 277 height 65
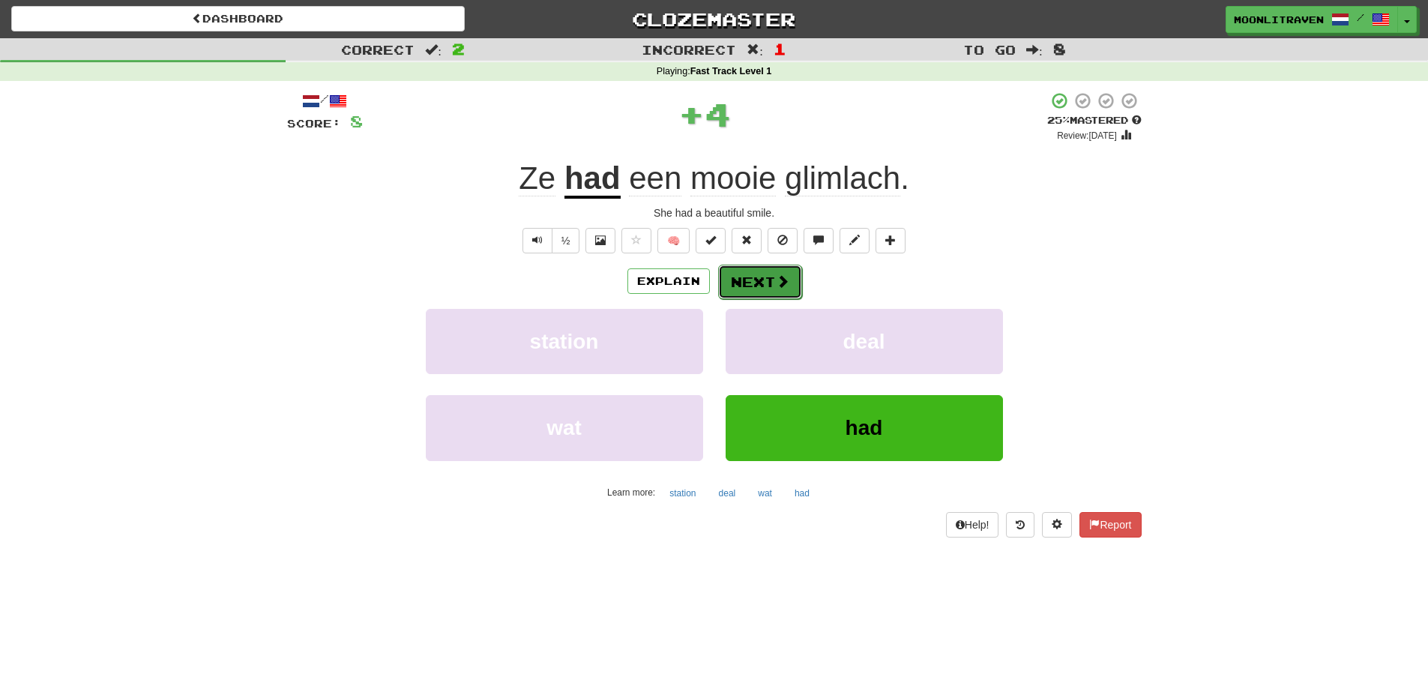
click at [759, 276] on button "Next" at bounding box center [760, 282] width 84 height 34
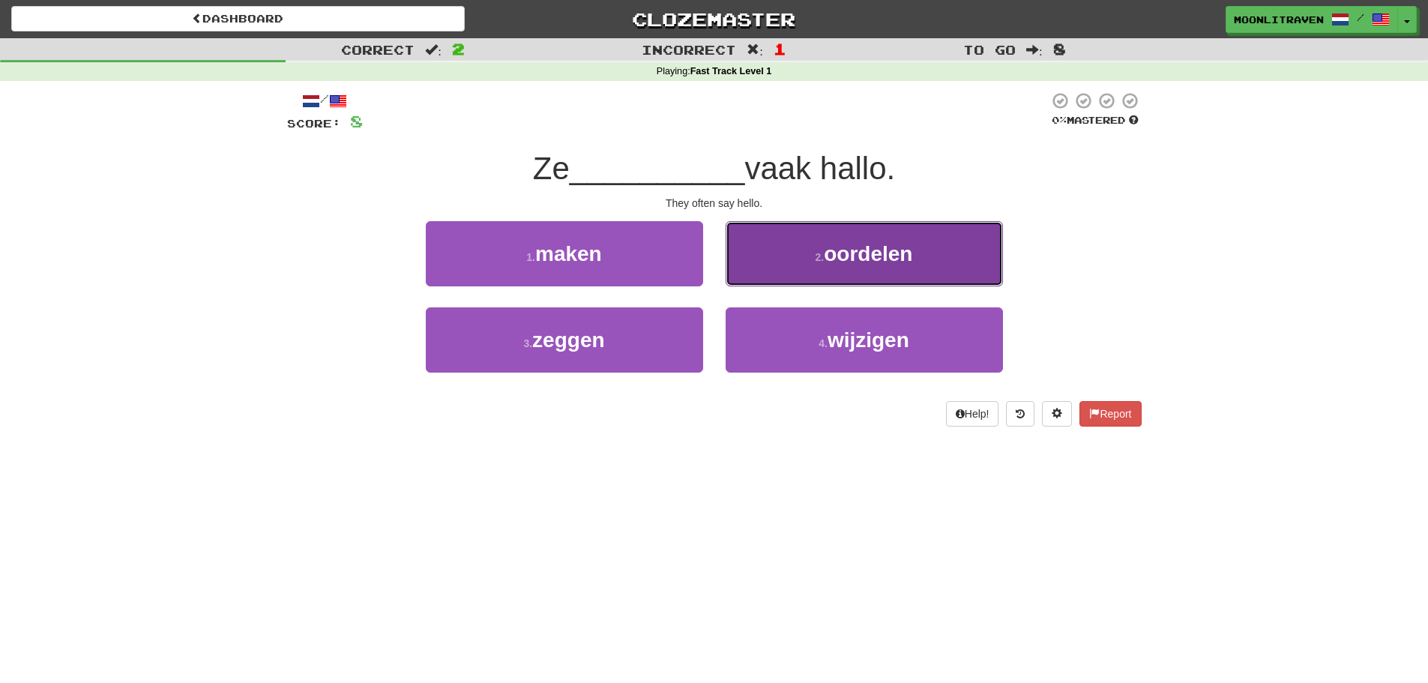
click at [882, 264] on span "oordelen" at bounding box center [868, 253] width 88 height 23
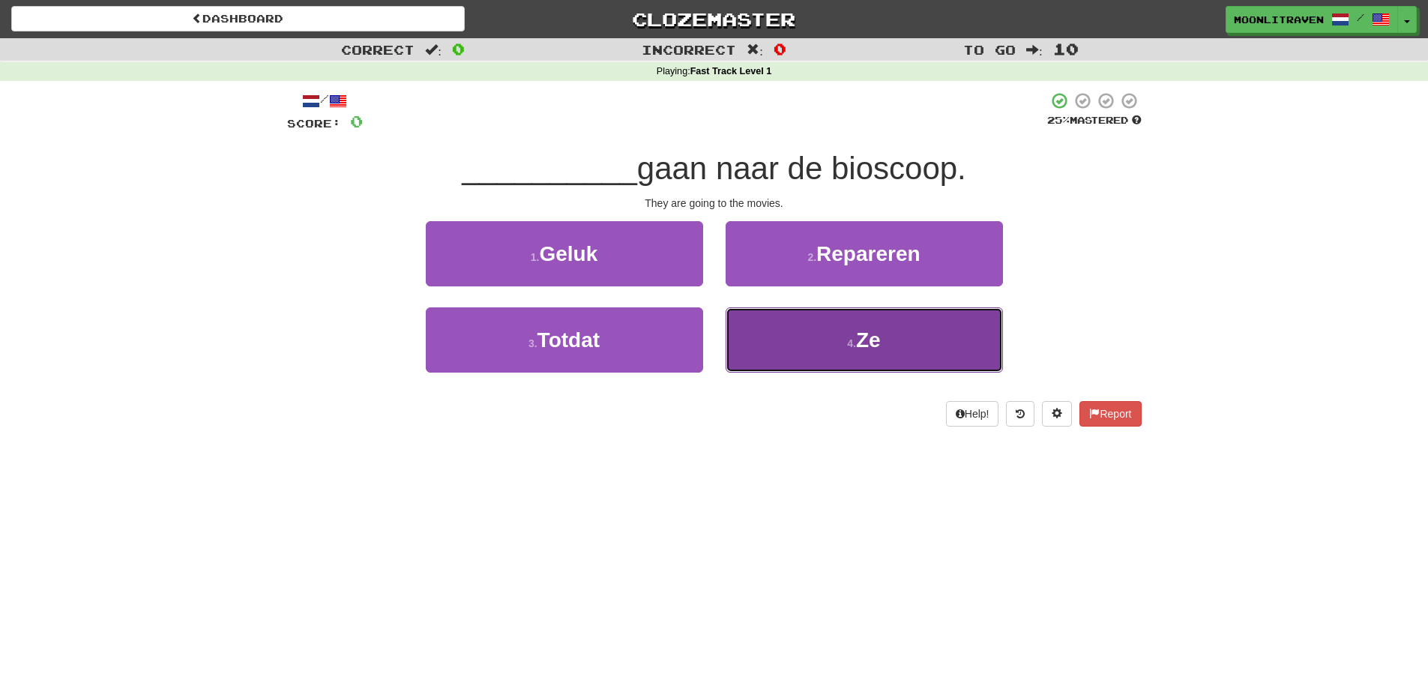
click at [811, 355] on button "4 . Ze" at bounding box center [864, 339] width 277 height 65
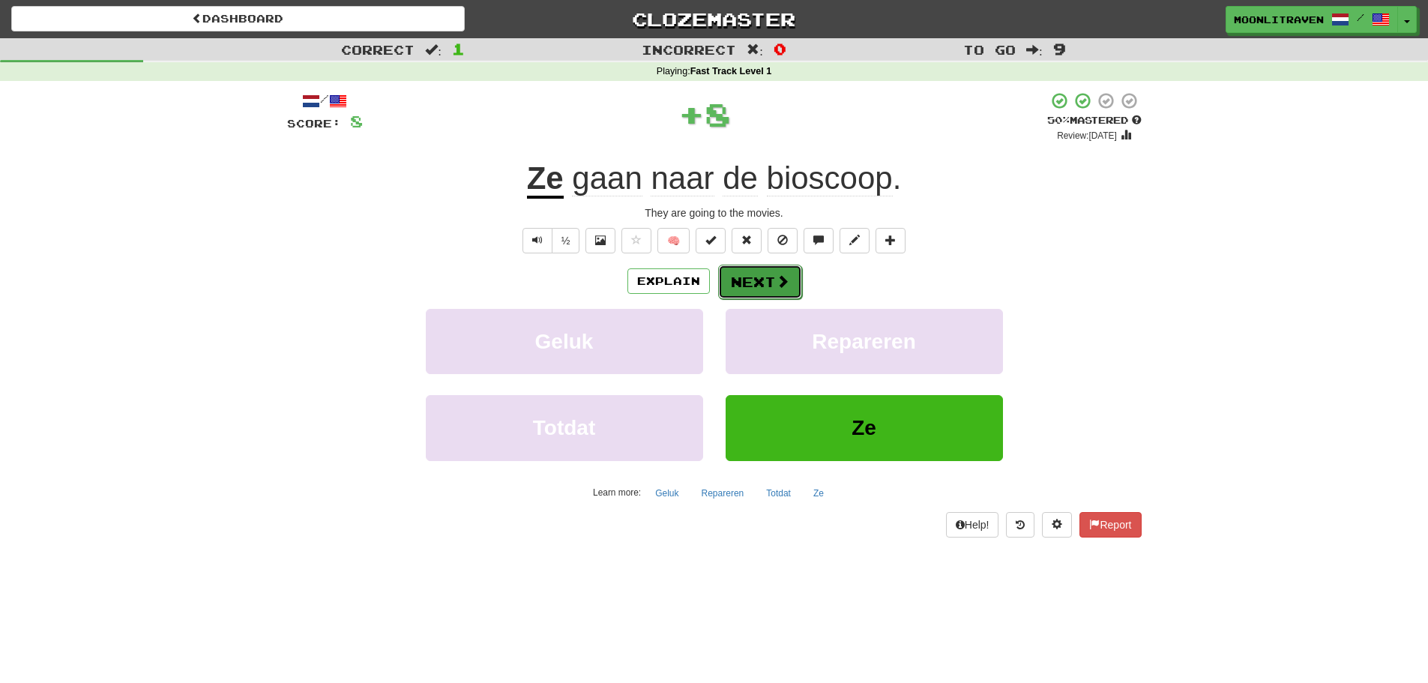
click at [770, 271] on button "Next" at bounding box center [760, 282] width 84 height 34
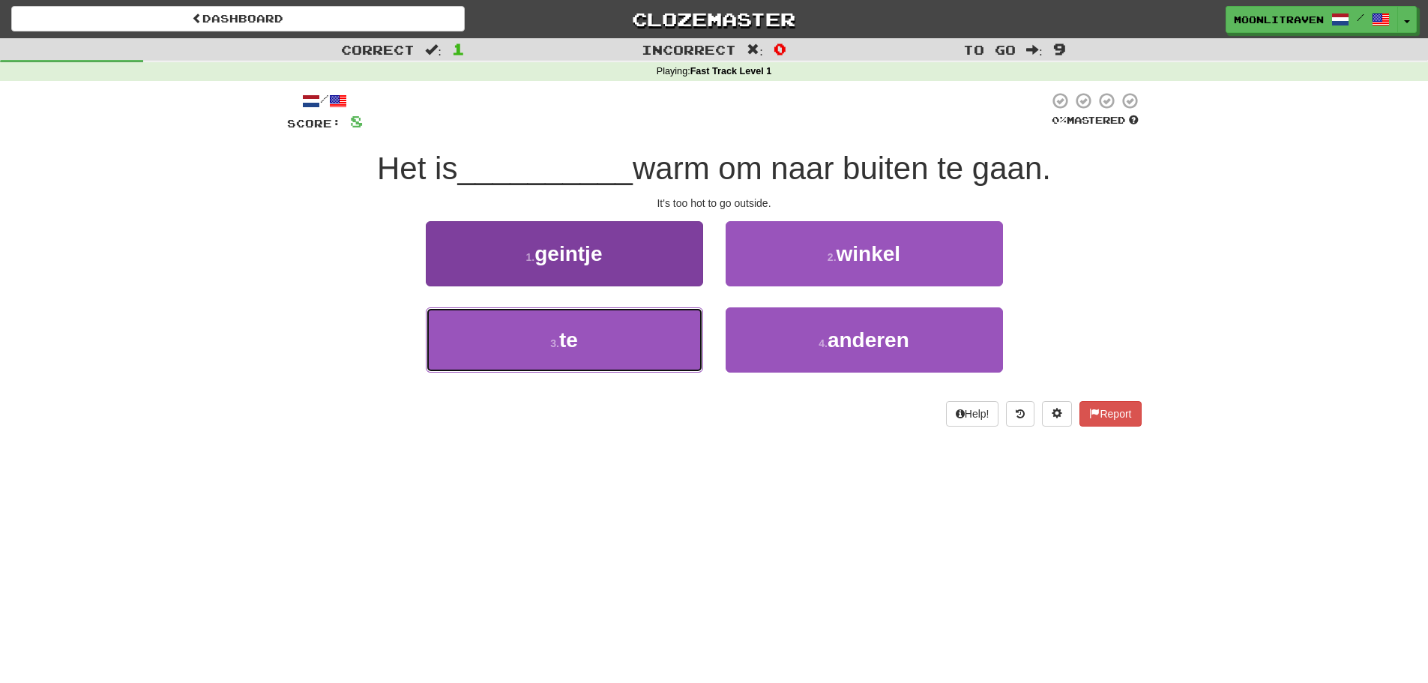
drag, startPoint x: 655, startPoint y: 343, endPoint x: 666, endPoint y: 325, distance: 20.8
click at [660, 341] on button "3 . te" at bounding box center [564, 339] width 277 height 65
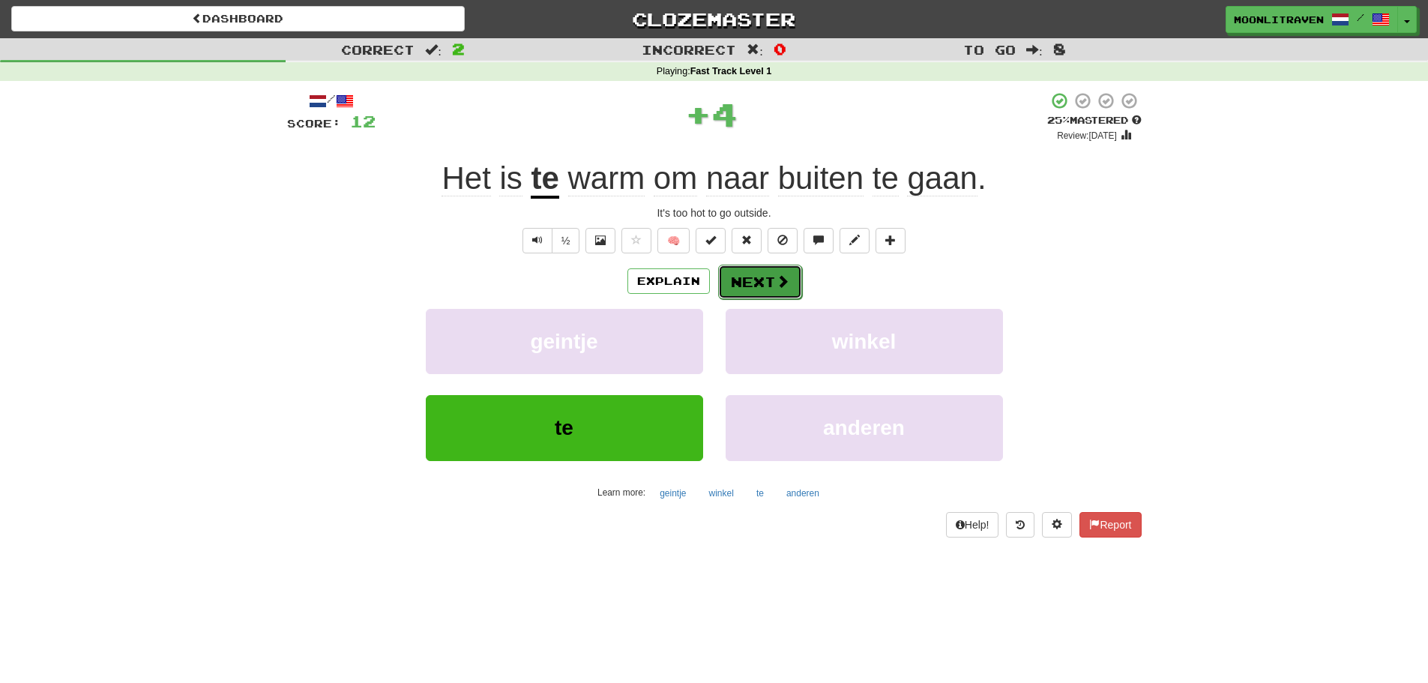
click at [765, 270] on button "Next" at bounding box center [760, 282] width 84 height 34
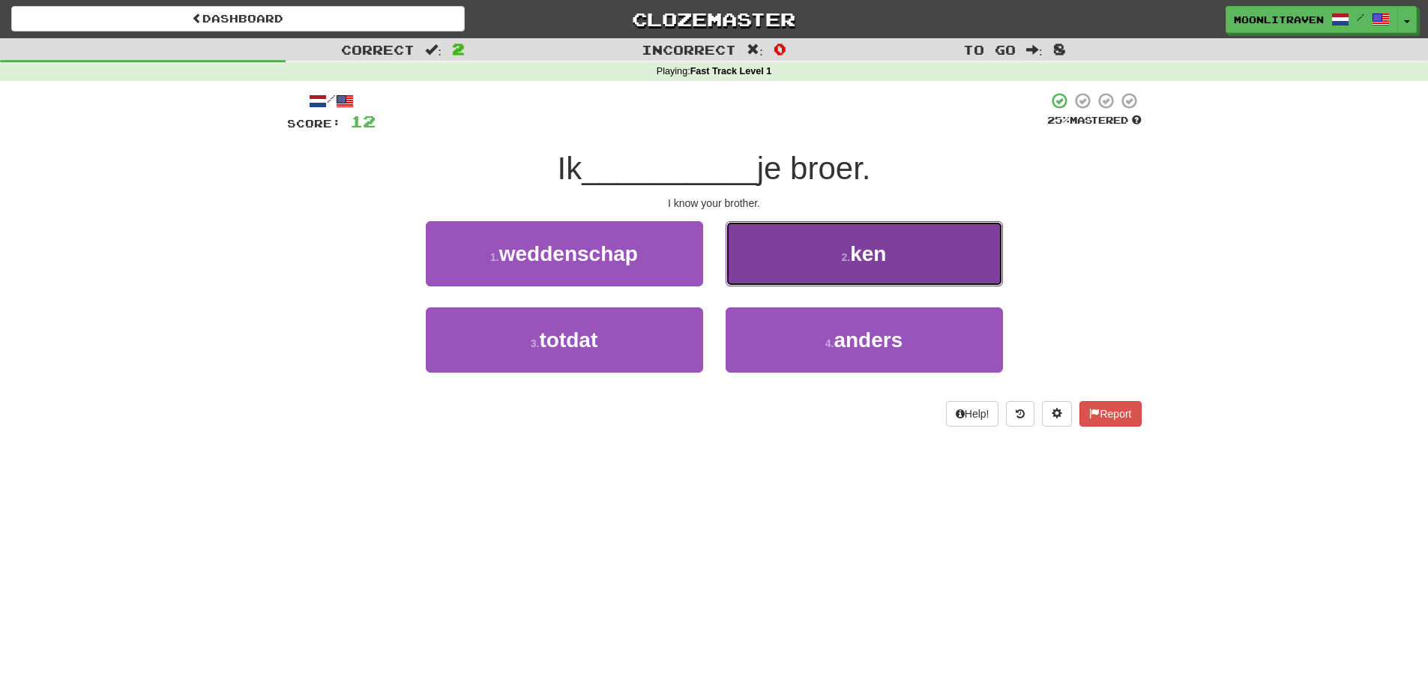
click at [814, 247] on button "2 . ken" at bounding box center [864, 253] width 277 height 65
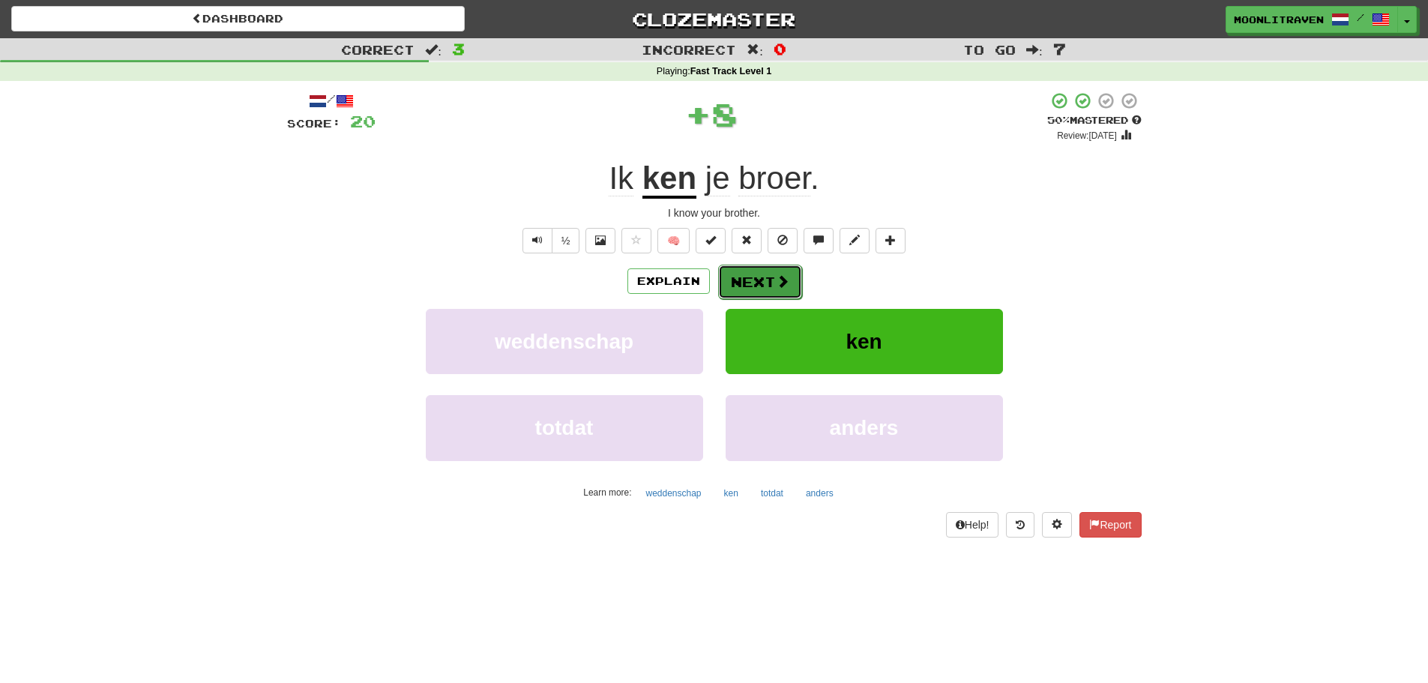
click at [724, 292] on button "Next" at bounding box center [760, 282] width 84 height 34
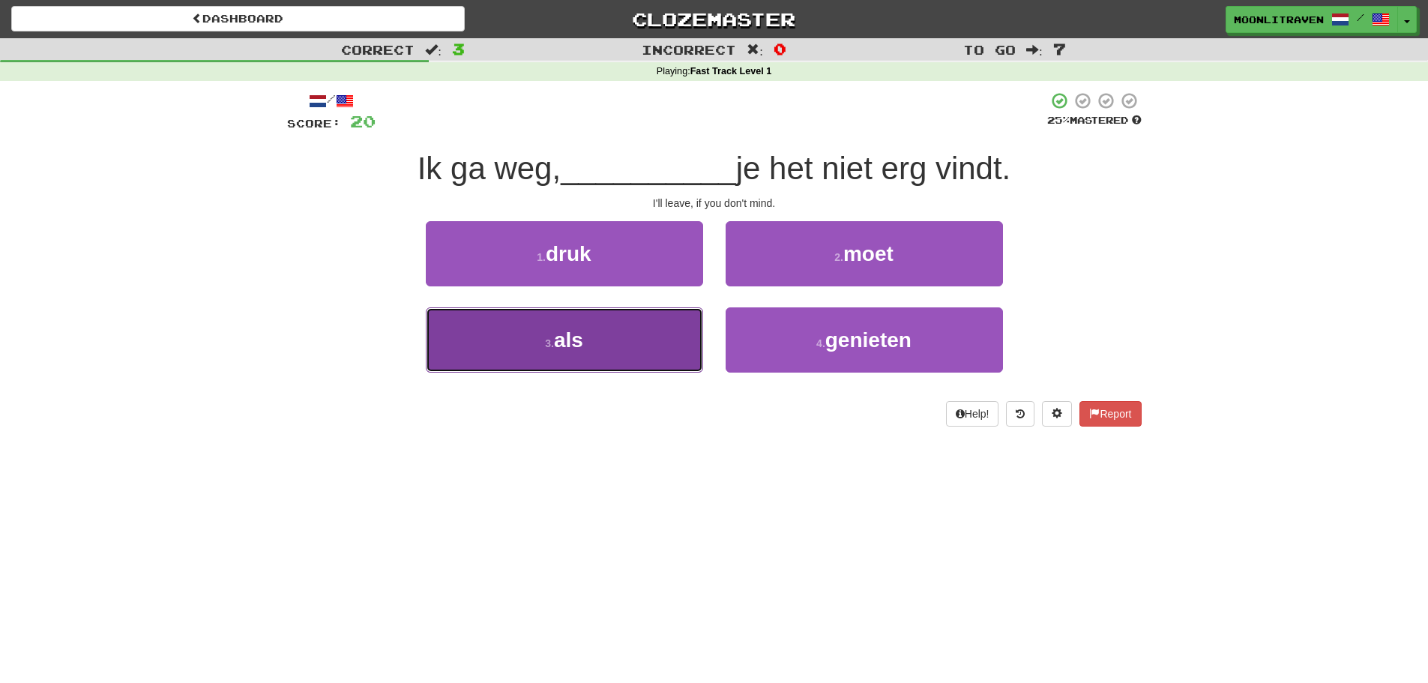
click at [581, 331] on span "als" at bounding box center [568, 339] width 29 height 23
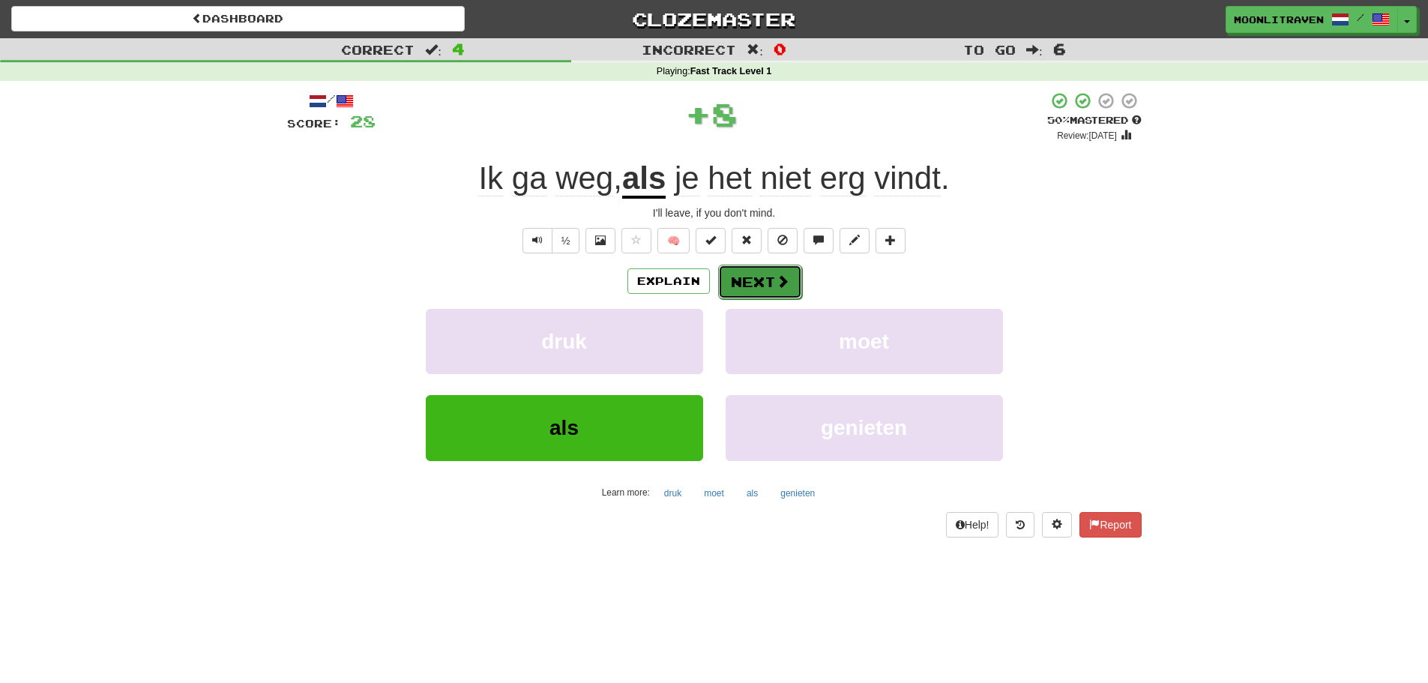
click at [759, 274] on button "Next" at bounding box center [760, 282] width 84 height 34
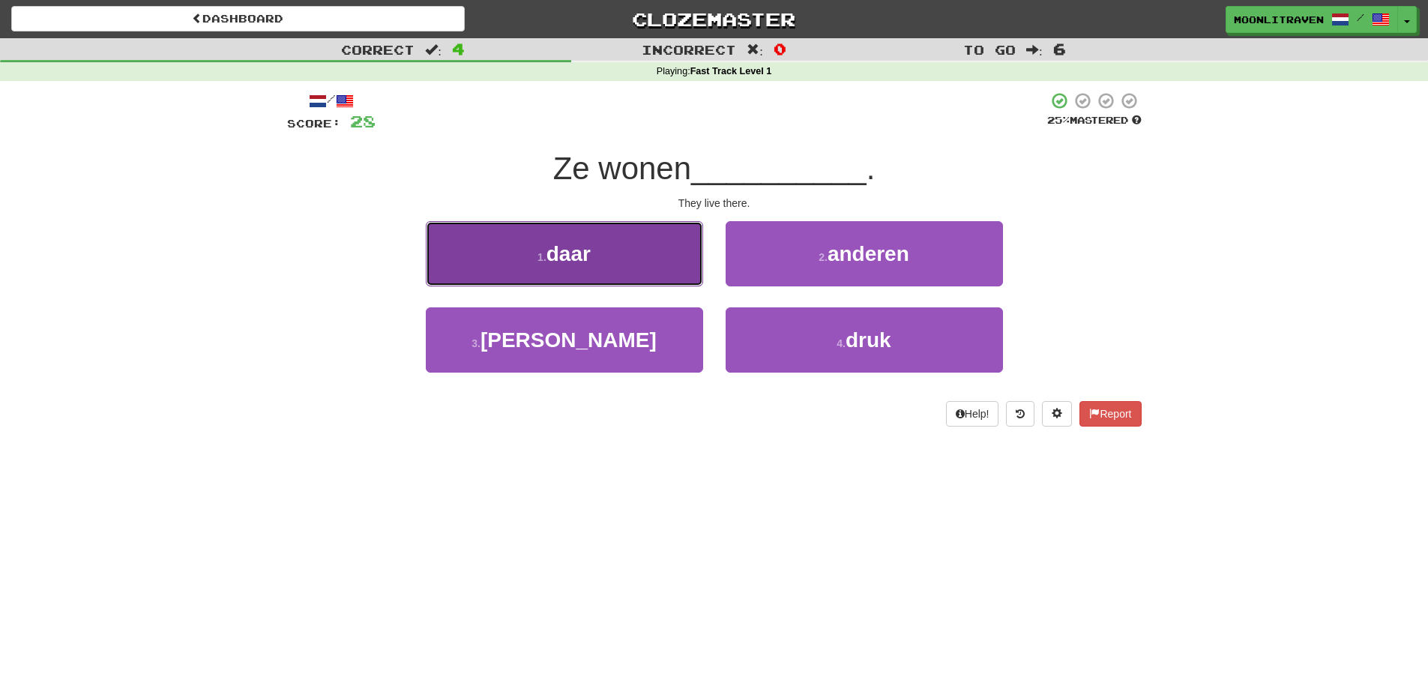
click at [582, 262] on span "daar" at bounding box center [568, 253] width 44 height 23
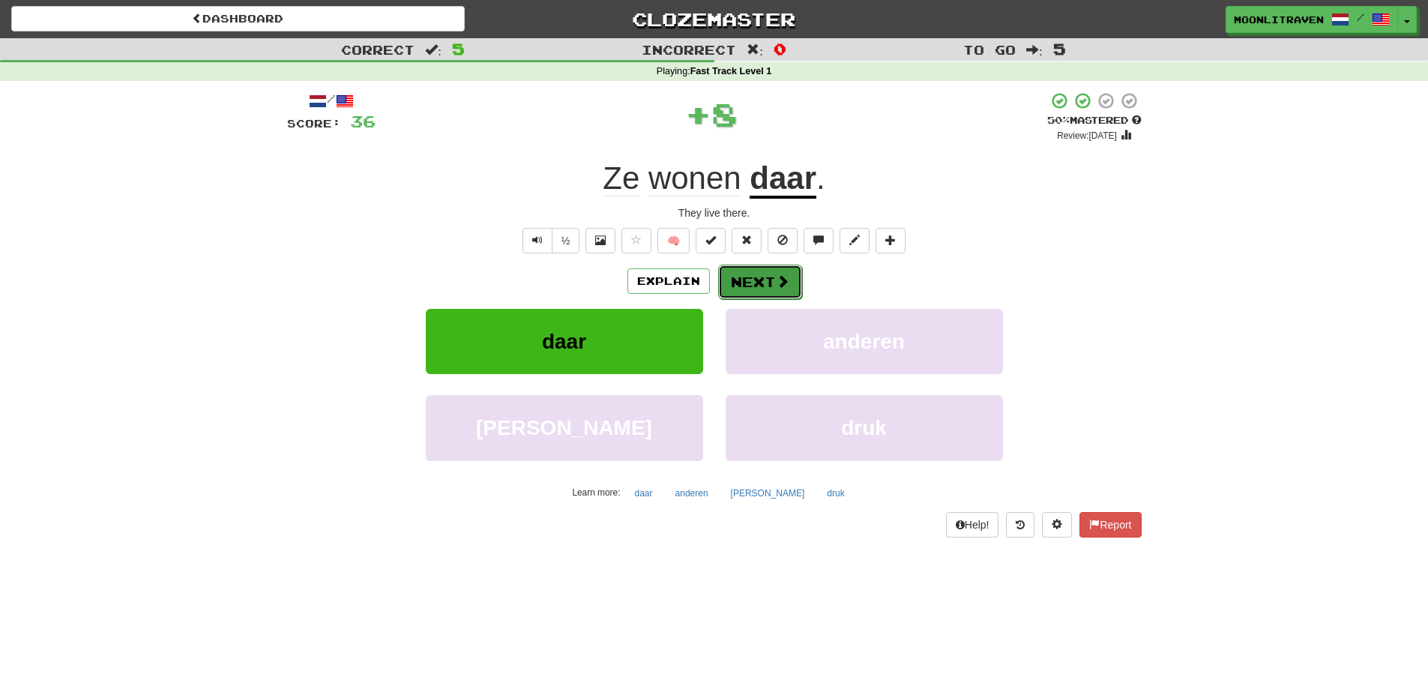
click at [736, 279] on button "Next" at bounding box center [760, 282] width 84 height 34
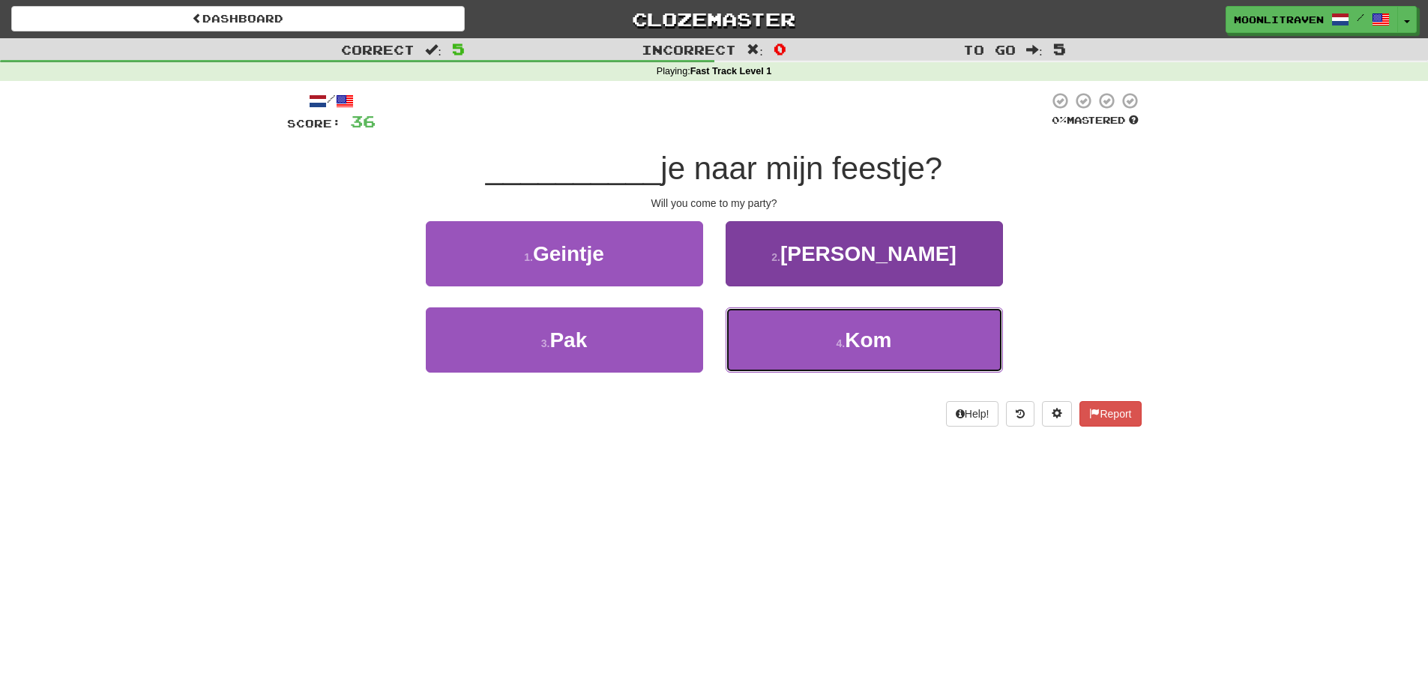
click at [867, 336] on span "Kom" at bounding box center [868, 339] width 46 height 23
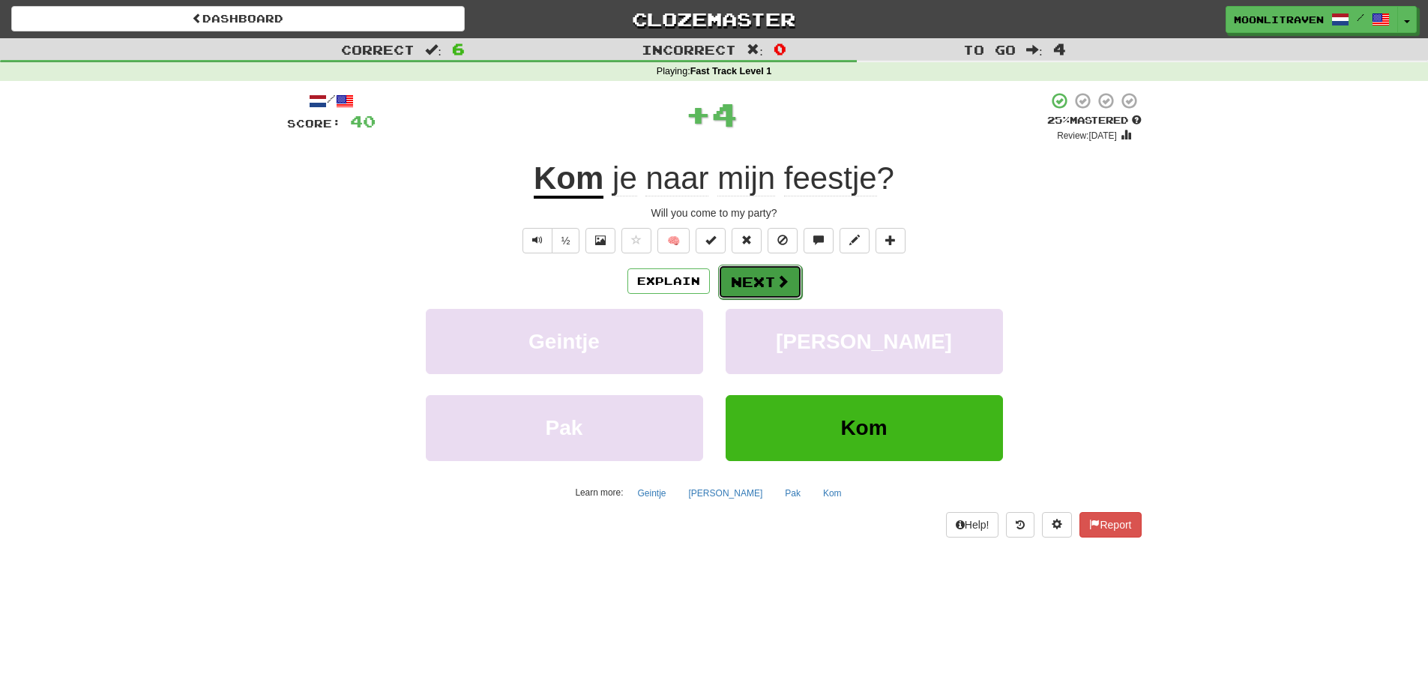
click at [779, 283] on span at bounding box center [782, 280] width 13 height 13
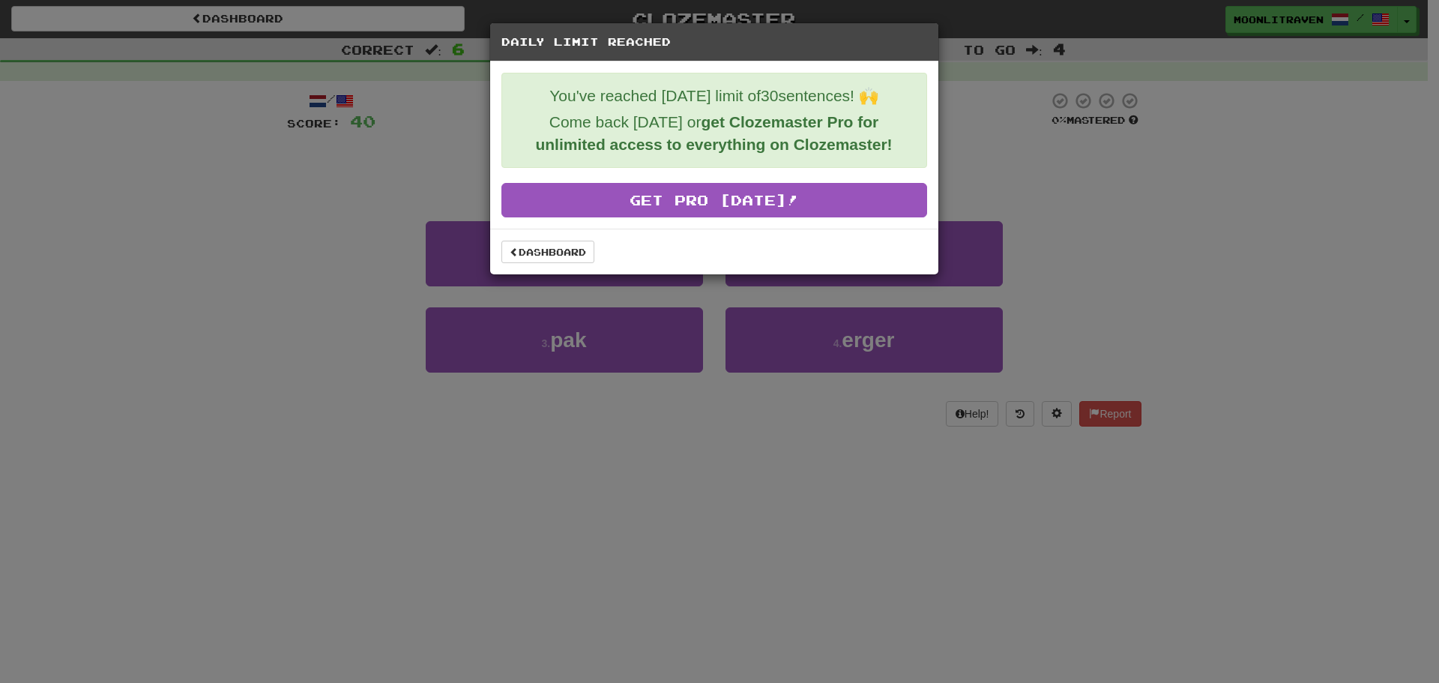
click at [402, 303] on div "Daily Limit Reached You've reached [DATE] limit of 30 sentences! 🙌 Come back [D…" at bounding box center [719, 341] width 1439 height 683
click at [525, 258] on link "Dashboard" at bounding box center [548, 252] width 93 height 22
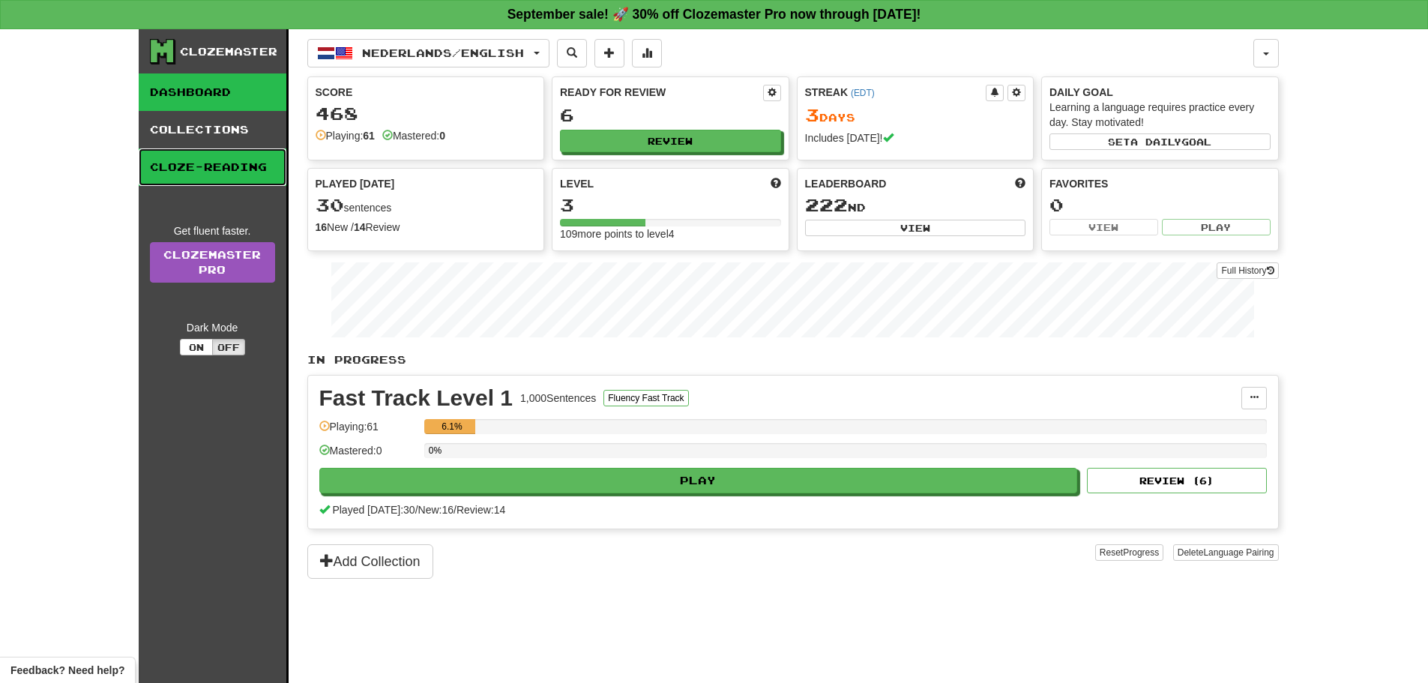
drag, startPoint x: 172, startPoint y: 172, endPoint x: 181, endPoint y: 169, distance: 9.5
click at [172, 172] on link "Cloze-Reading" at bounding box center [213, 166] width 148 height 37
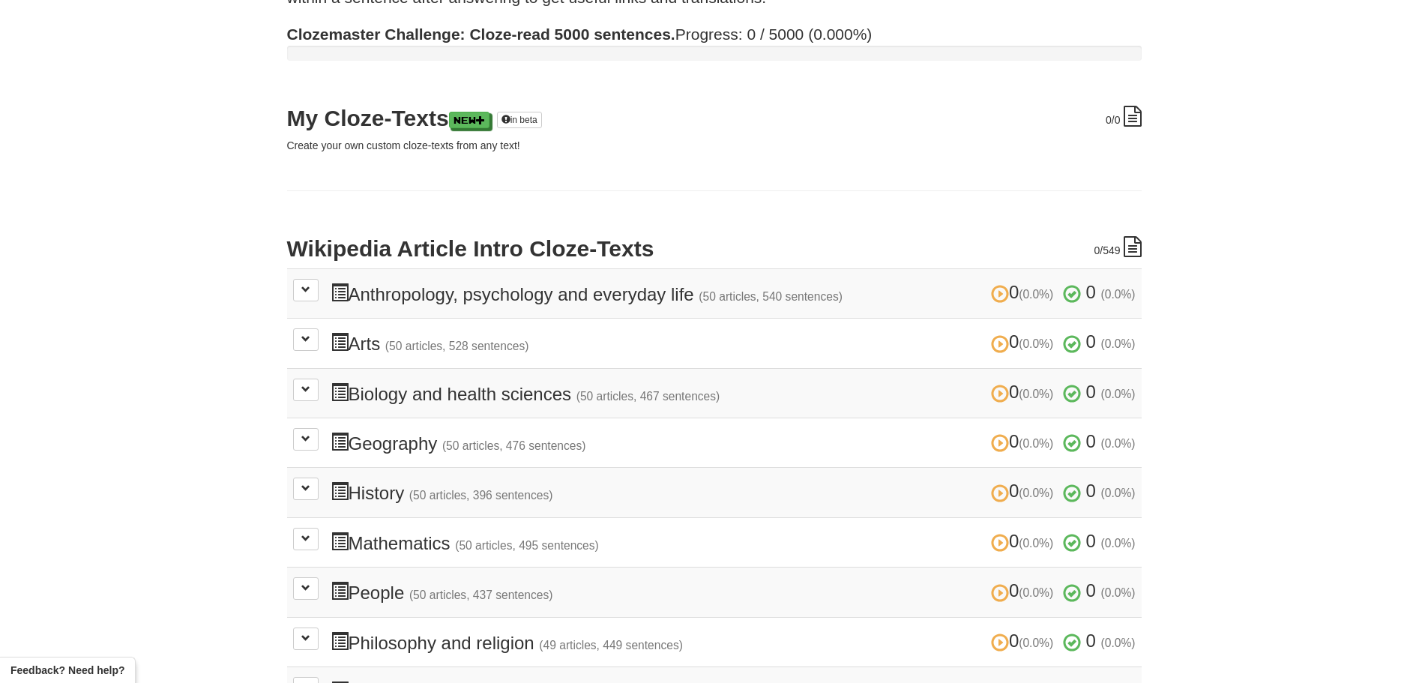
scroll to position [150, 0]
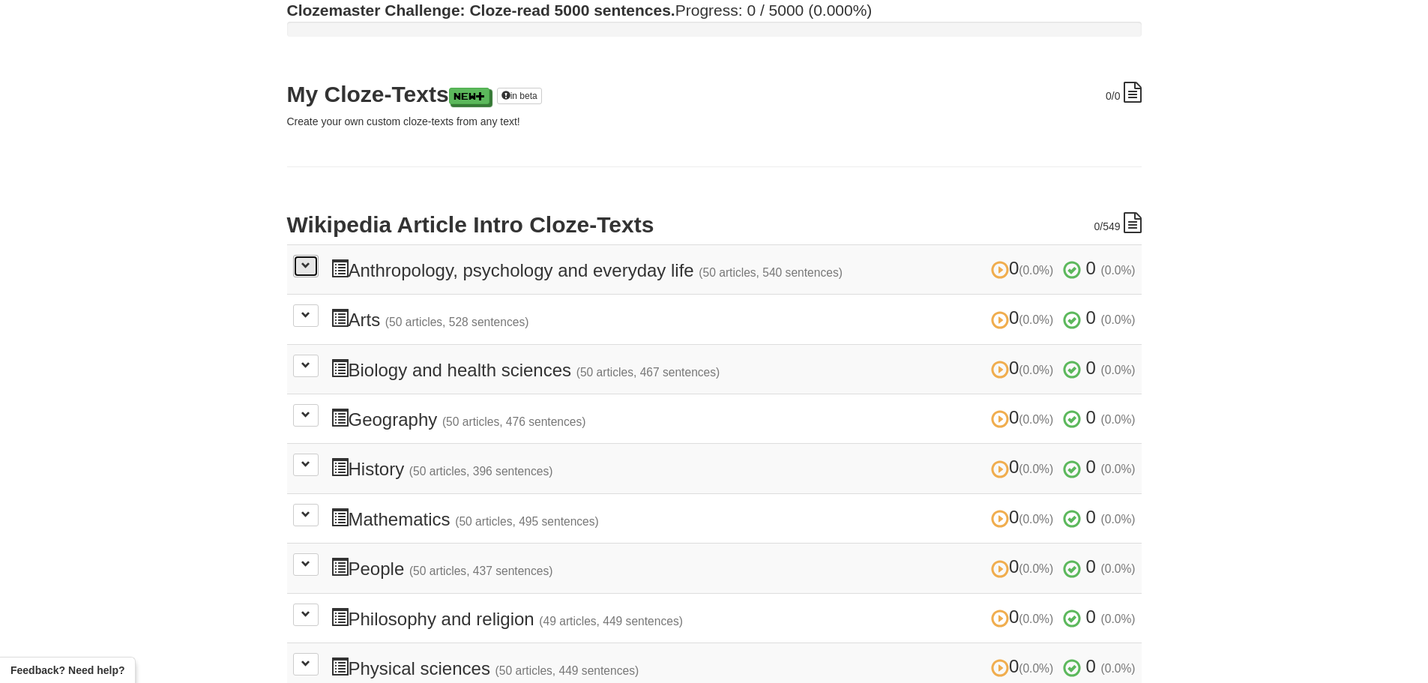
click at [300, 271] on button at bounding box center [305, 266] width 25 height 22
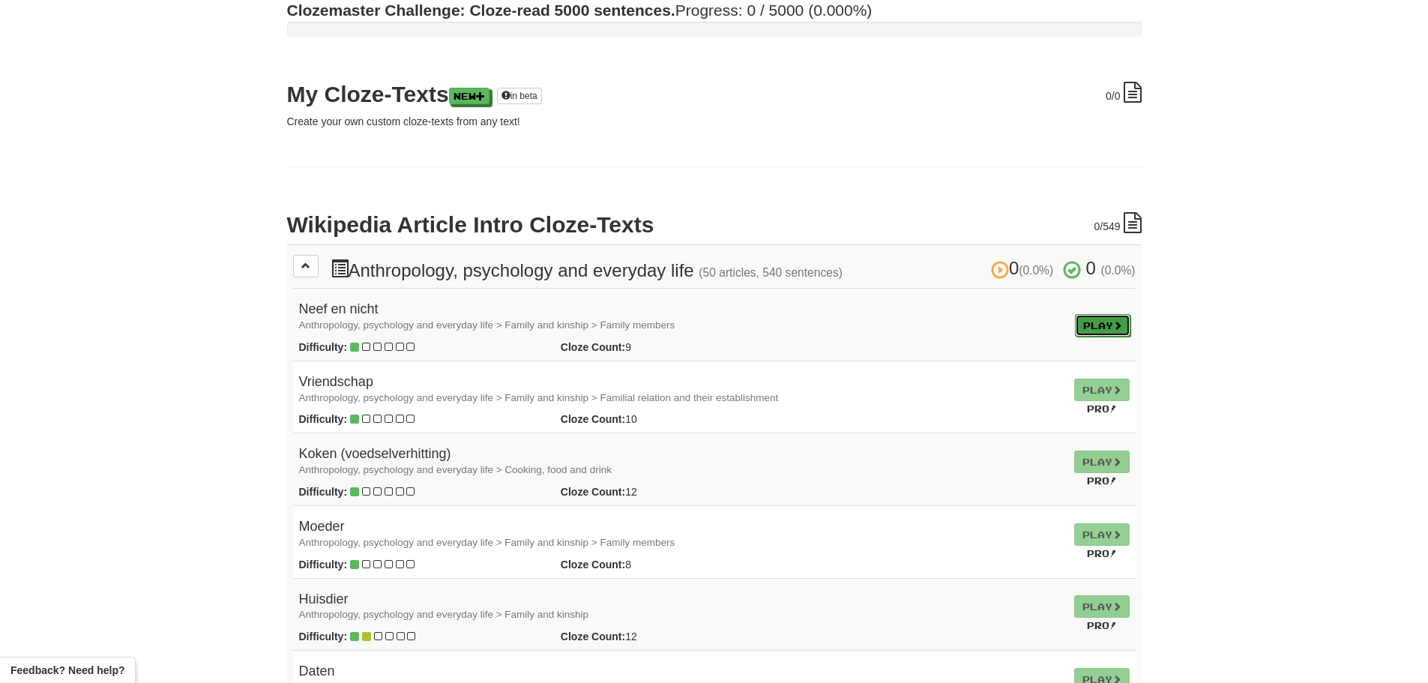
click at [1107, 316] on link "Play" at bounding box center [1102, 325] width 55 height 22
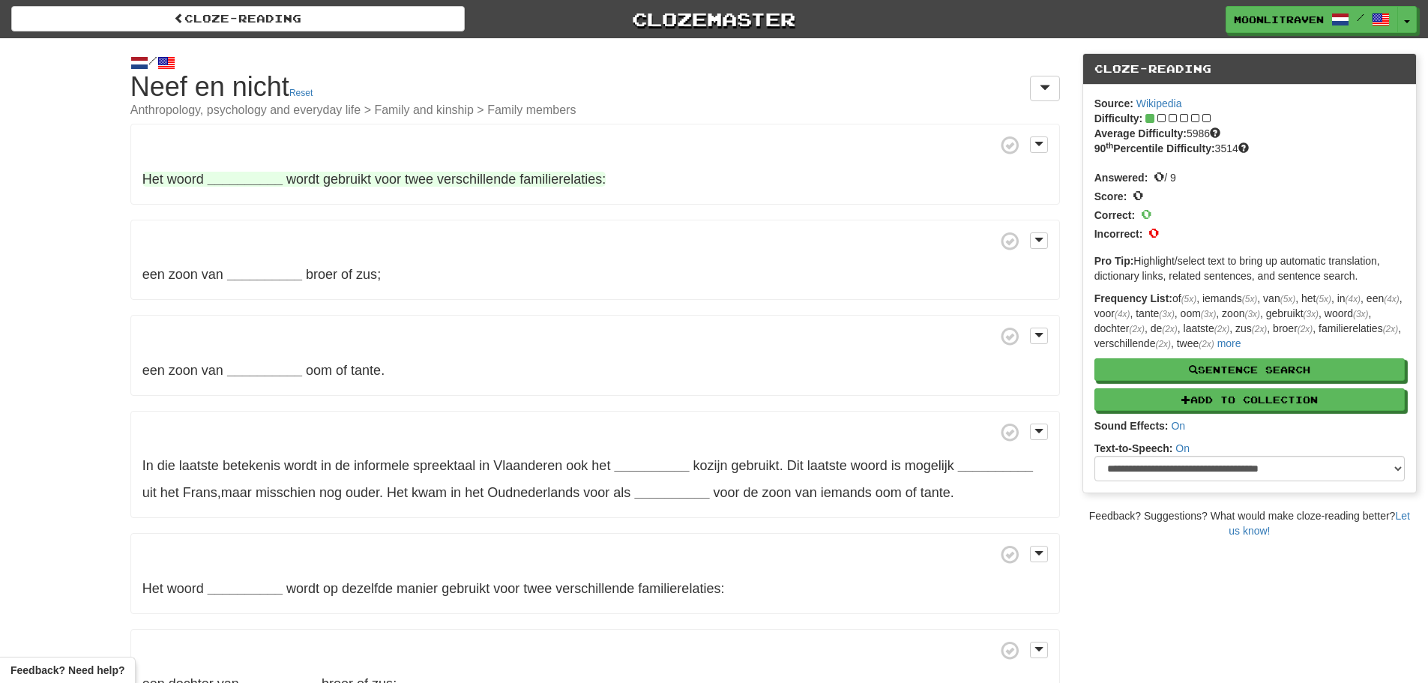
click at [229, 178] on strong "__________" at bounding box center [245, 179] width 75 height 15
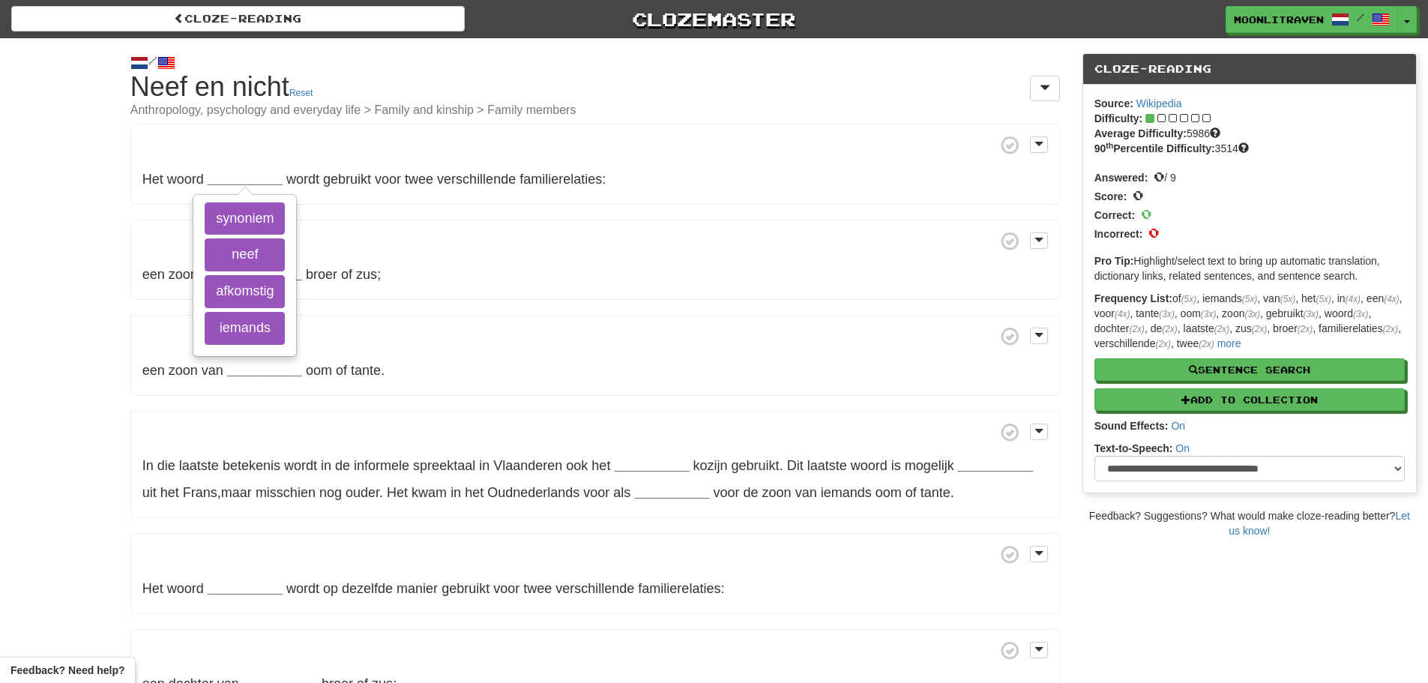
click at [119, 164] on div "/ Cloze-[GEOGRAPHIC_DATA] Neef en nicht Reset Anthropology, psychology and ever…" at bounding box center [595, 440] width 952 height 804
click at [149, 142] on span at bounding box center [595, 145] width 906 height 19
click at [1053, 148] on p "Het woord __________ synoniem neef afkomstig iemands wordt gebruikt voor twee v…" at bounding box center [595, 164] width 930 height 81
click at [1049, 148] on p "Het woord __________ synoniem neef afkomstig iemands wordt gebruikt voor twee v…" at bounding box center [595, 164] width 930 height 81
click at [1045, 146] on button at bounding box center [1039, 144] width 18 height 16
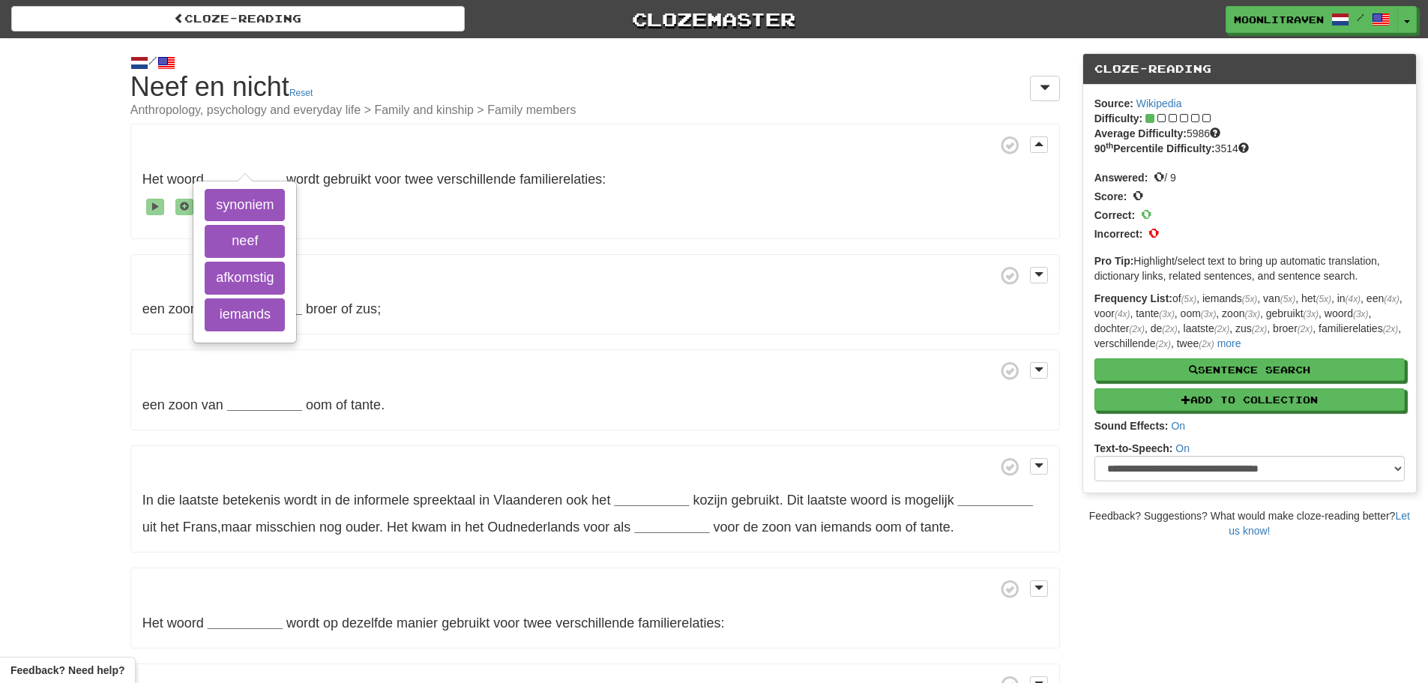
click at [53, 293] on div "/ Cloze-[GEOGRAPHIC_DATA] Neef en nicht Reset Anthropology, psychology and ever…" at bounding box center [714, 457] width 1428 height 839
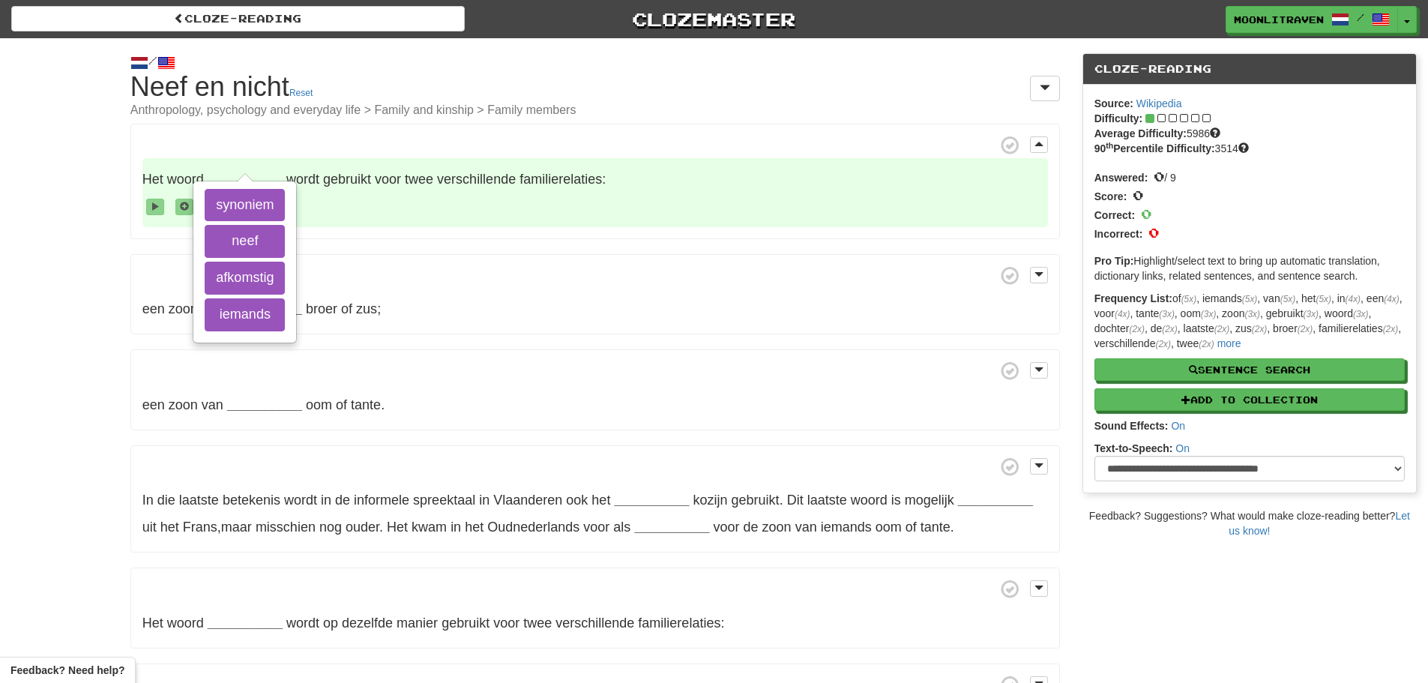
click at [256, 160] on span "Het woord __________ synoniem neef afkomstig iemands wordt gebruikt voor twee v…" at bounding box center [595, 192] width 906 height 69
click at [262, 173] on strong "__________" at bounding box center [245, 179] width 75 height 15
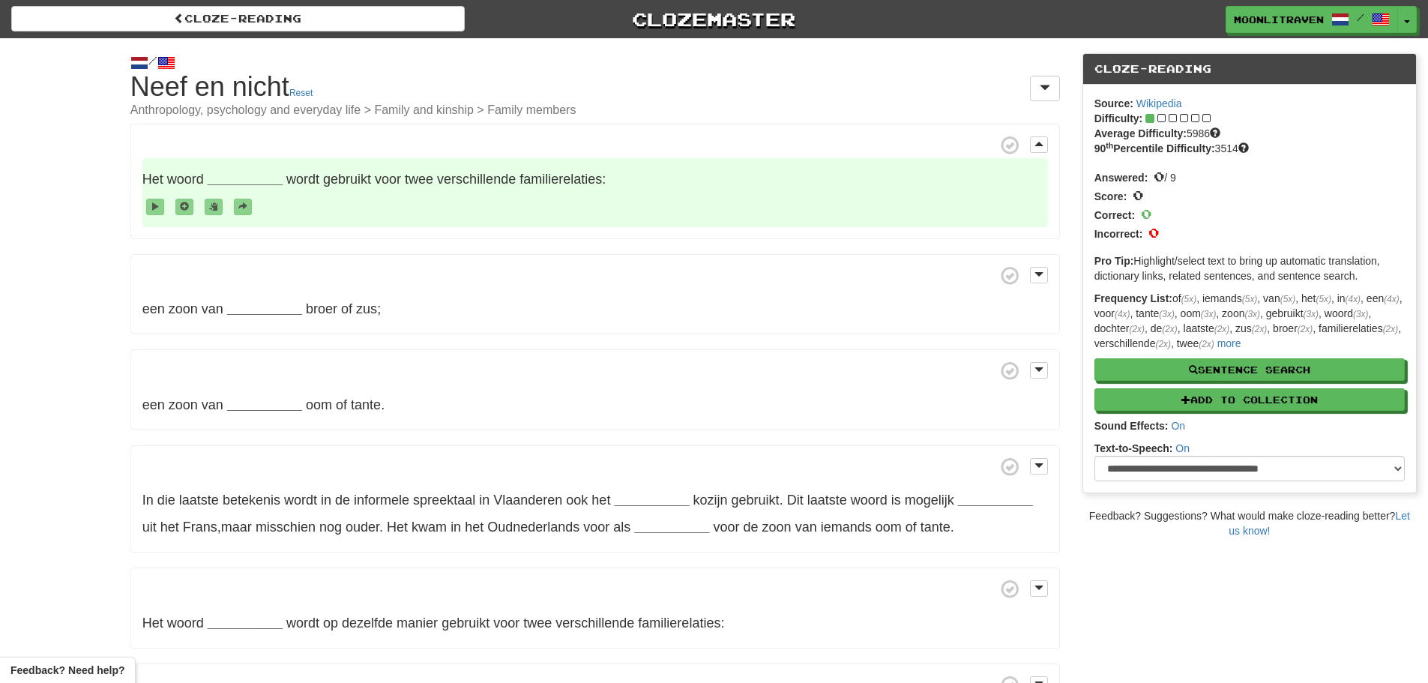
click at [337, 197] on span at bounding box center [595, 206] width 906 height 27
